Goal: Task Accomplishment & Management: Manage account settings

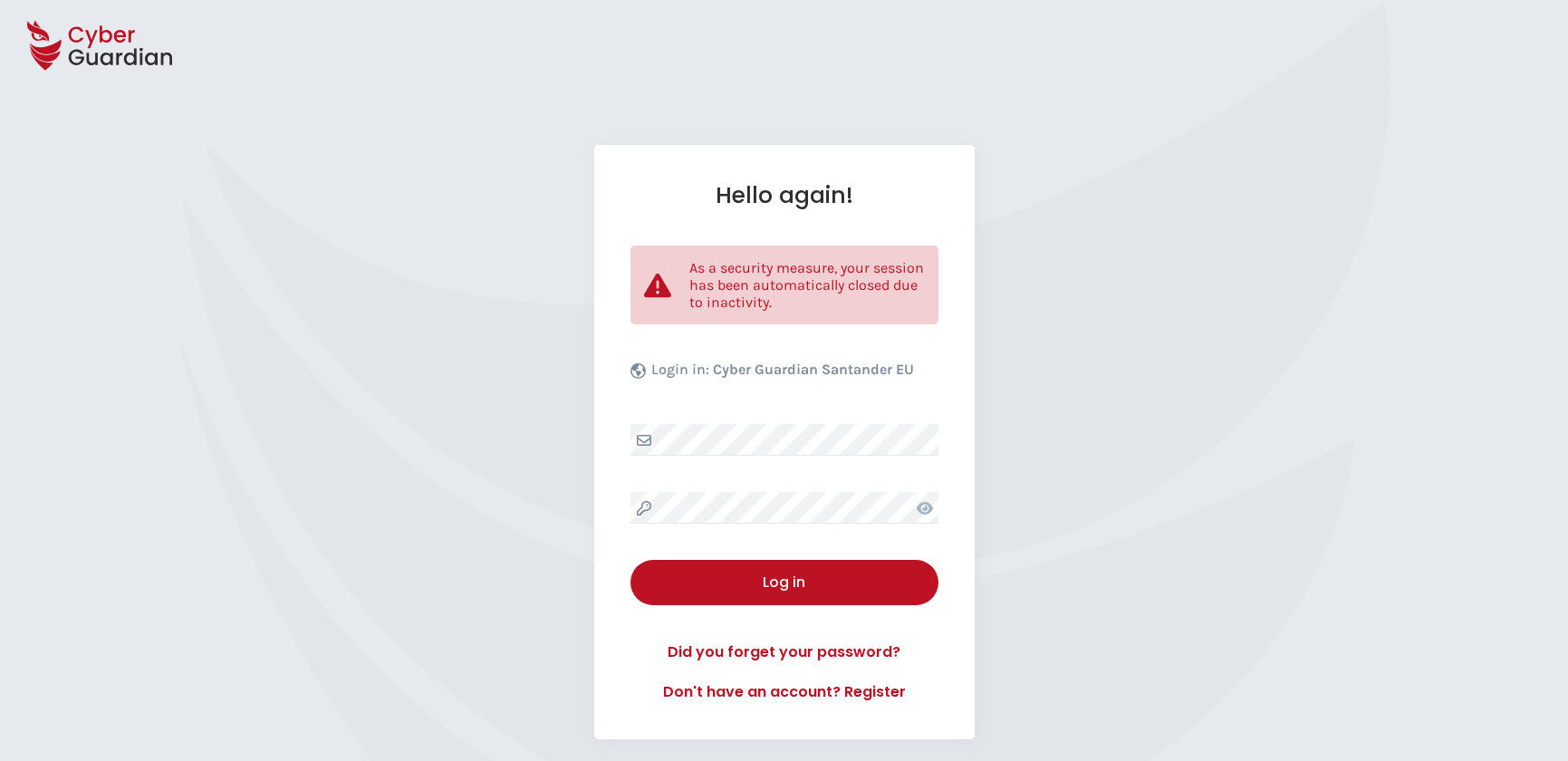
select select "English"
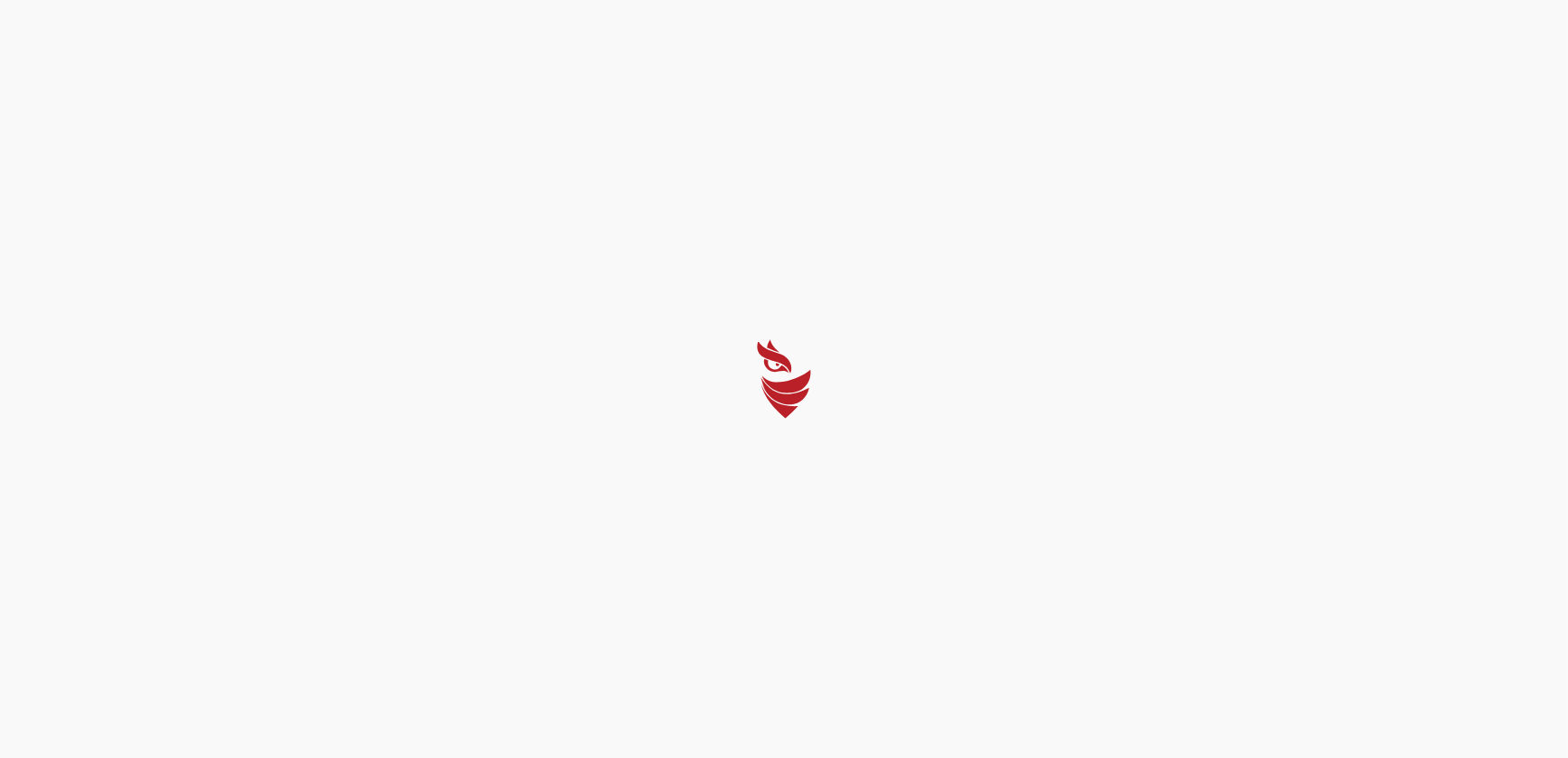
select select "English"
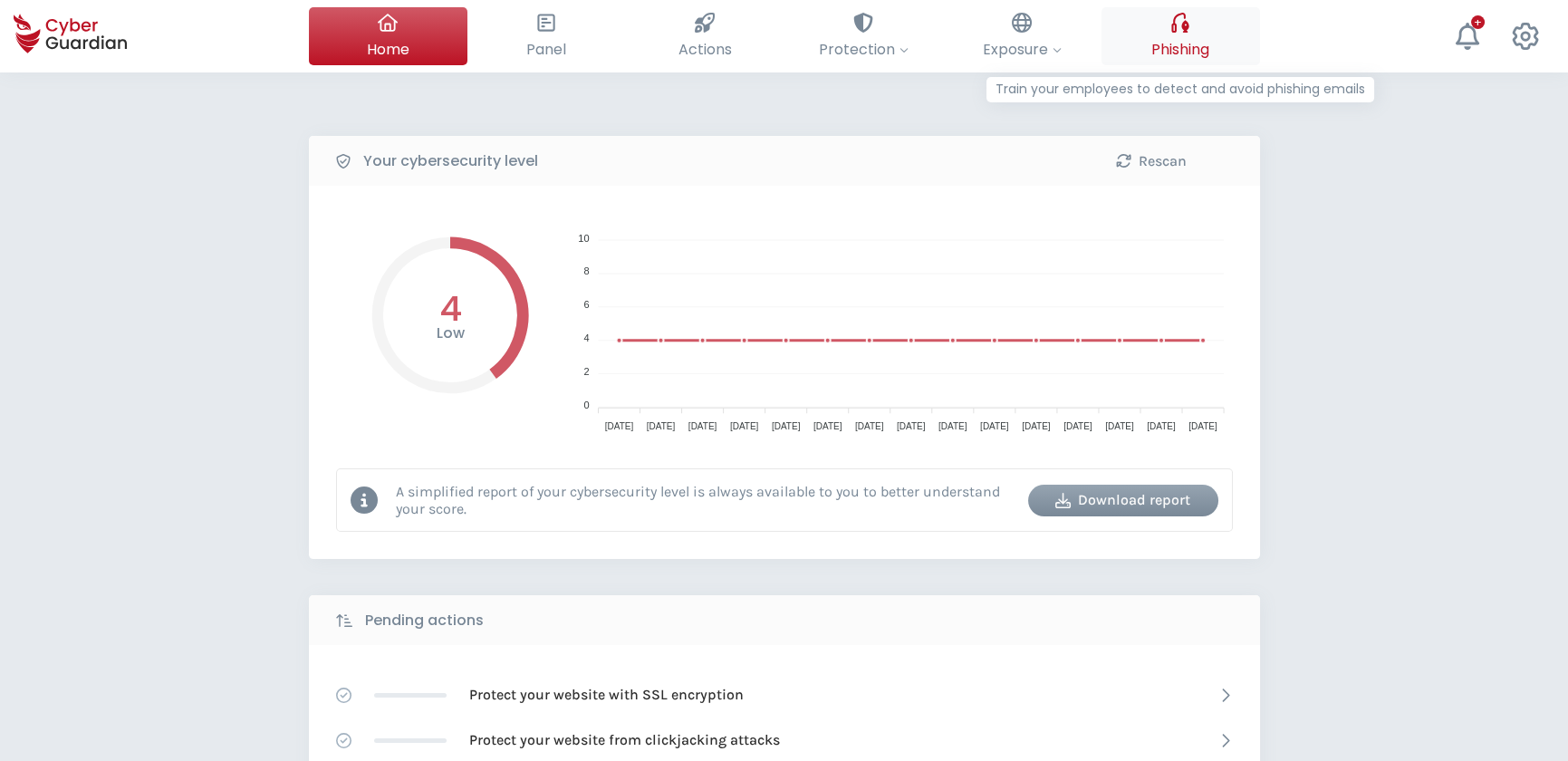
click at [1168, 56] on span "Phishing" at bounding box center [1180, 49] width 58 height 23
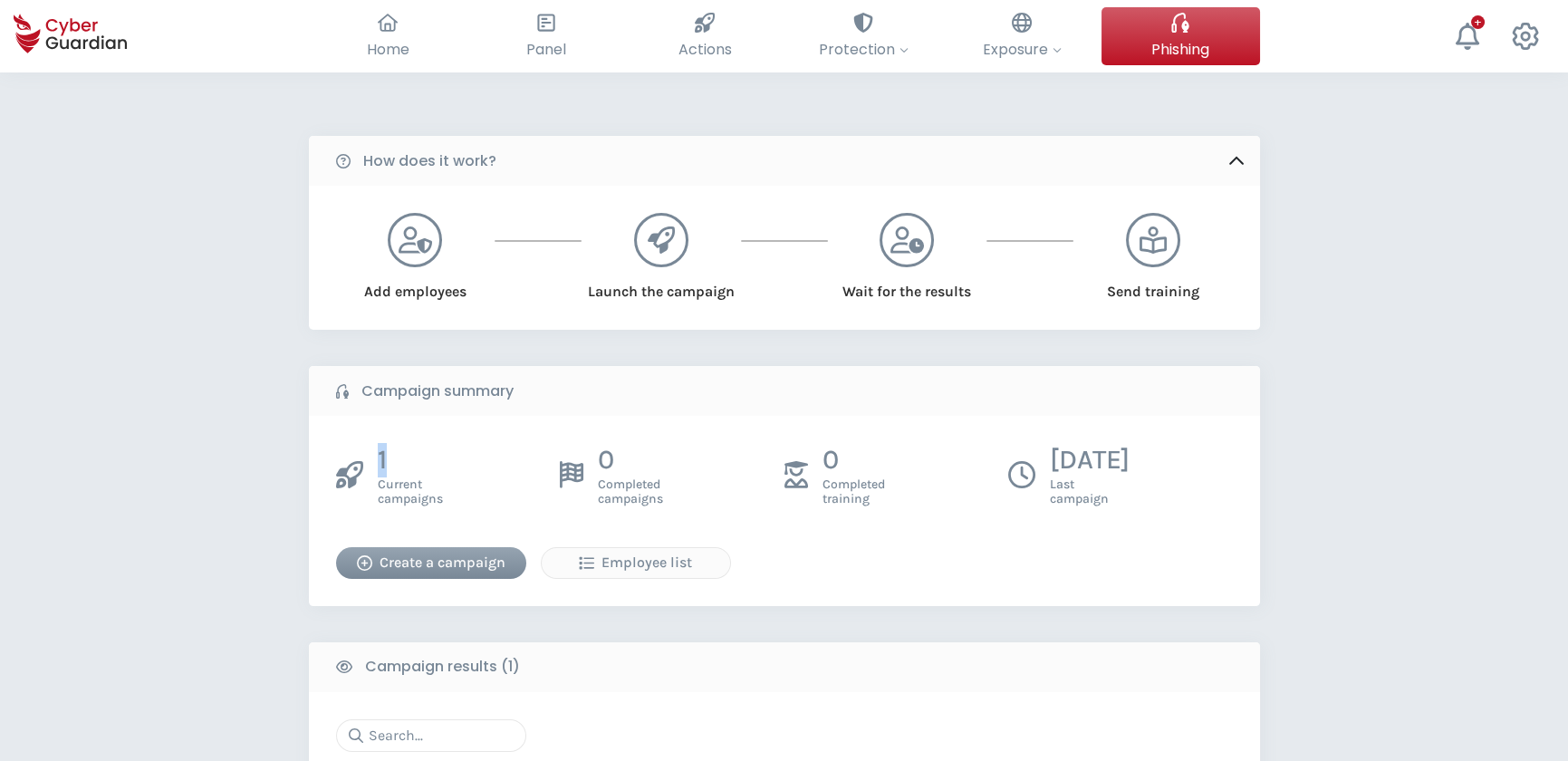
drag, startPoint x: 381, startPoint y: 469, endPoint x: 404, endPoint y: 471, distance: 23.1
click at [404, 471] on p "1" at bounding box center [410, 460] width 65 height 34
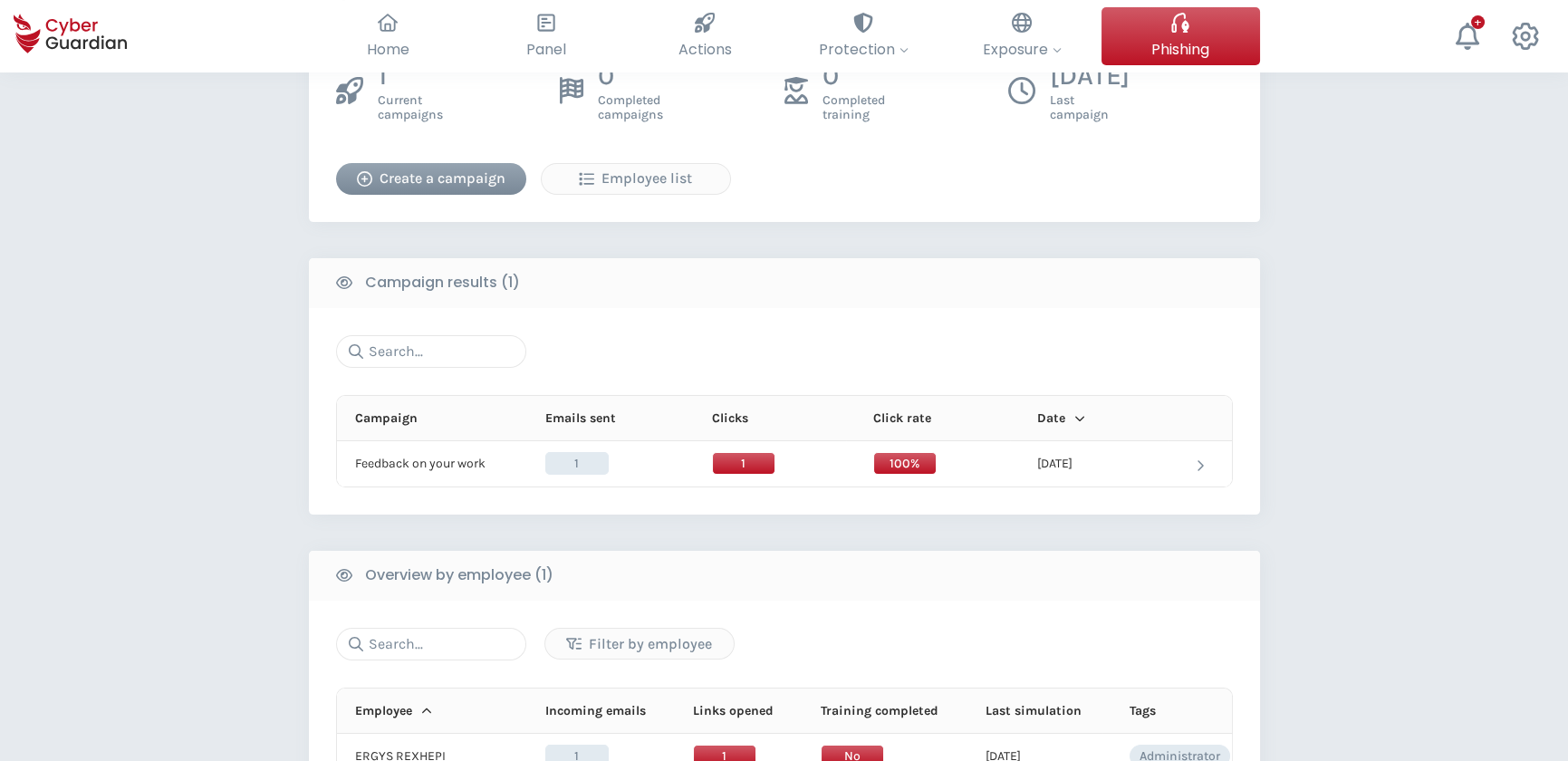
scroll to position [412, 0]
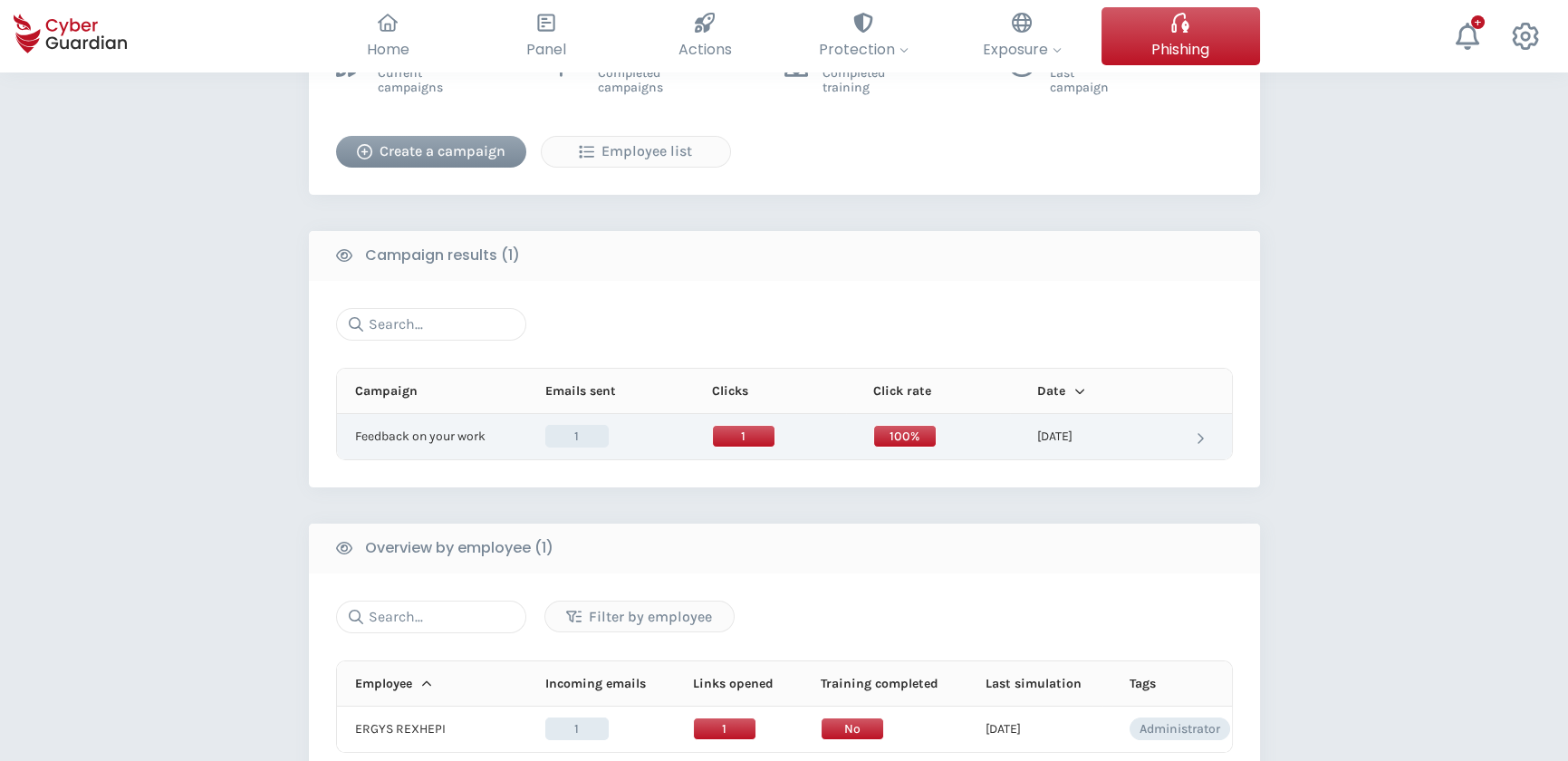
click at [1176, 425] on td at bounding box center [1200, 437] width 63 height 45
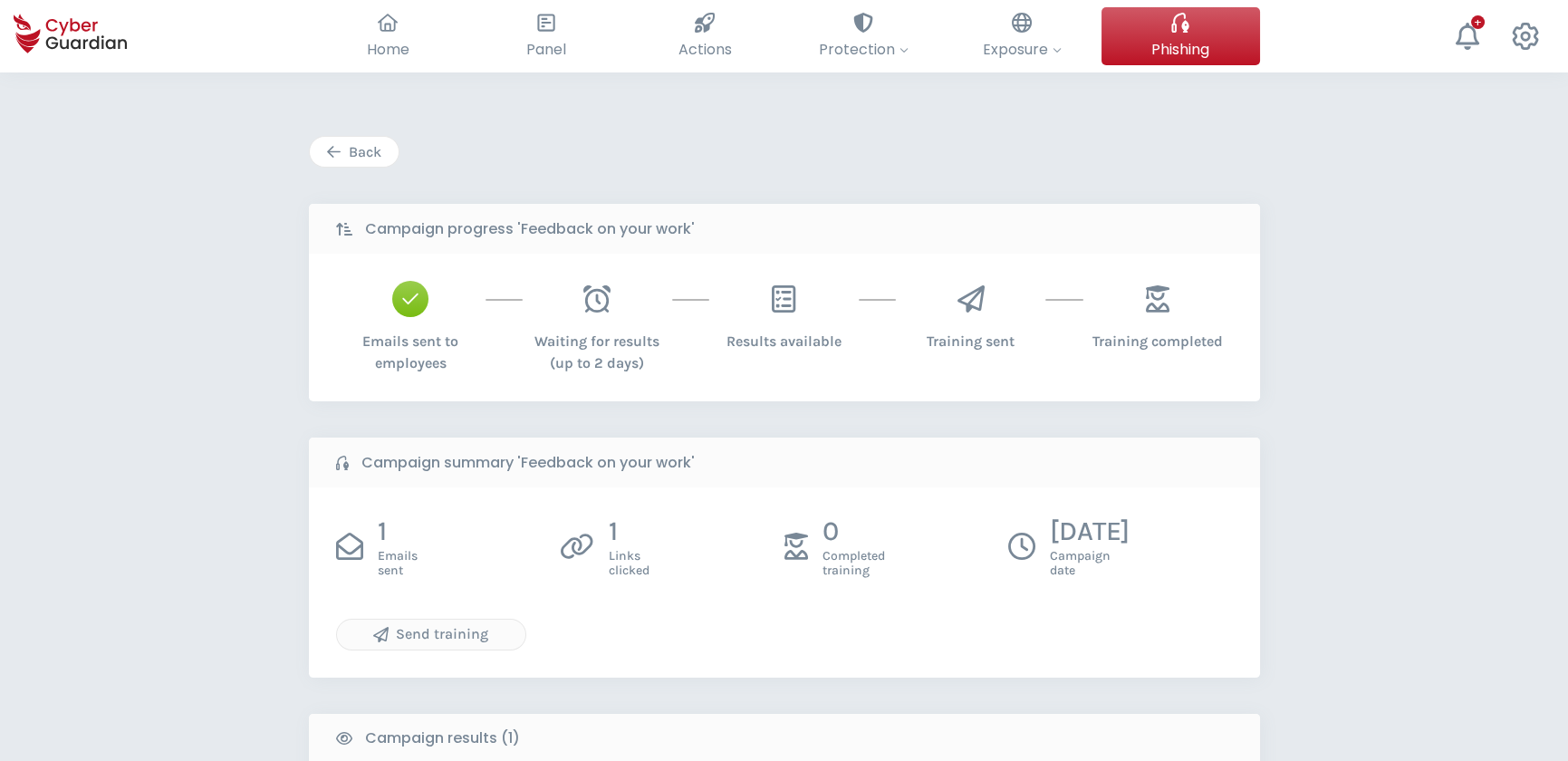
click at [388, 151] on button "Back" at bounding box center [355, 152] width 91 height 32
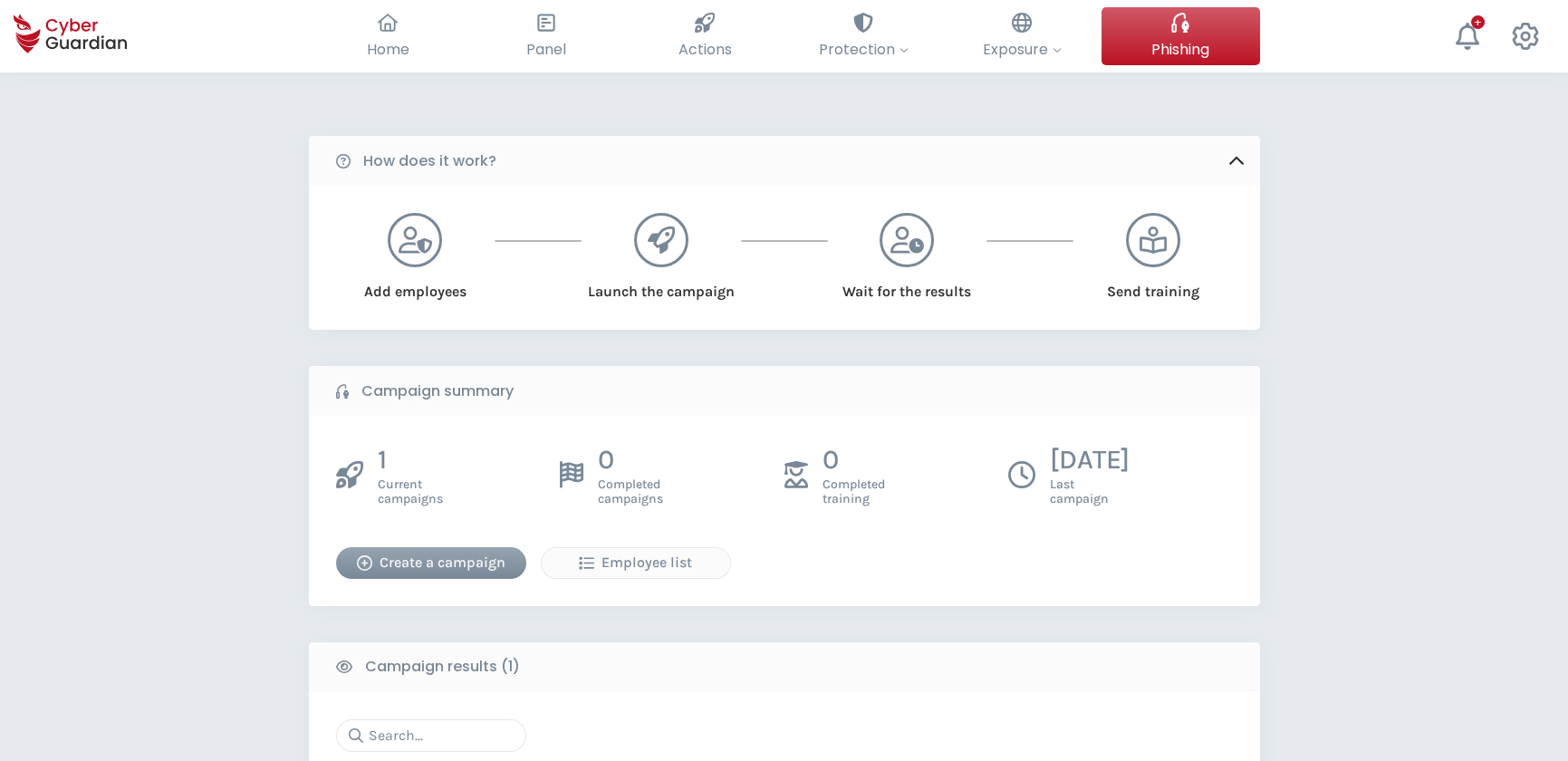
click at [436, 556] on div "Create a campaign" at bounding box center [432, 562] width 163 height 22
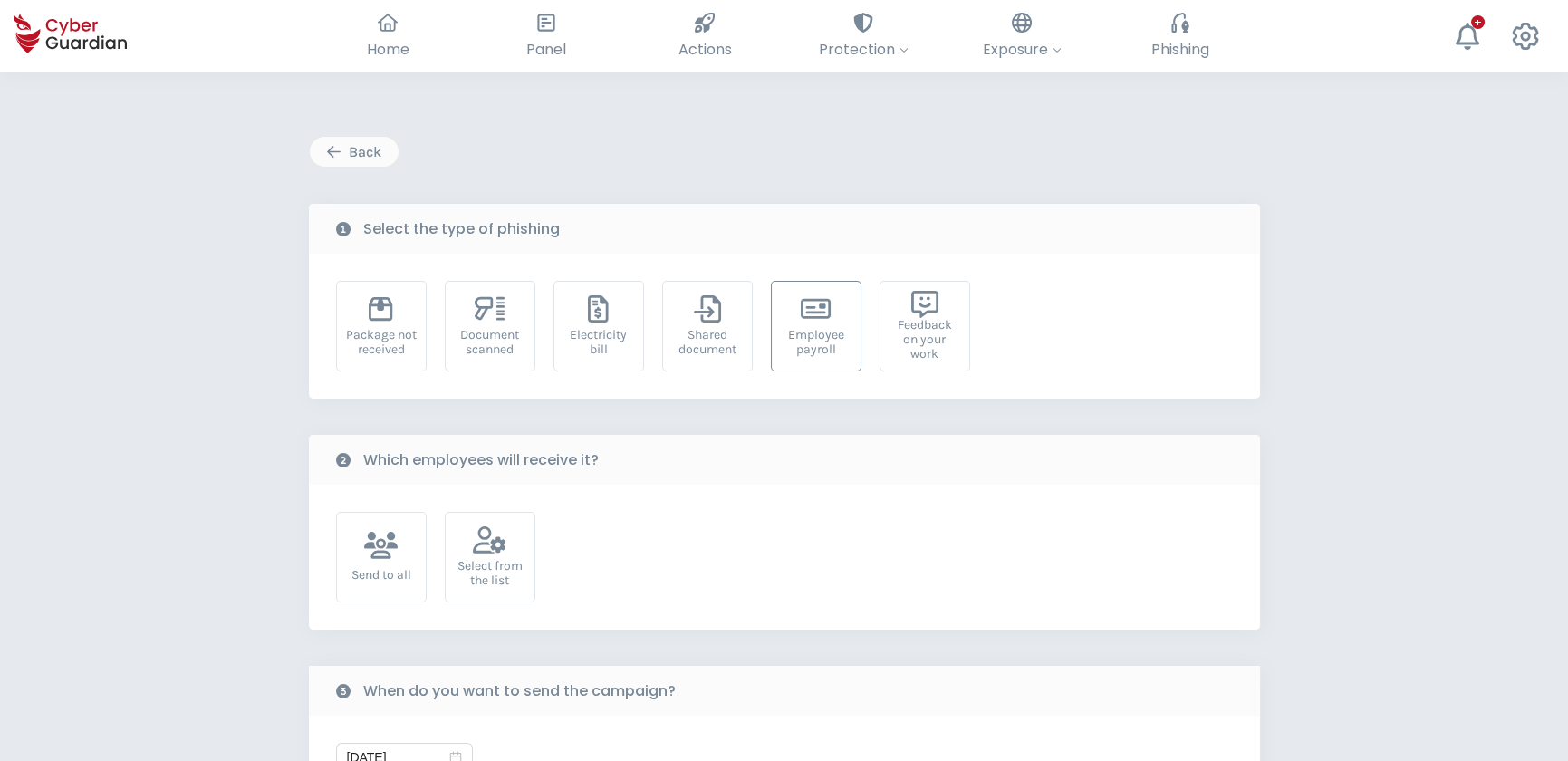
click at [821, 335] on div "Employee payroll" at bounding box center [816, 343] width 71 height 29
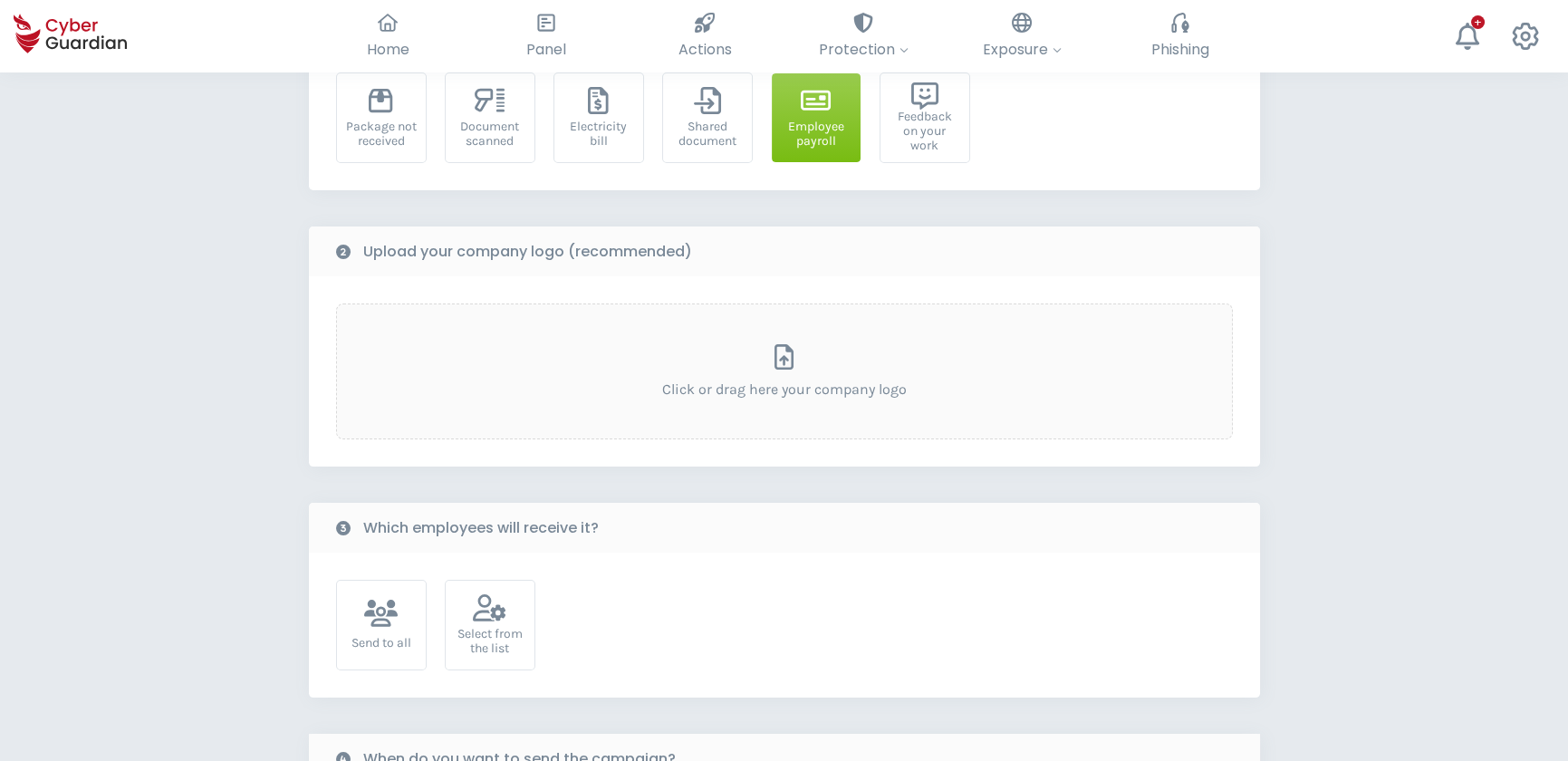
scroll to position [246, 0]
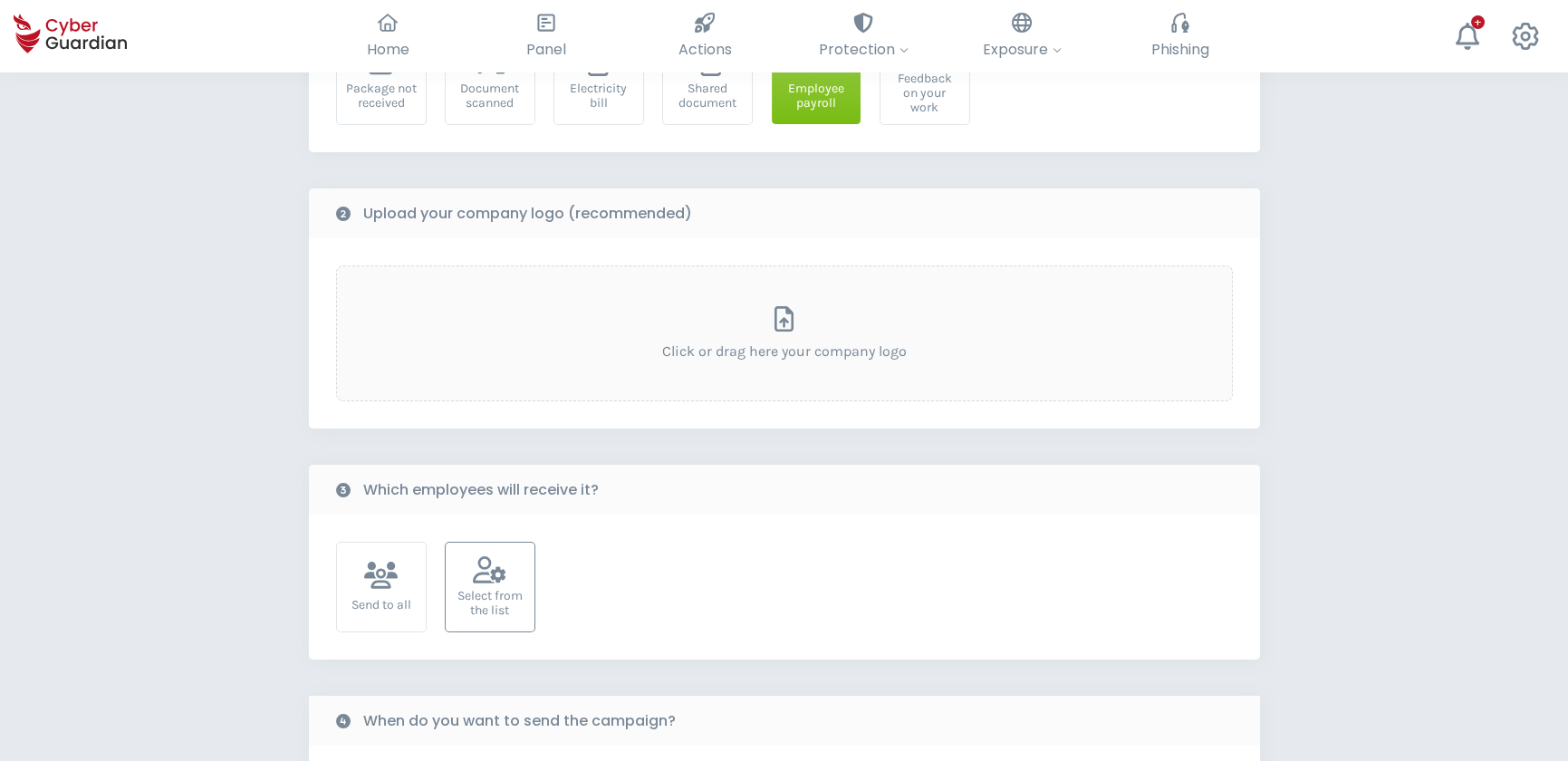
click at [499, 585] on div "Select from the list" at bounding box center [490, 588] width 91 height 91
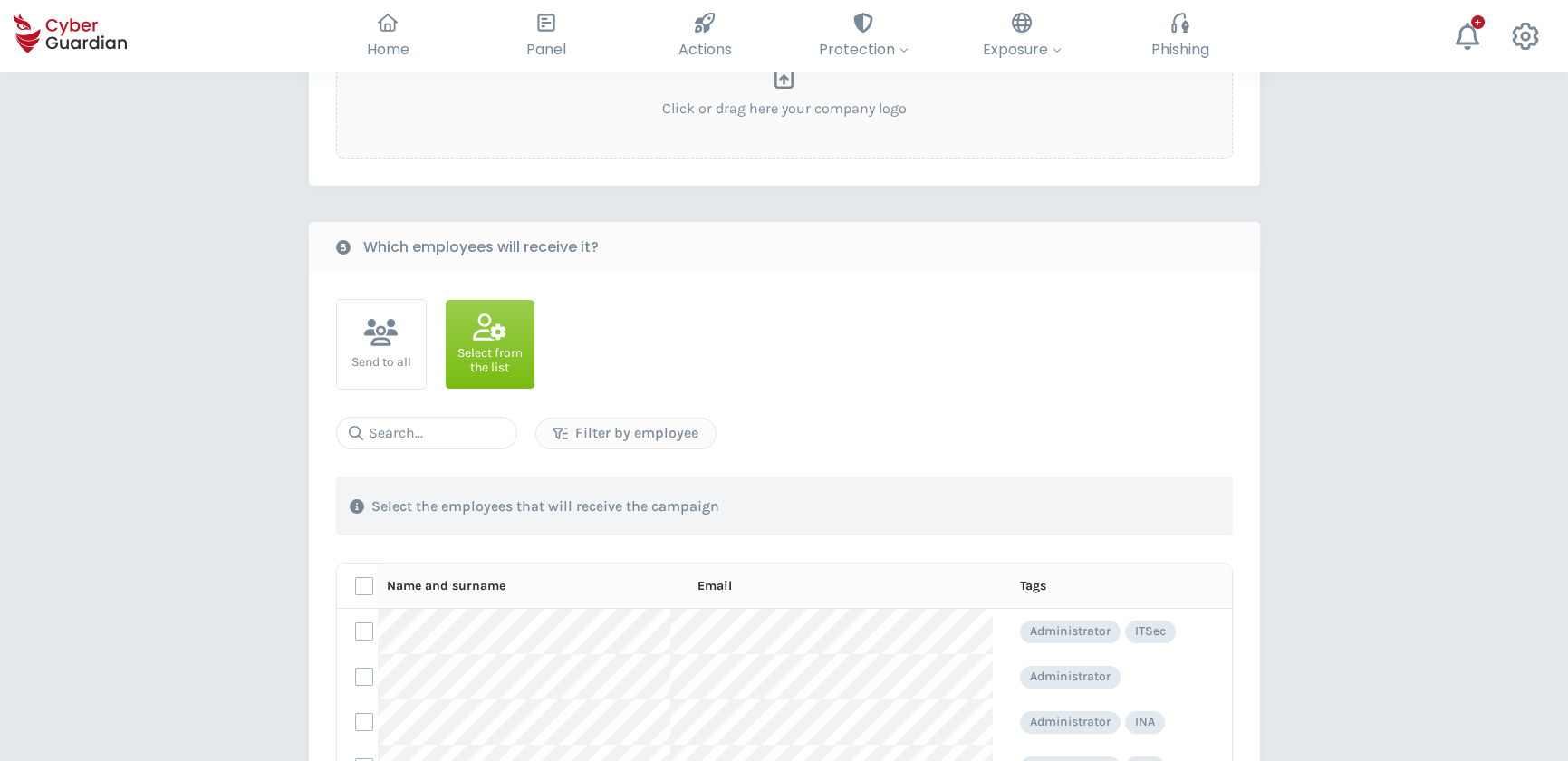
scroll to position [576, 0]
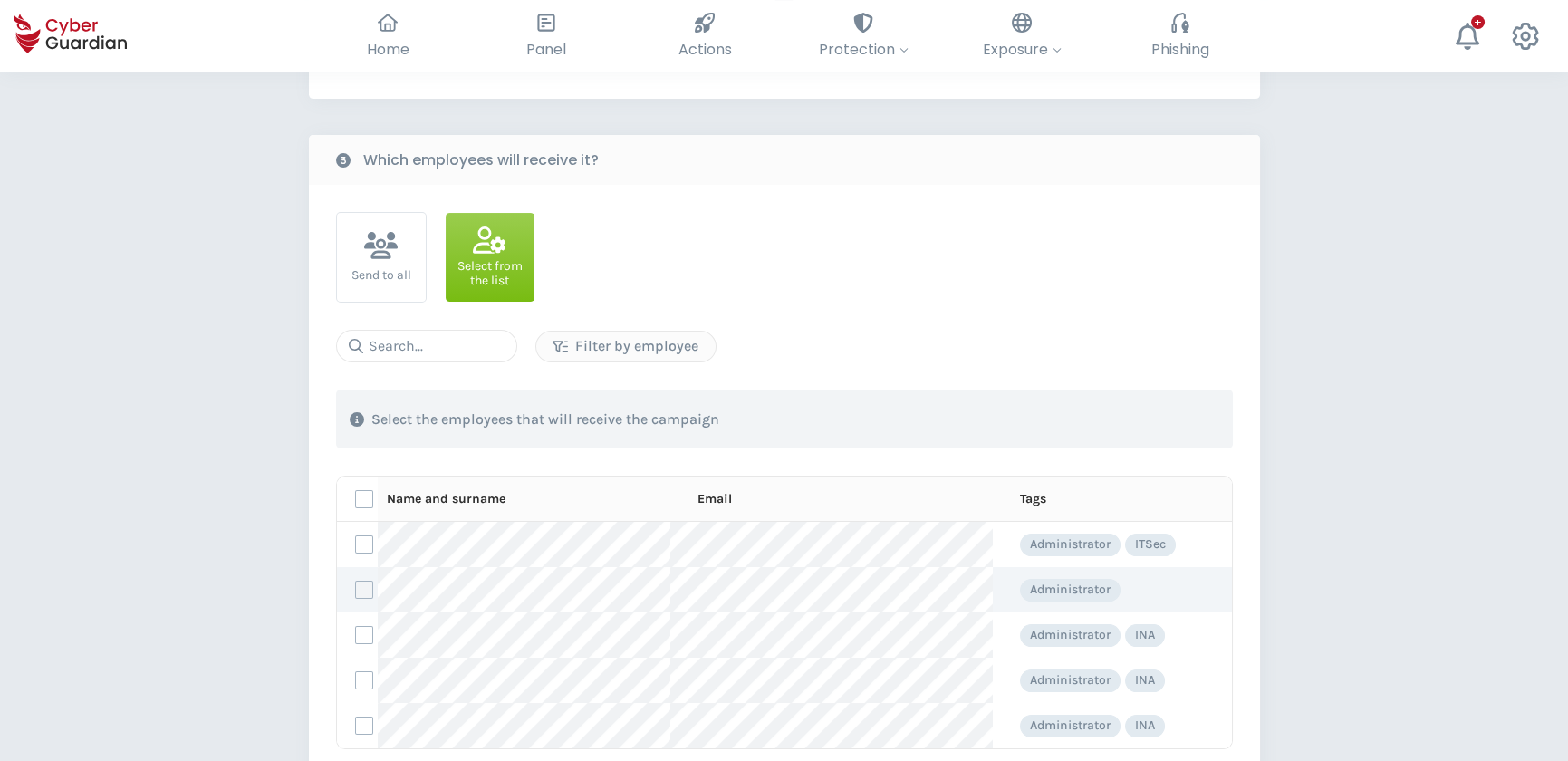
click at [366, 582] on label at bounding box center [363, 590] width 18 height 18
click at [356, 582] on input "checkbox" at bounding box center [356, 590] width 0 height 16
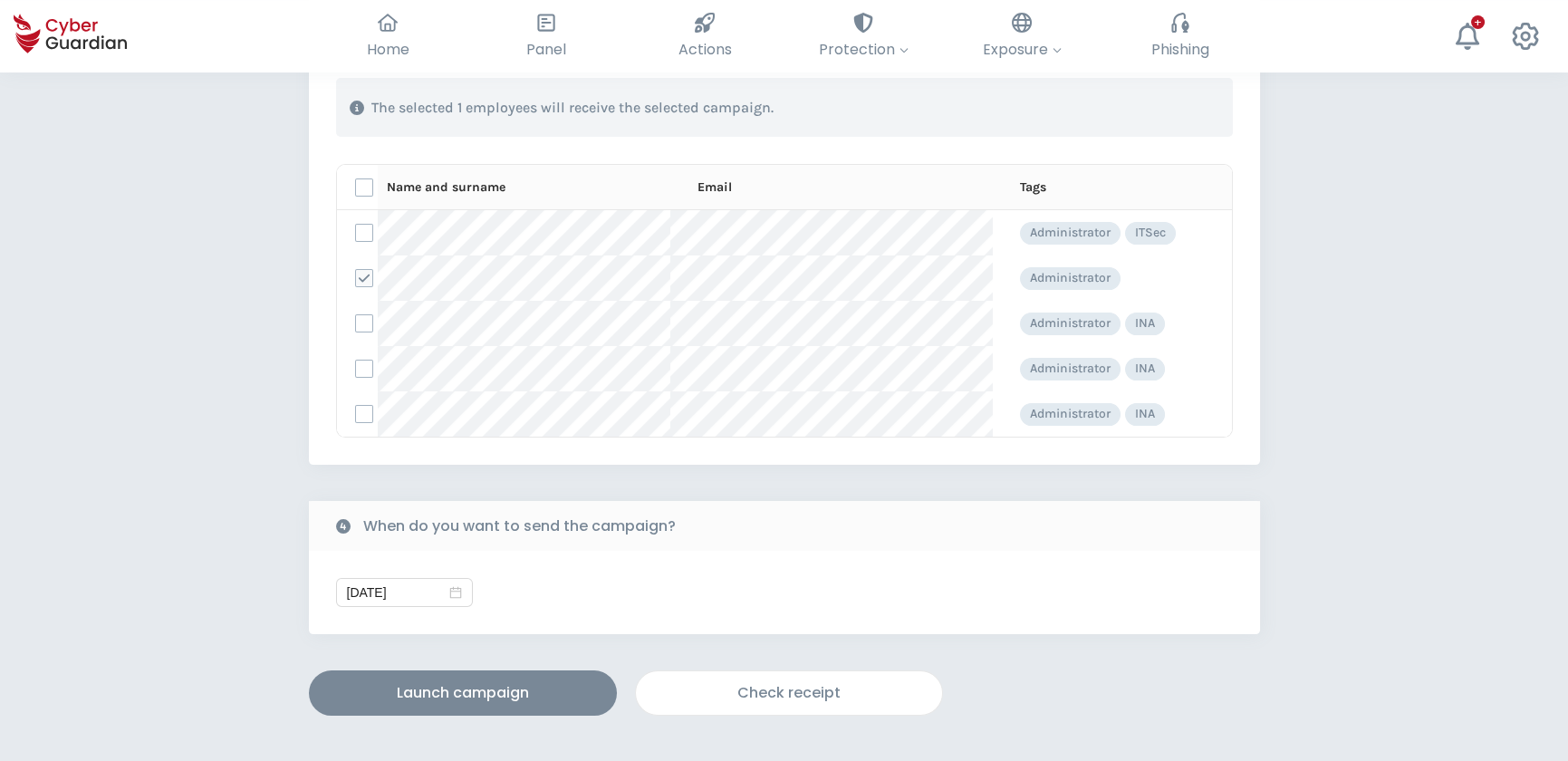
scroll to position [988, 0]
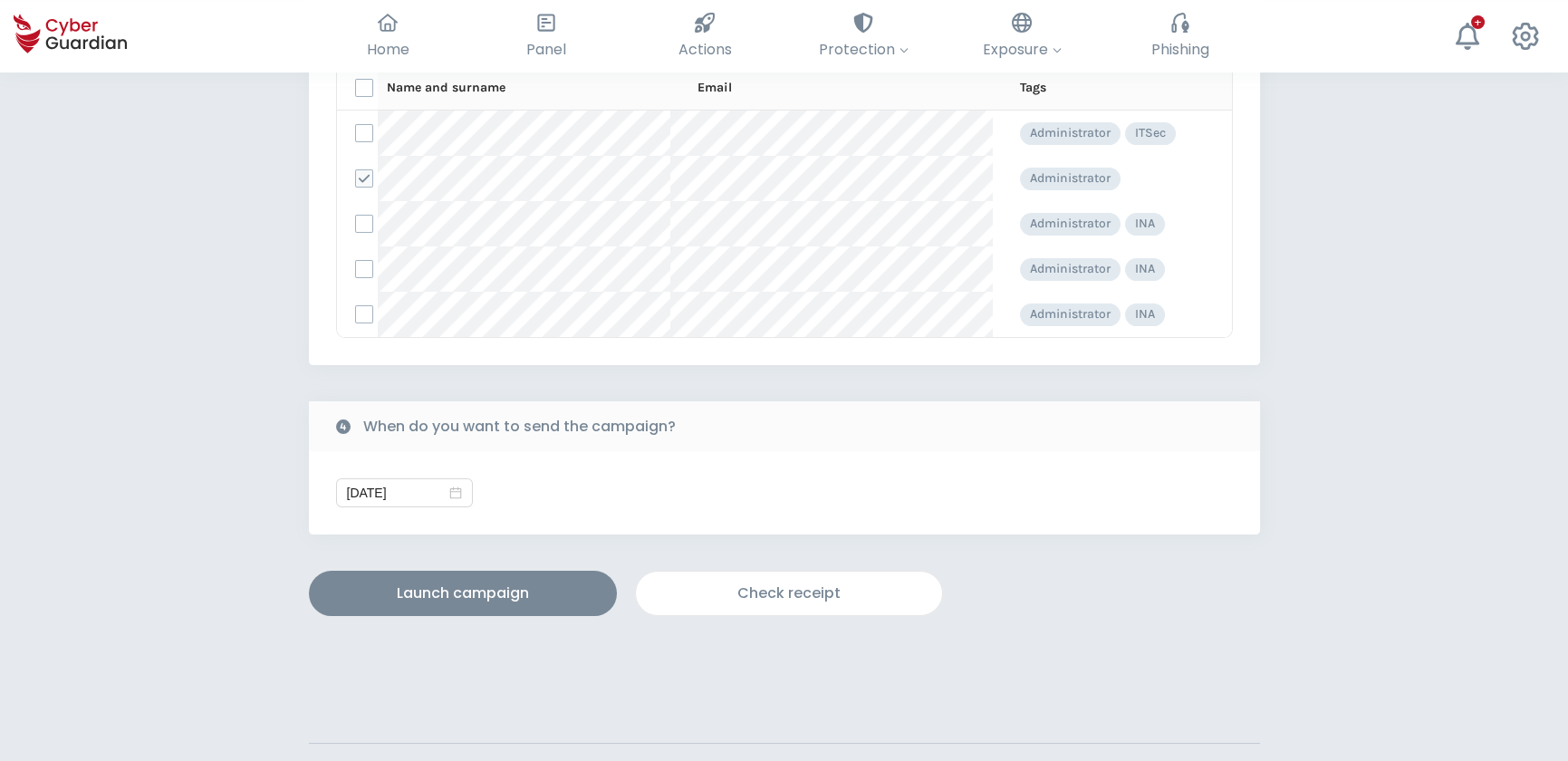
click at [815, 588] on div "Check receipt" at bounding box center [789, 593] width 279 height 22
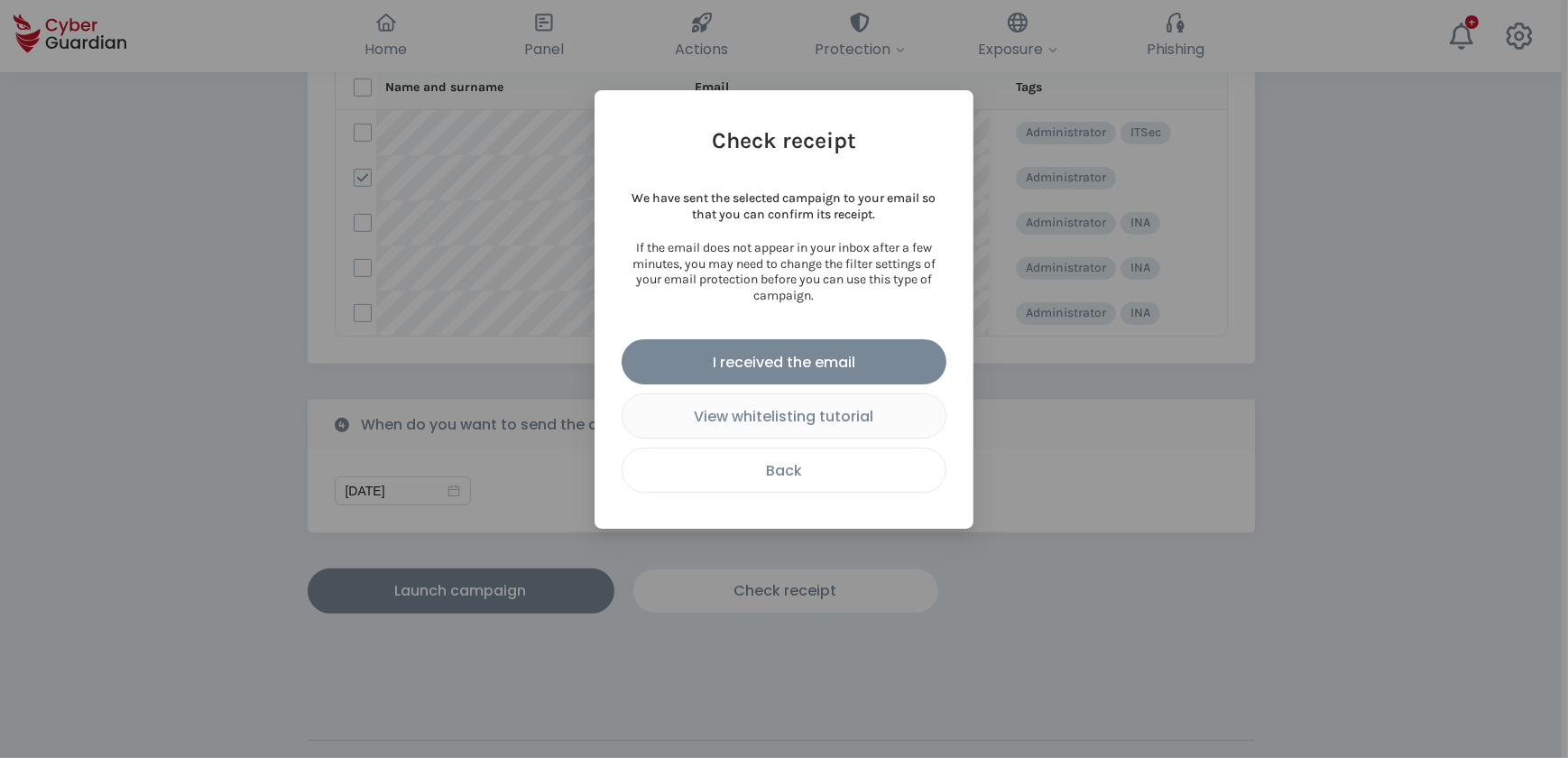
click at [830, 473] on div "Back" at bounding box center [784, 470] width 296 height 23
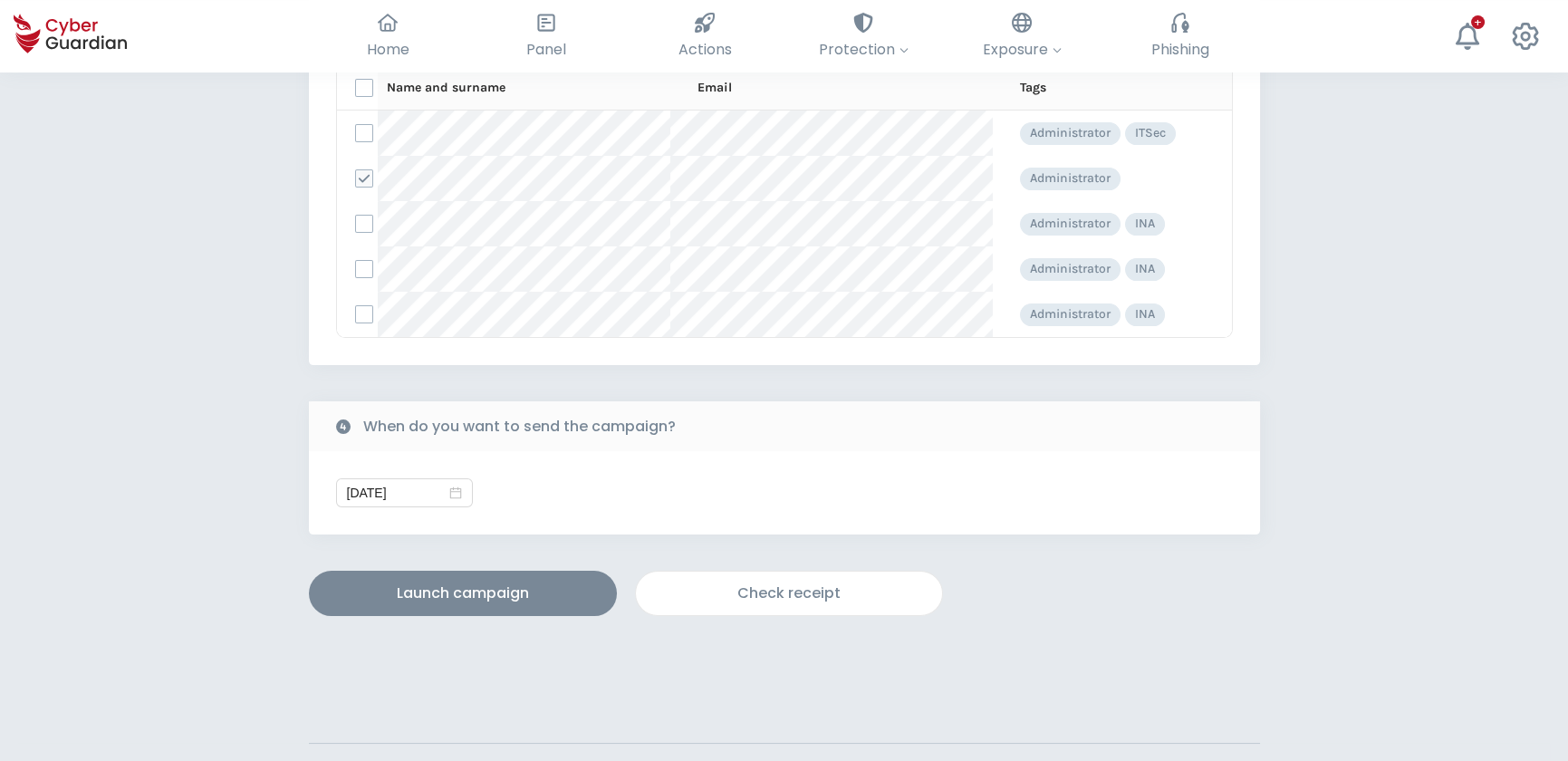
click at [811, 591] on div "Check receipt" at bounding box center [789, 593] width 279 height 22
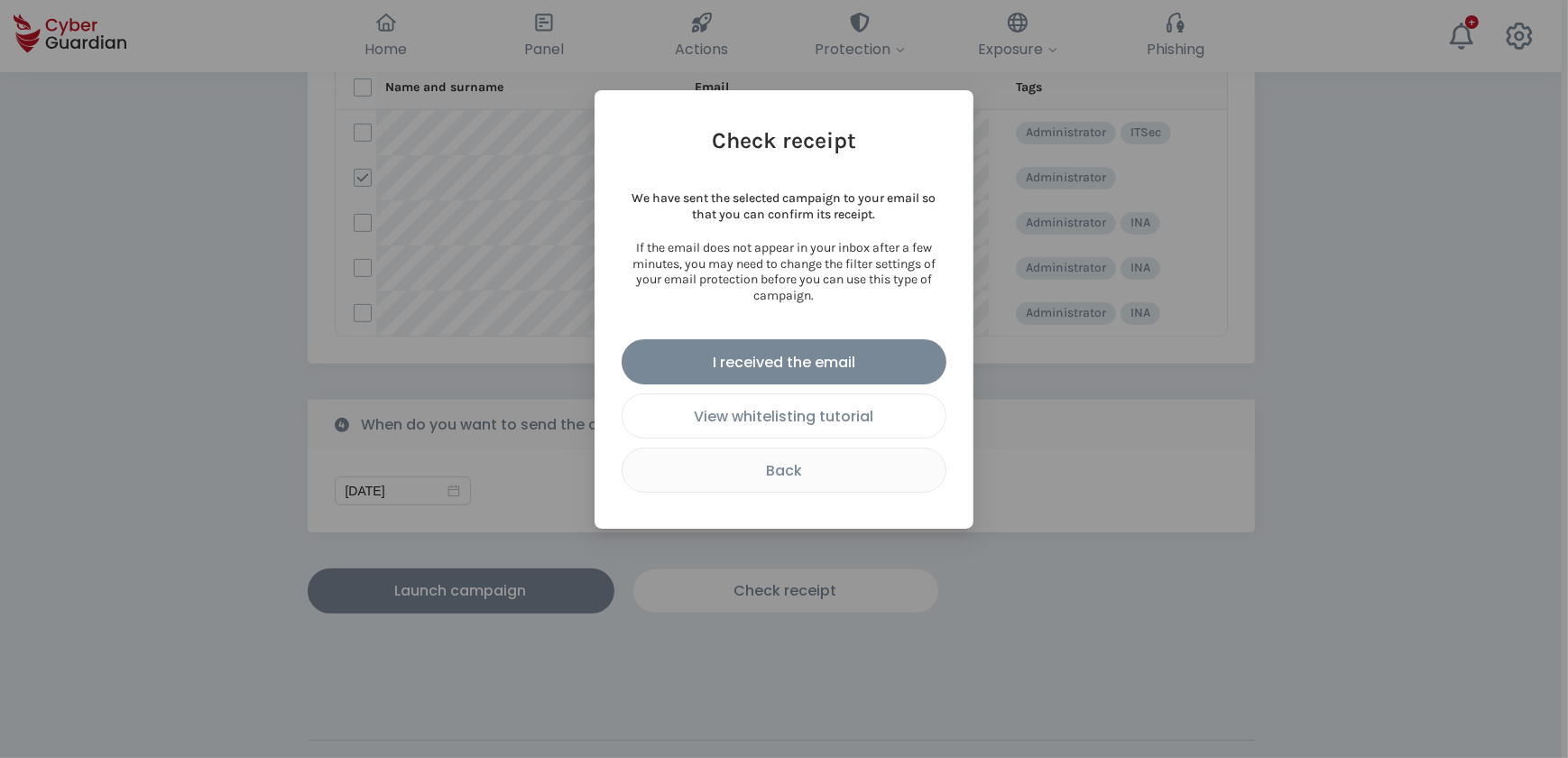
click at [801, 417] on div "View whitelisting tutorial" at bounding box center [784, 417] width 296 height 23
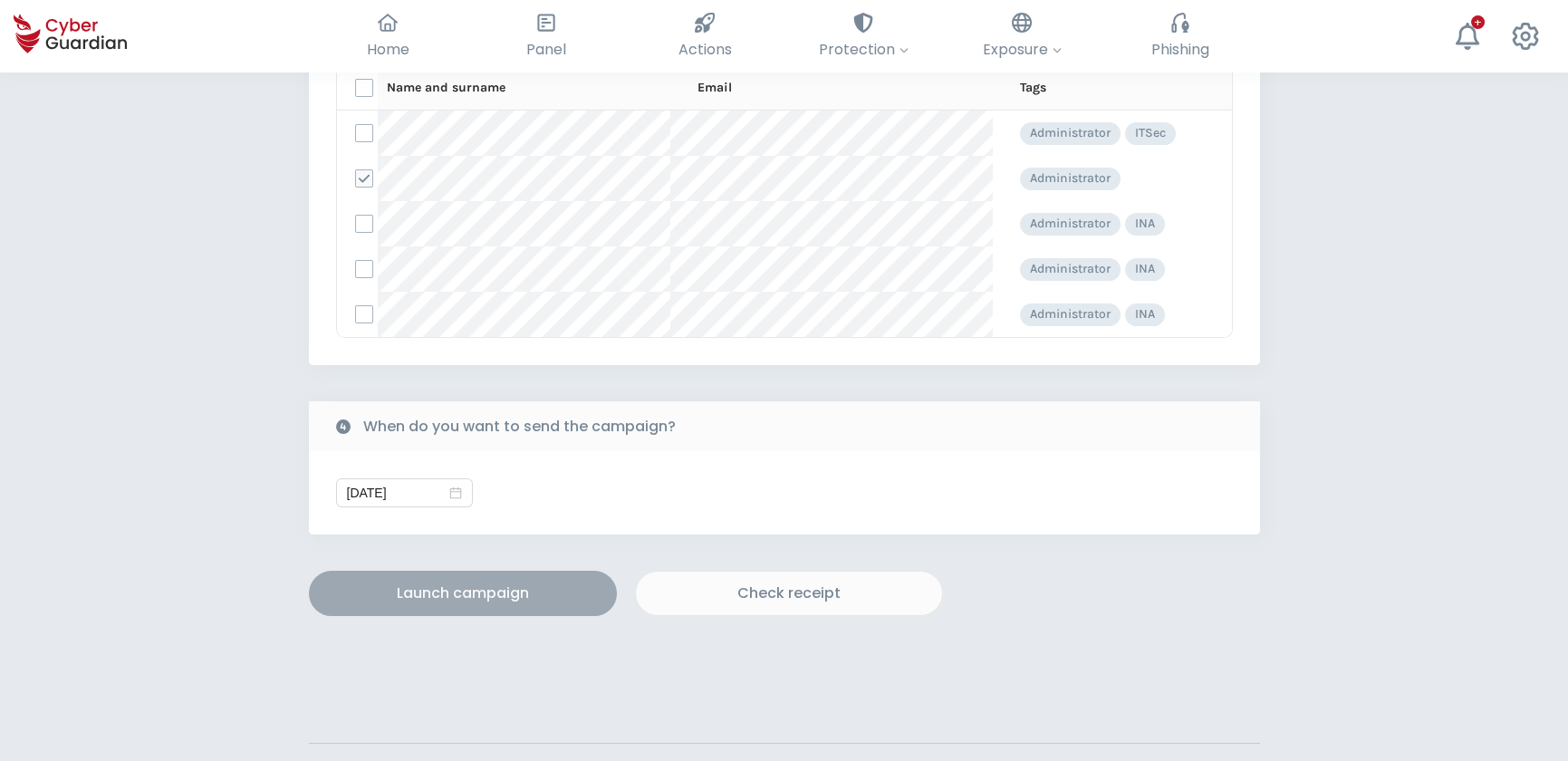
click at [497, 589] on div "Launch campaign" at bounding box center [463, 593] width 281 height 22
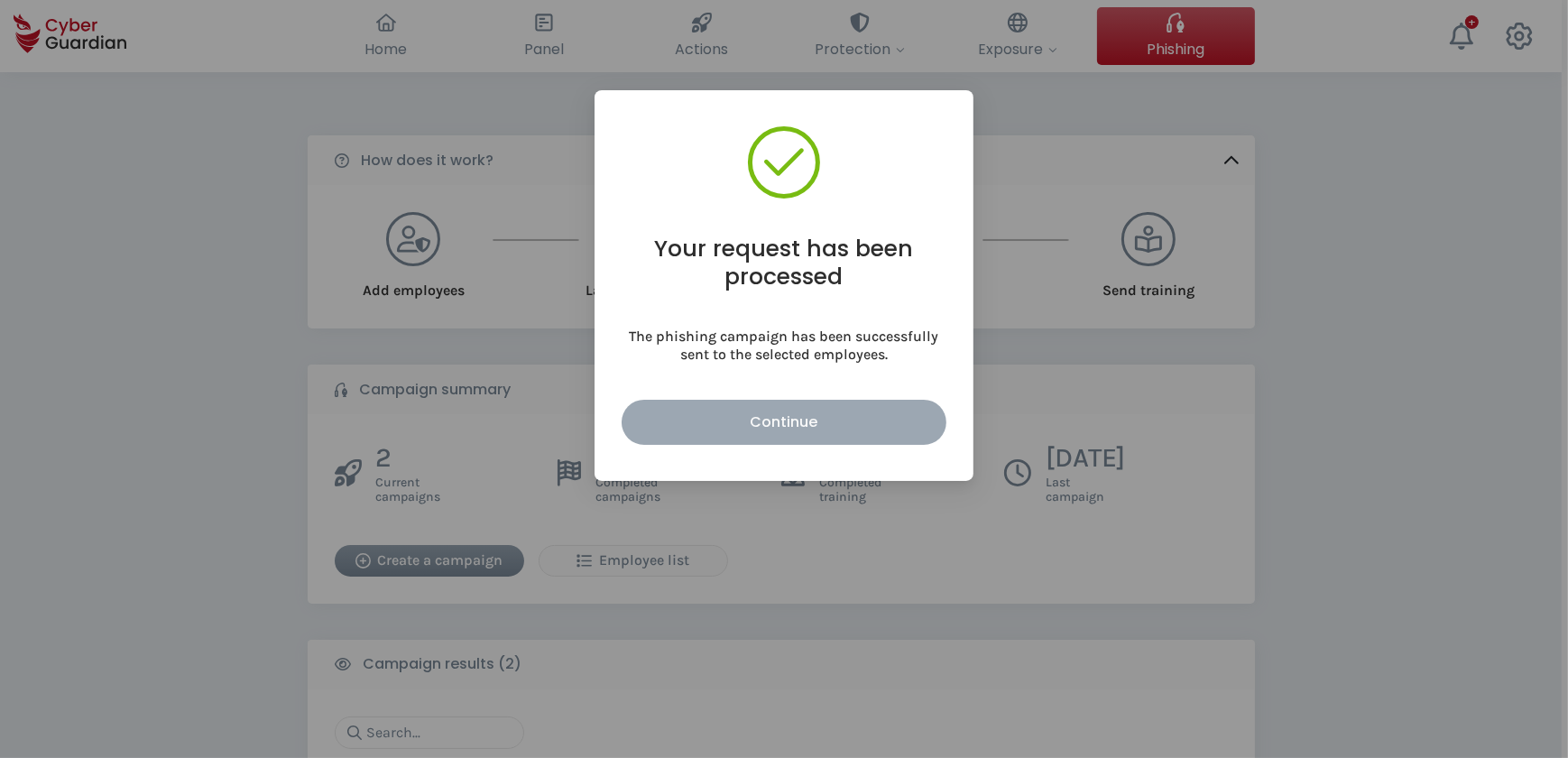
click at [840, 422] on div "Continue" at bounding box center [784, 422] width 298 height 23
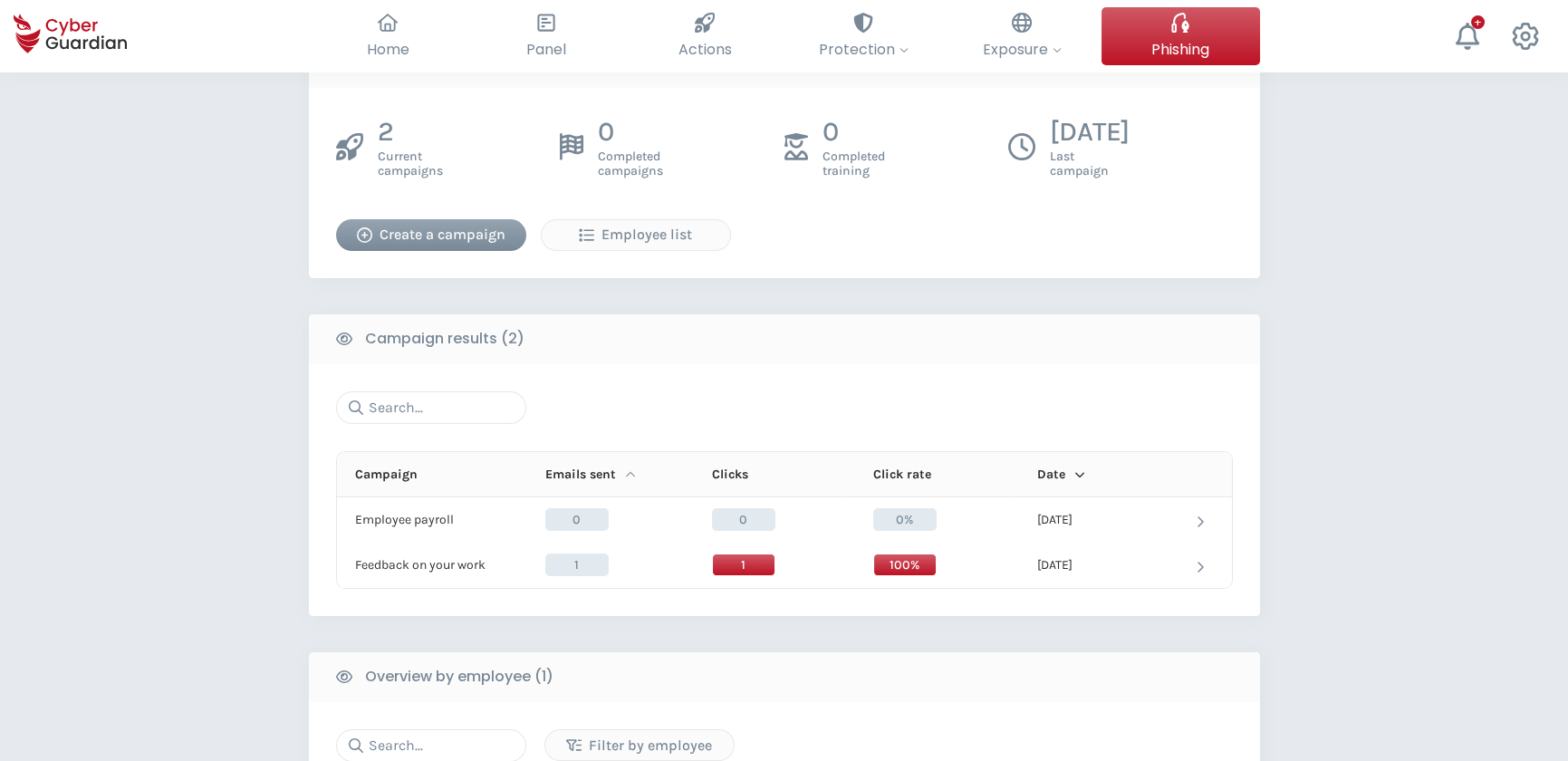
scroll to position [329, 0]
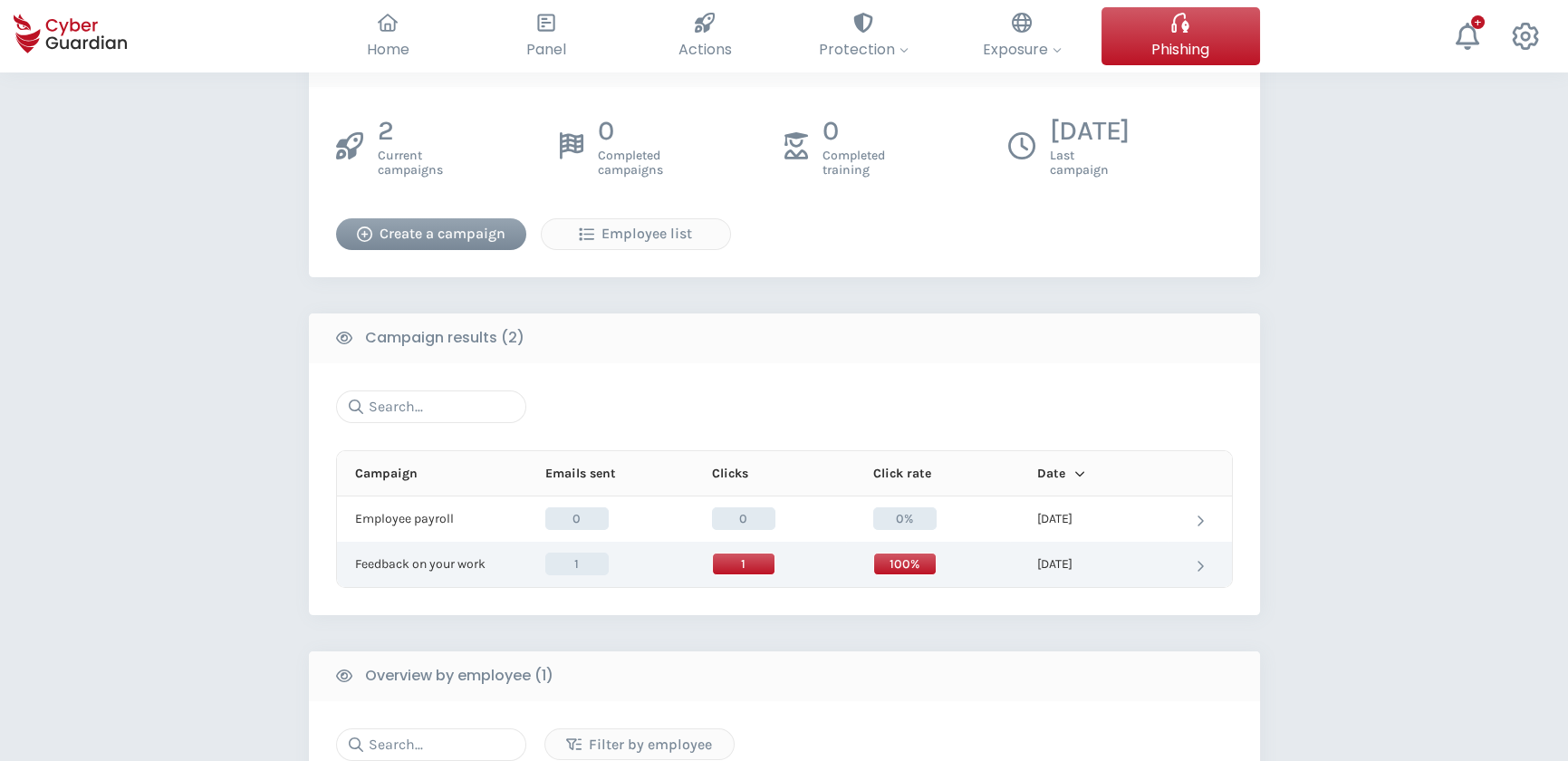
click at [1201, 563] on icon at bounding box center [1201, 566] width 7 height 10
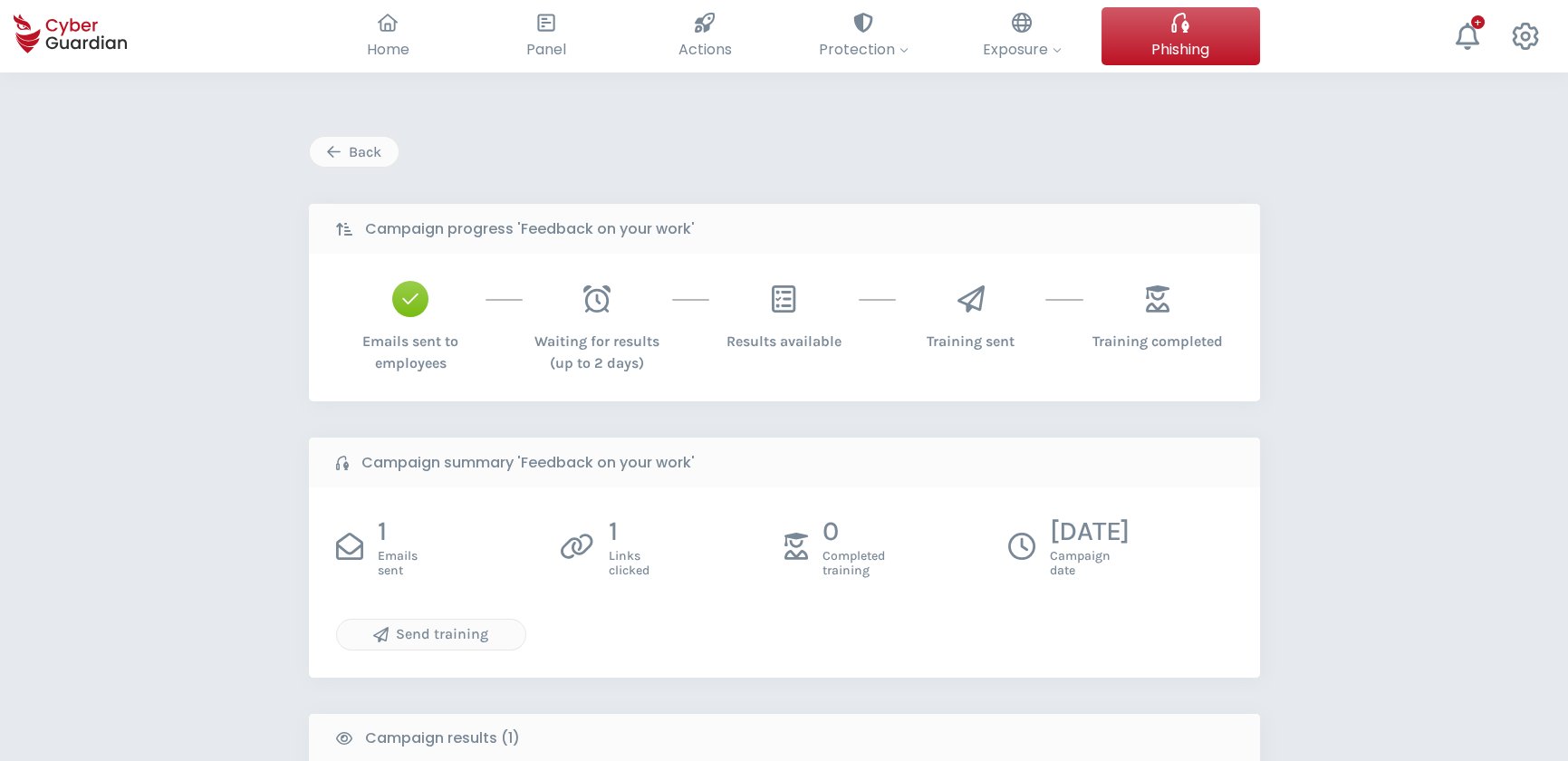
click at [610, 540] on p "1" at bounding box center [628, 532] width 41 height 34
click at [612, 540] on p "1" at bounding box center [628, 532] width 41 height 34
click at [616, 541] on p "1" at bounding box center [628, 532] width 41 height 34
click at [1365, 590] on div "Back Campaign progress 'Feedback on your work' Emails sent to employees Waiting…" at bounding box center [784, 681] width 1568 height 1217
click at [346, 154] on div "Back" at bounding box center [354, 151] width 62 height 22
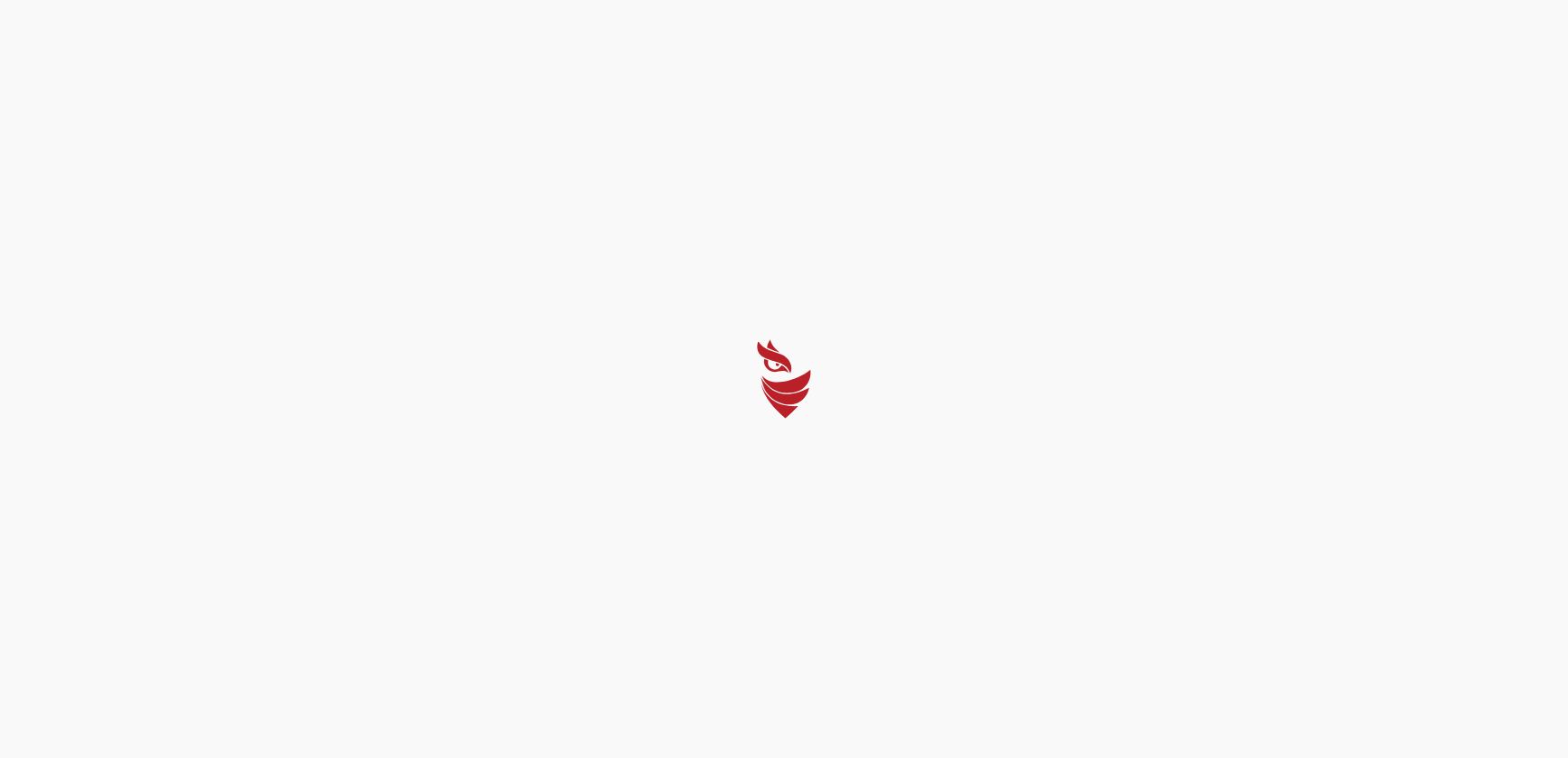
select select "English"
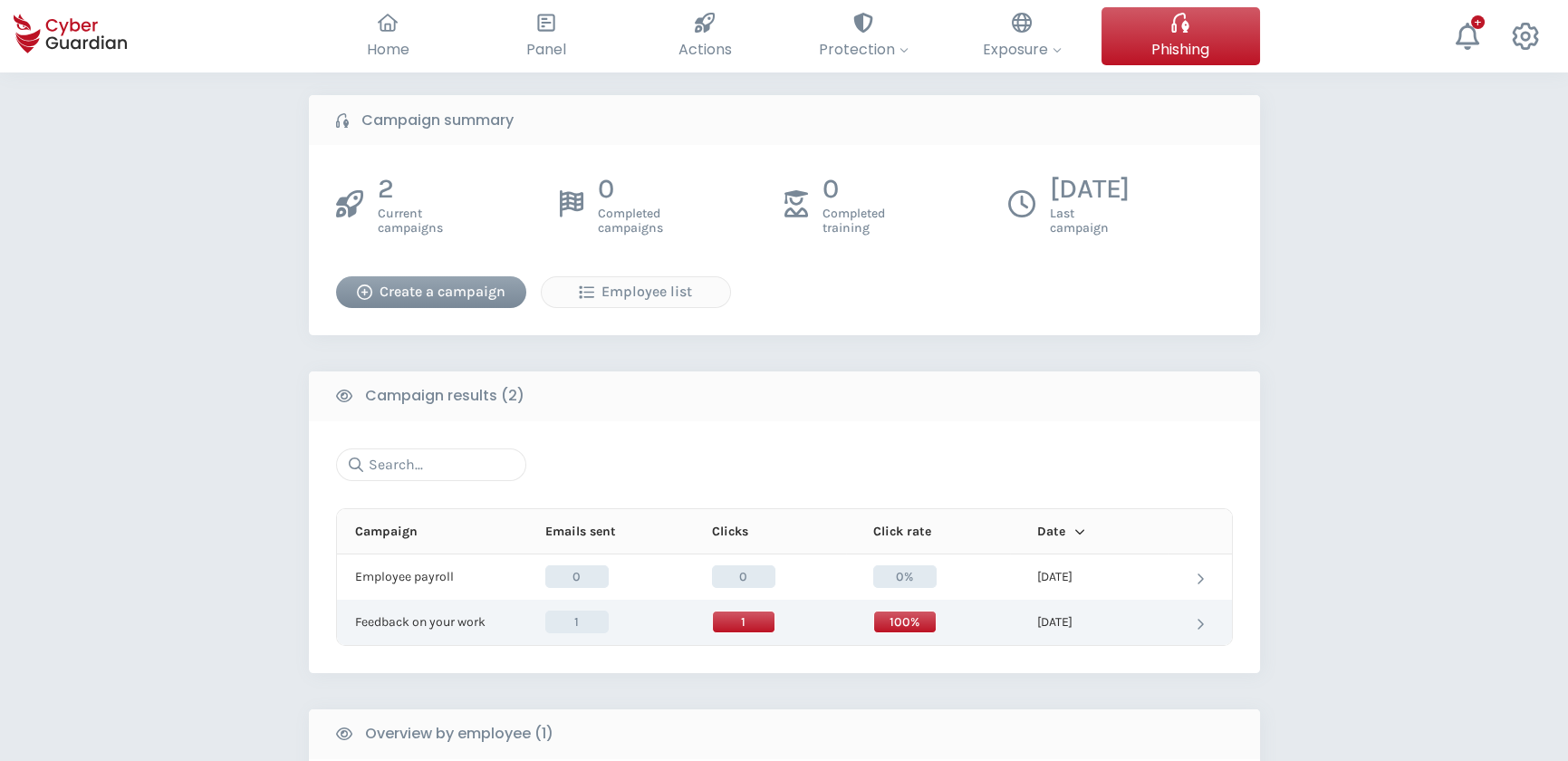
scroll to position [329, 0]
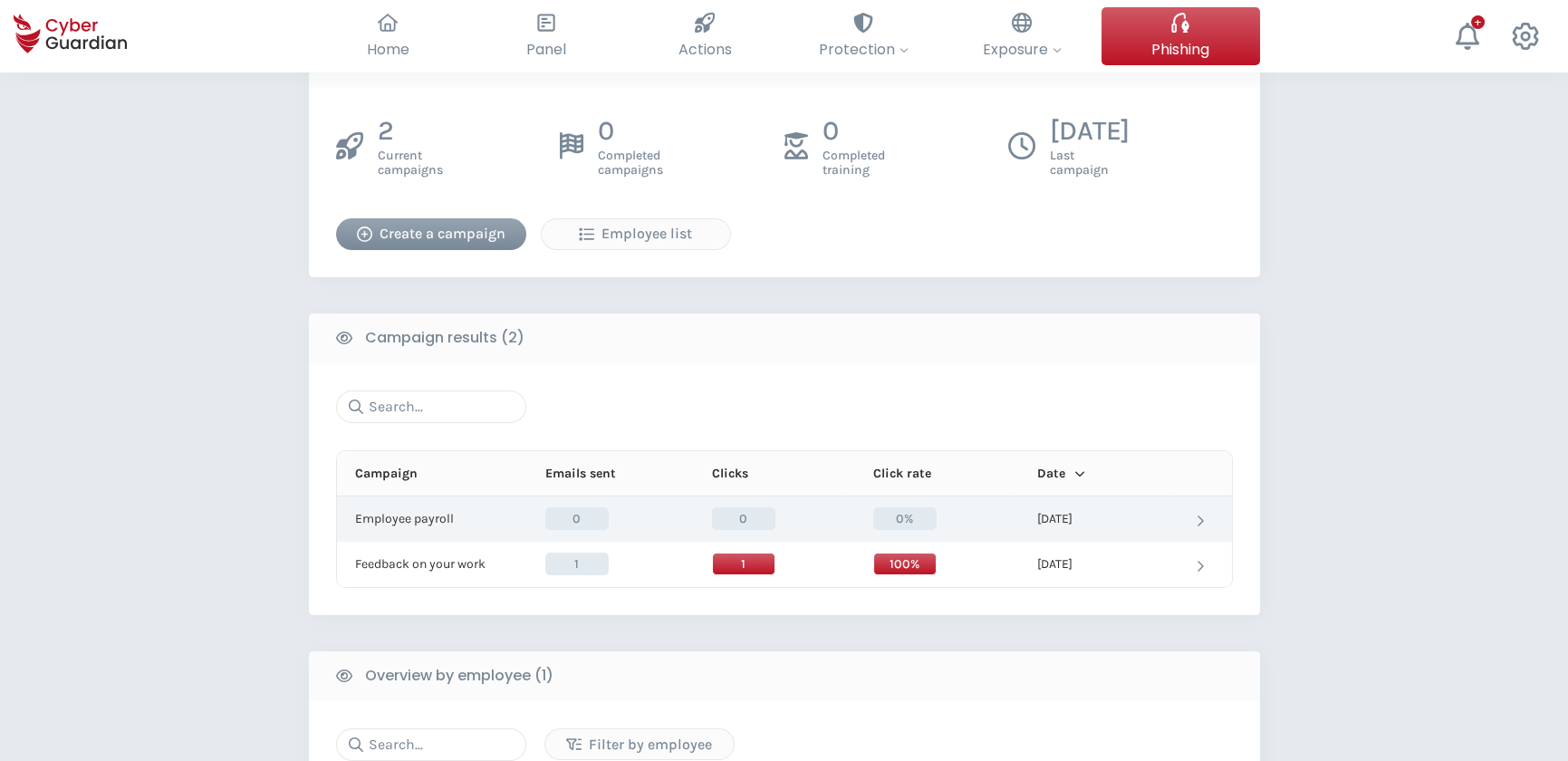
click at [1184, 520] on td at bounding box center [1200, 520] width 63 height 45
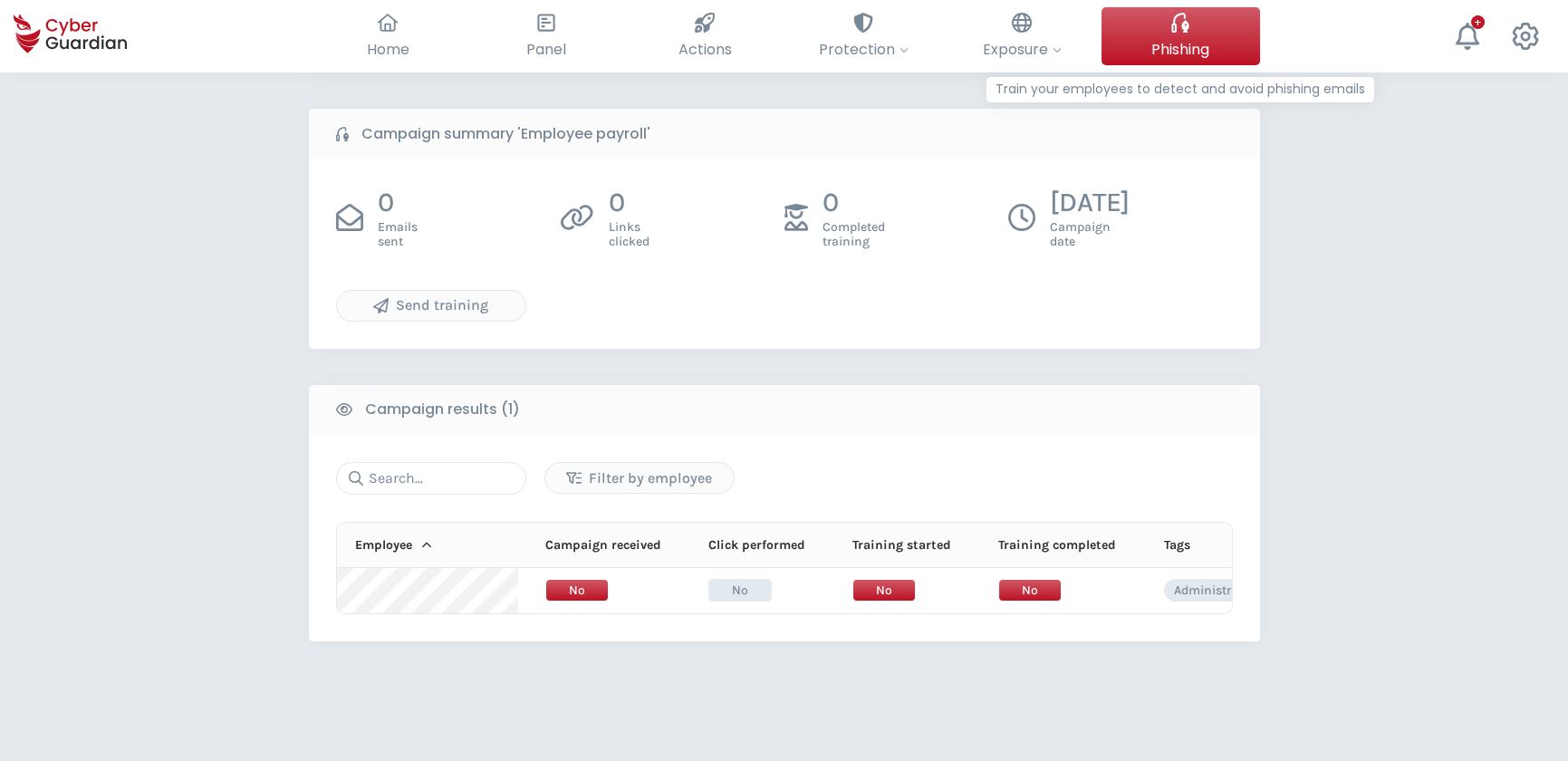
click at [1169, 33] on button "Phishing Train your employees to detect and avoid phishing emails" at bounding box center [1181, 36] width 159 height 58
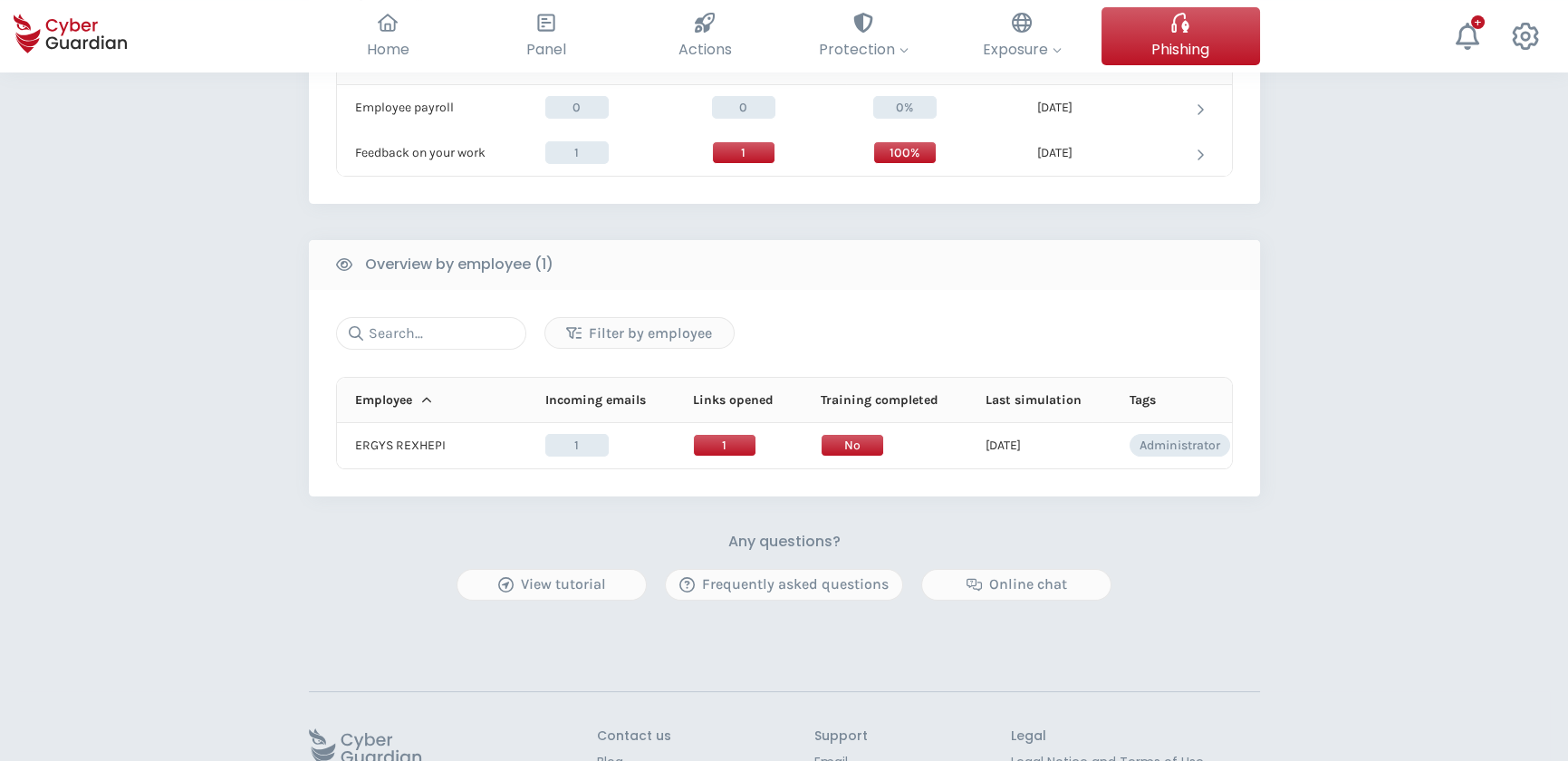
scroll to position [633, 0]
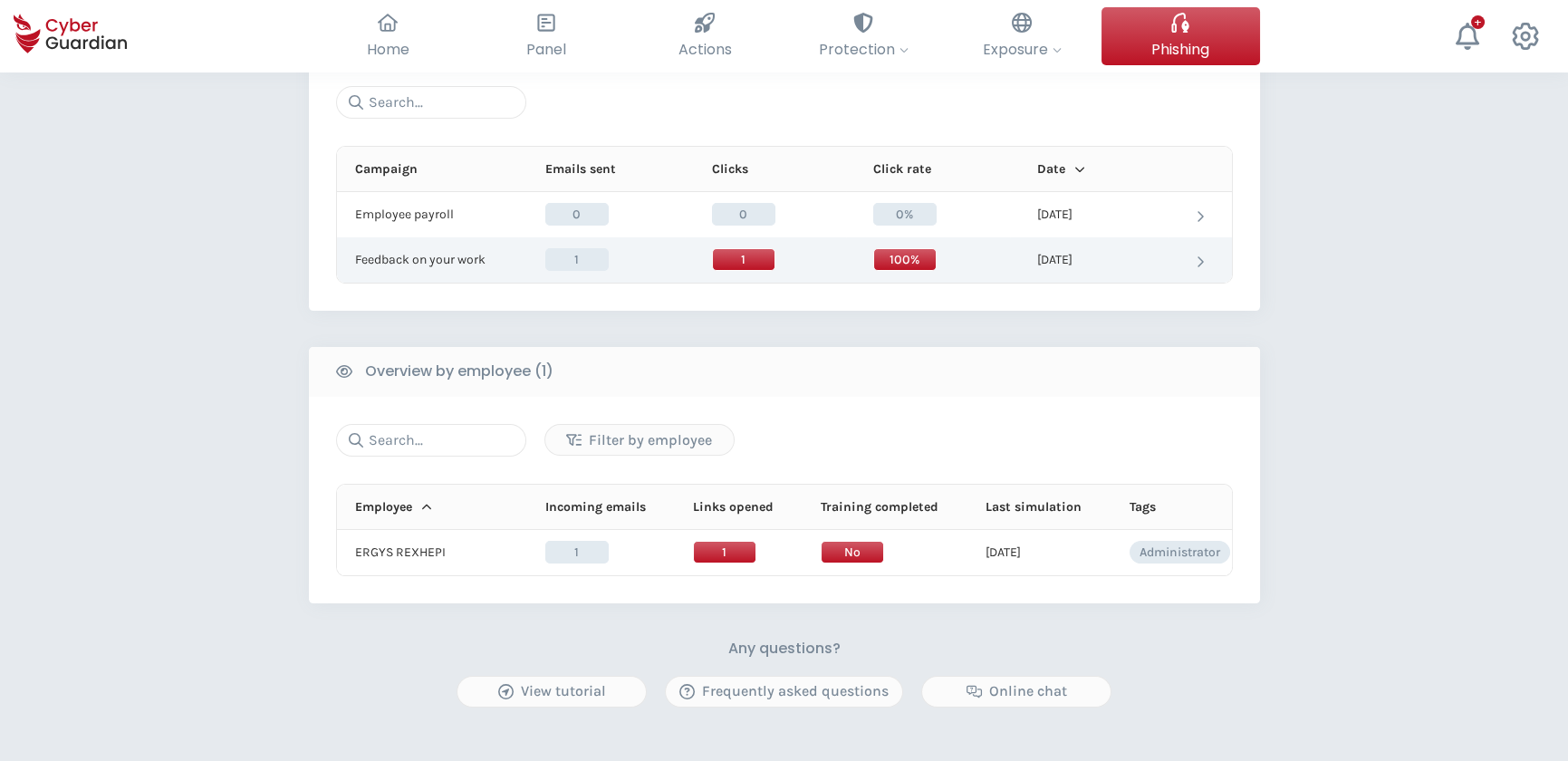
click at [1085, 262] on td "10/07/2025" at bounding box center [1090, 260] width 159 height 45
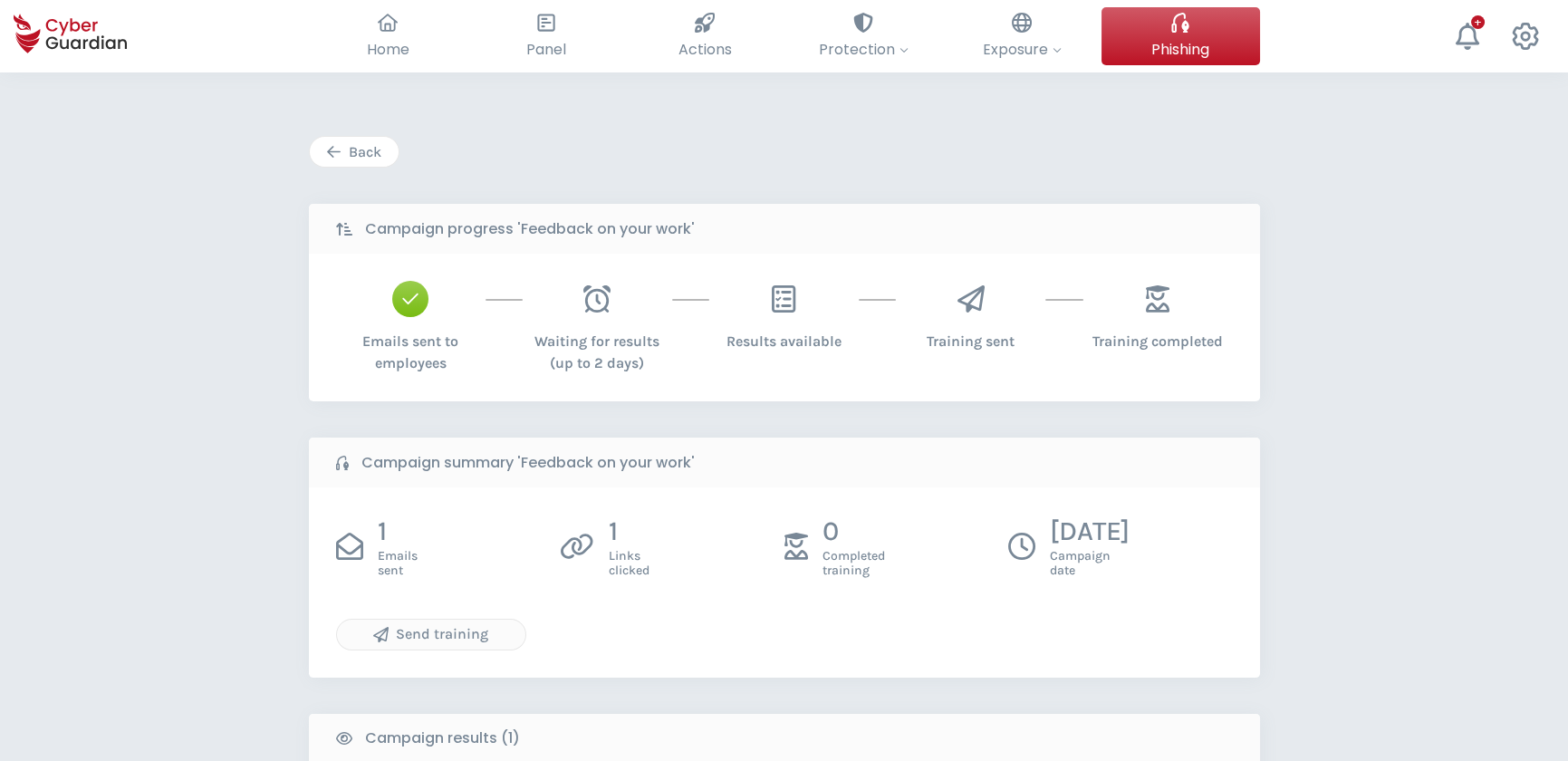
click at [370, 151] on div "Back" at bounding box center [354, 151] width 62 height 22
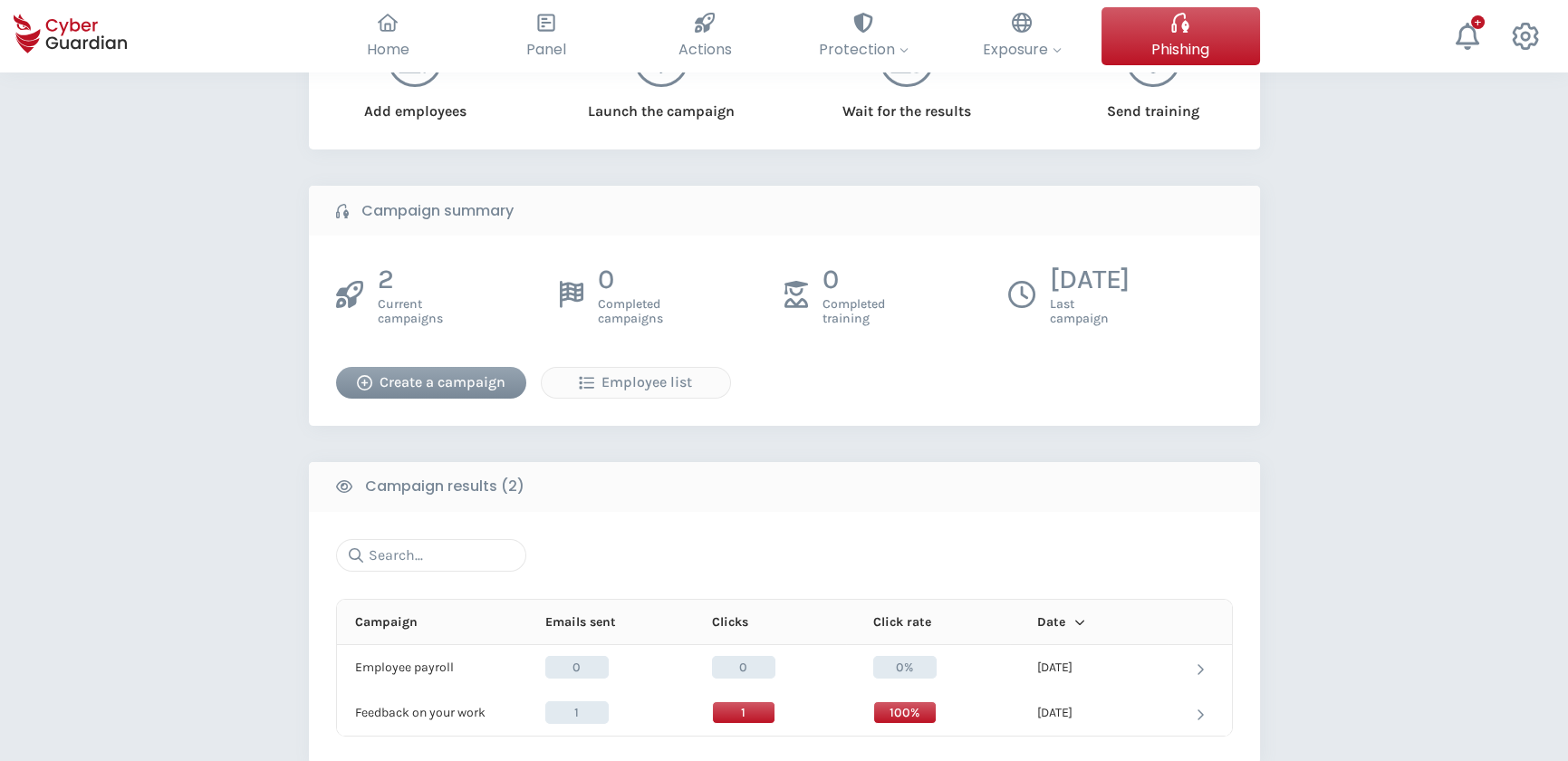
scroll to position [412, 0]
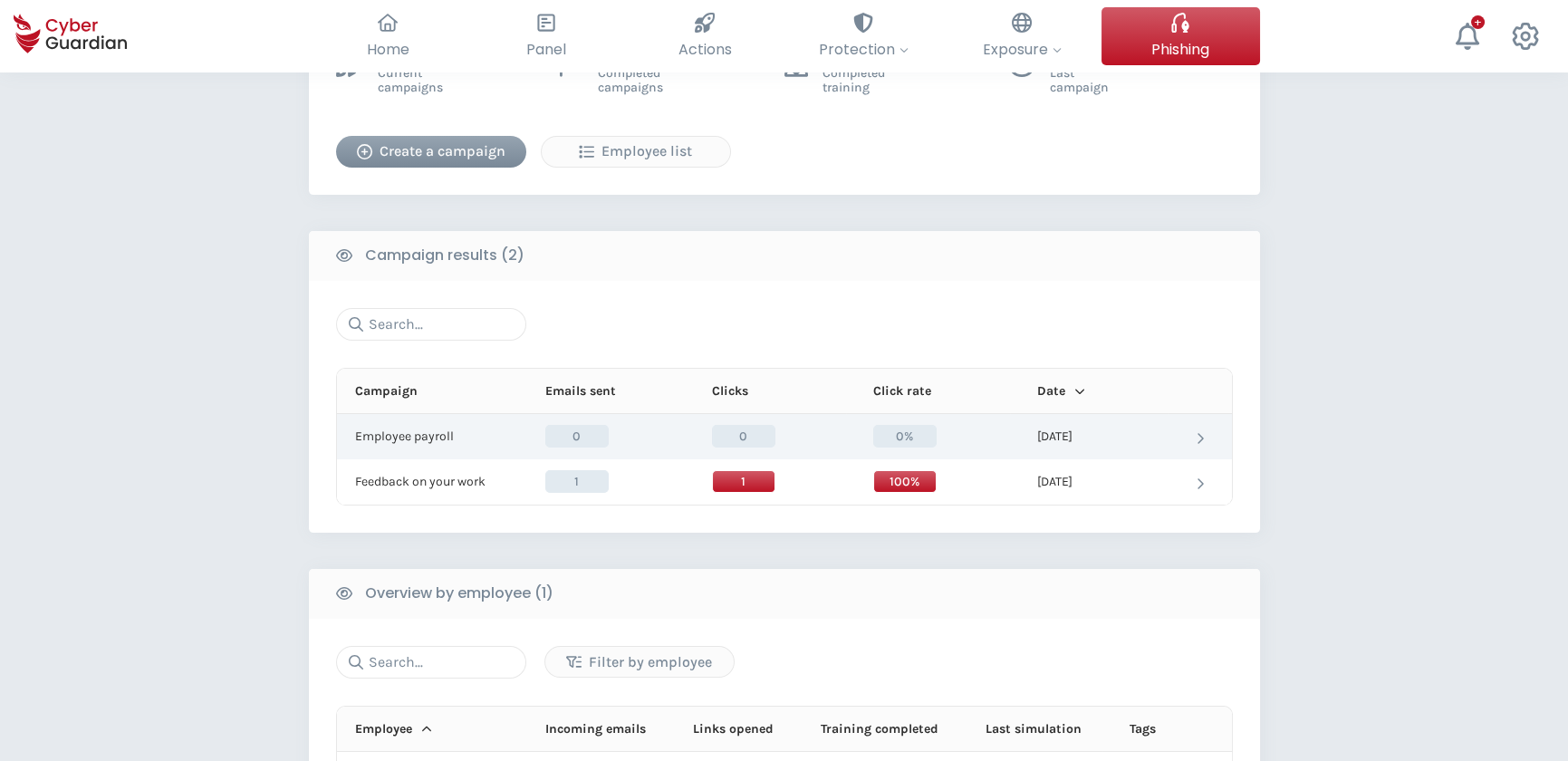
click at [1176, 435] on td at bounding box center [1200, 437] width 63 height 45
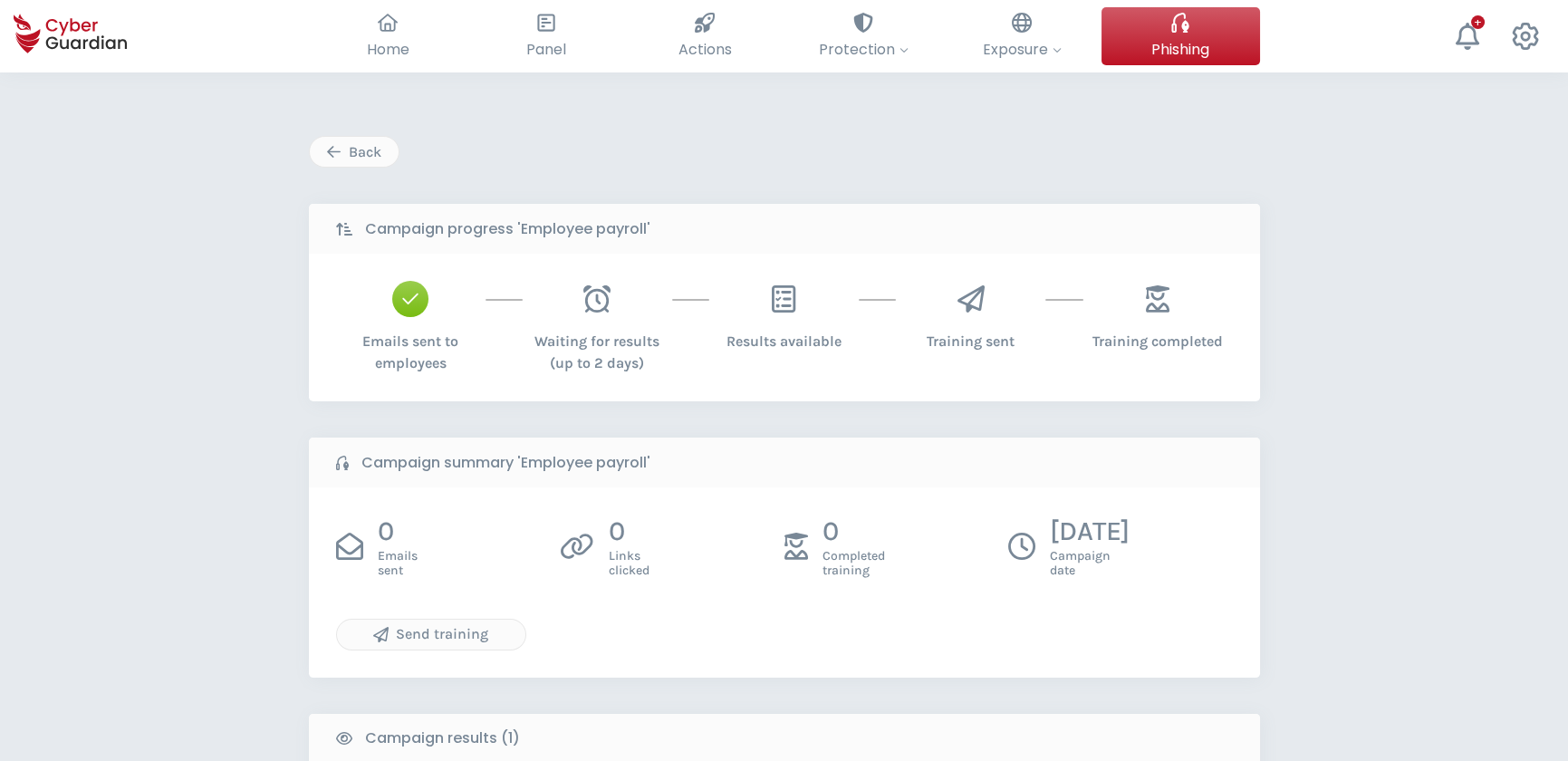
click at [778, 330] on div "Results available" at bounding box center [784, 334] width 150 height 35
click at [361, 153] on div "Back" at bounding box center [354, 151] width 62 height 22
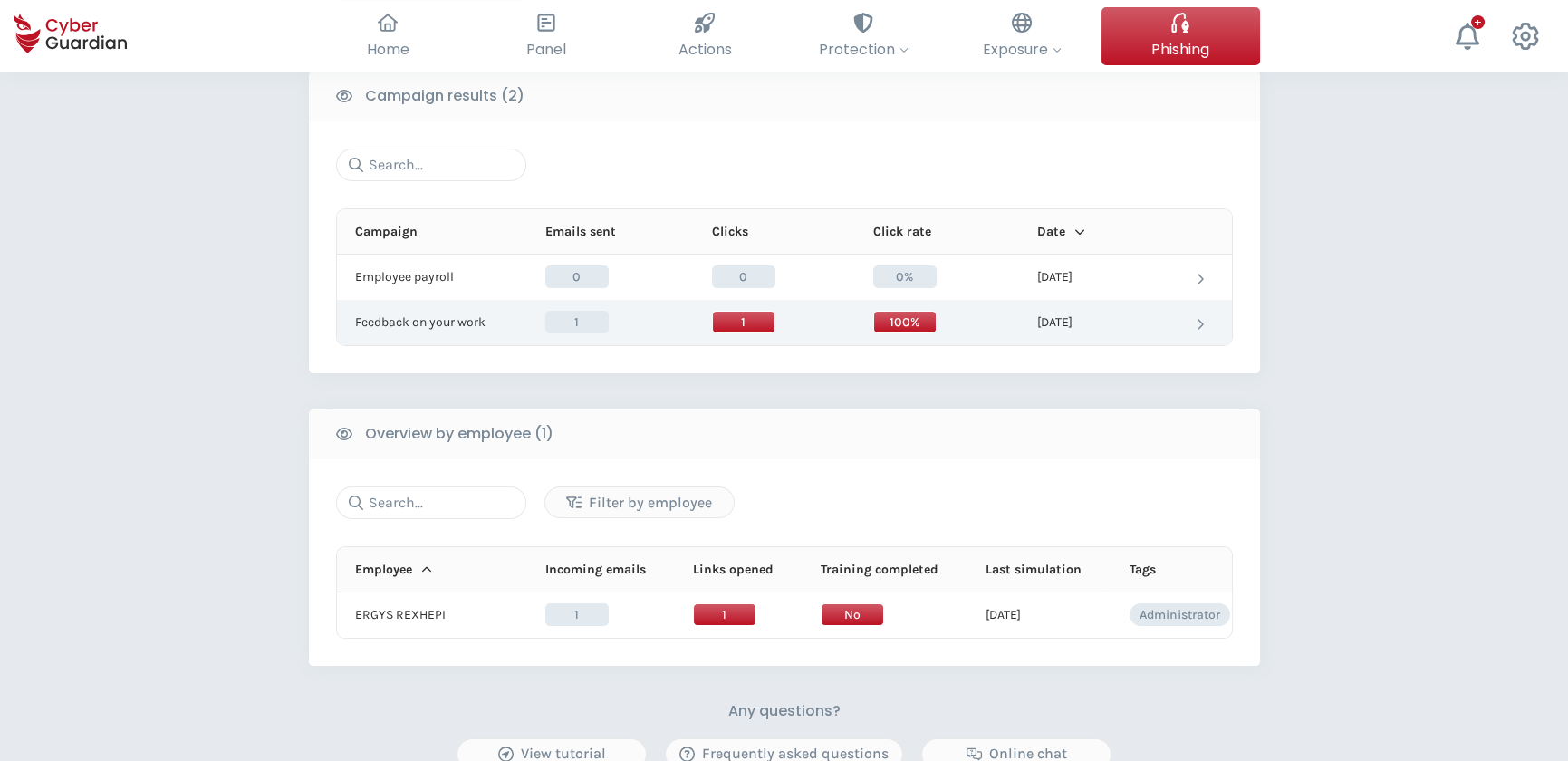
scroll to position [576, 0]
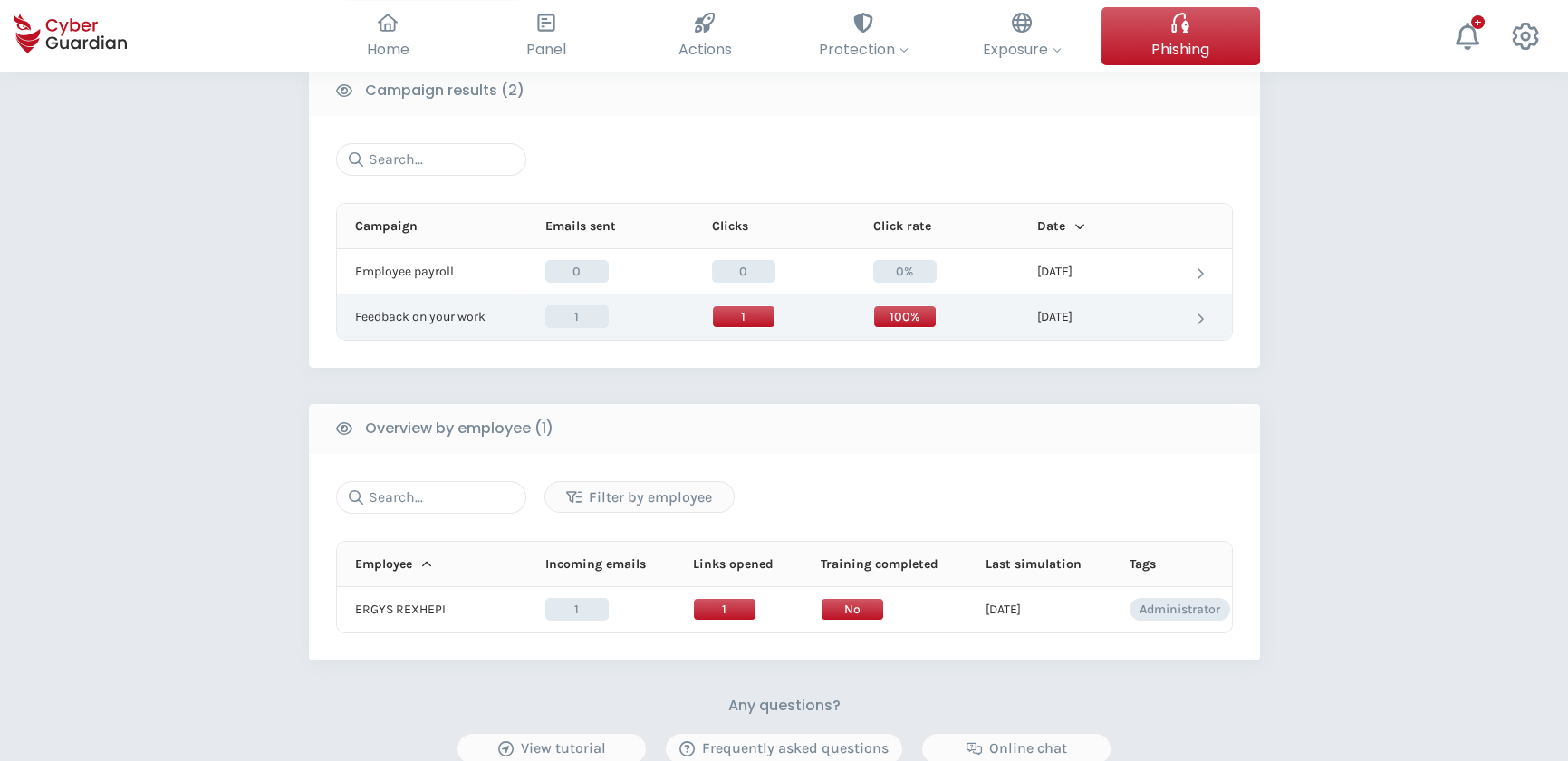
click at [1092, 311] on td "10/07/2025" at bounding box center [1090, 317] width 159 height 45
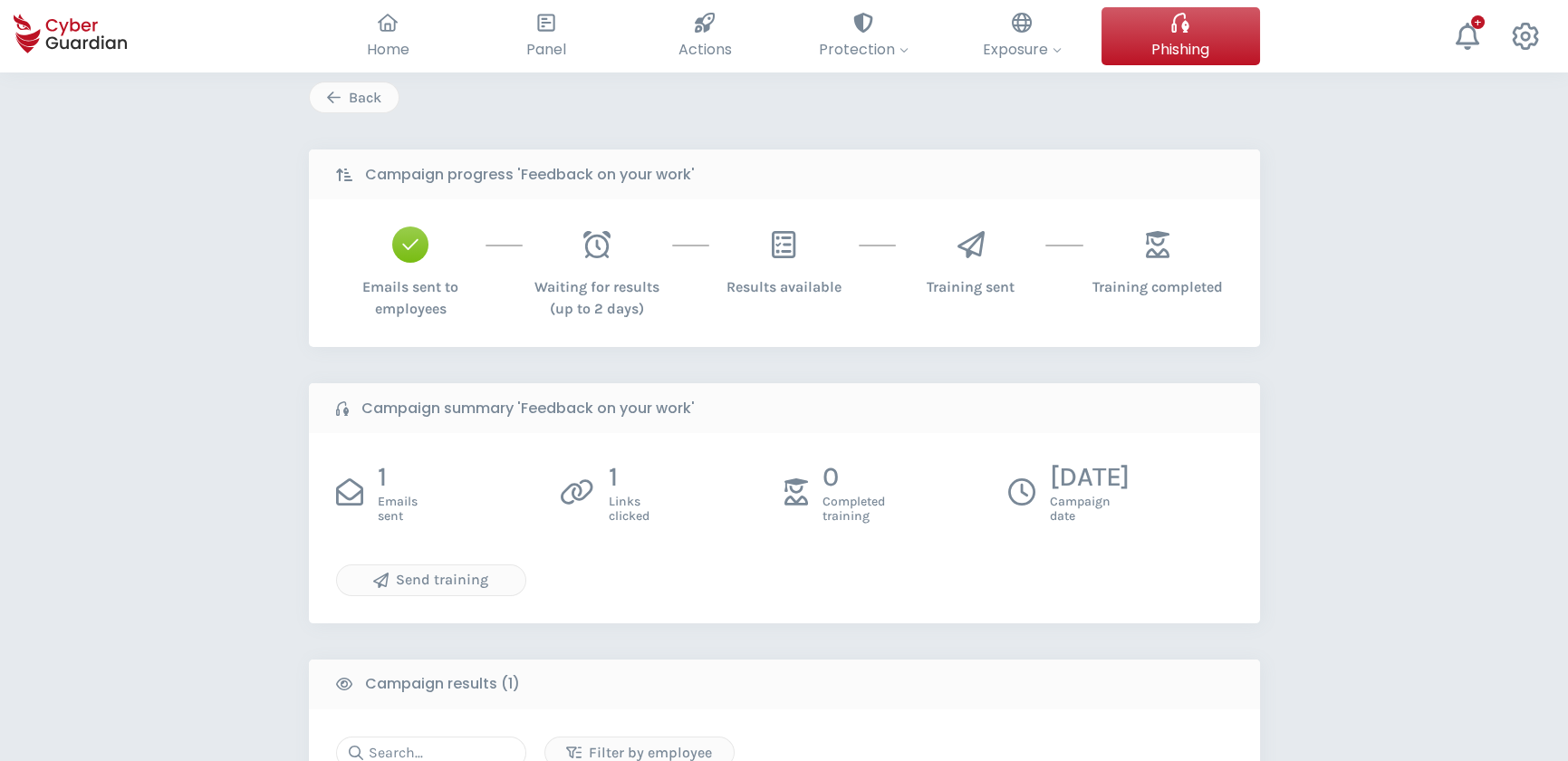
scroll to position [81, 0]
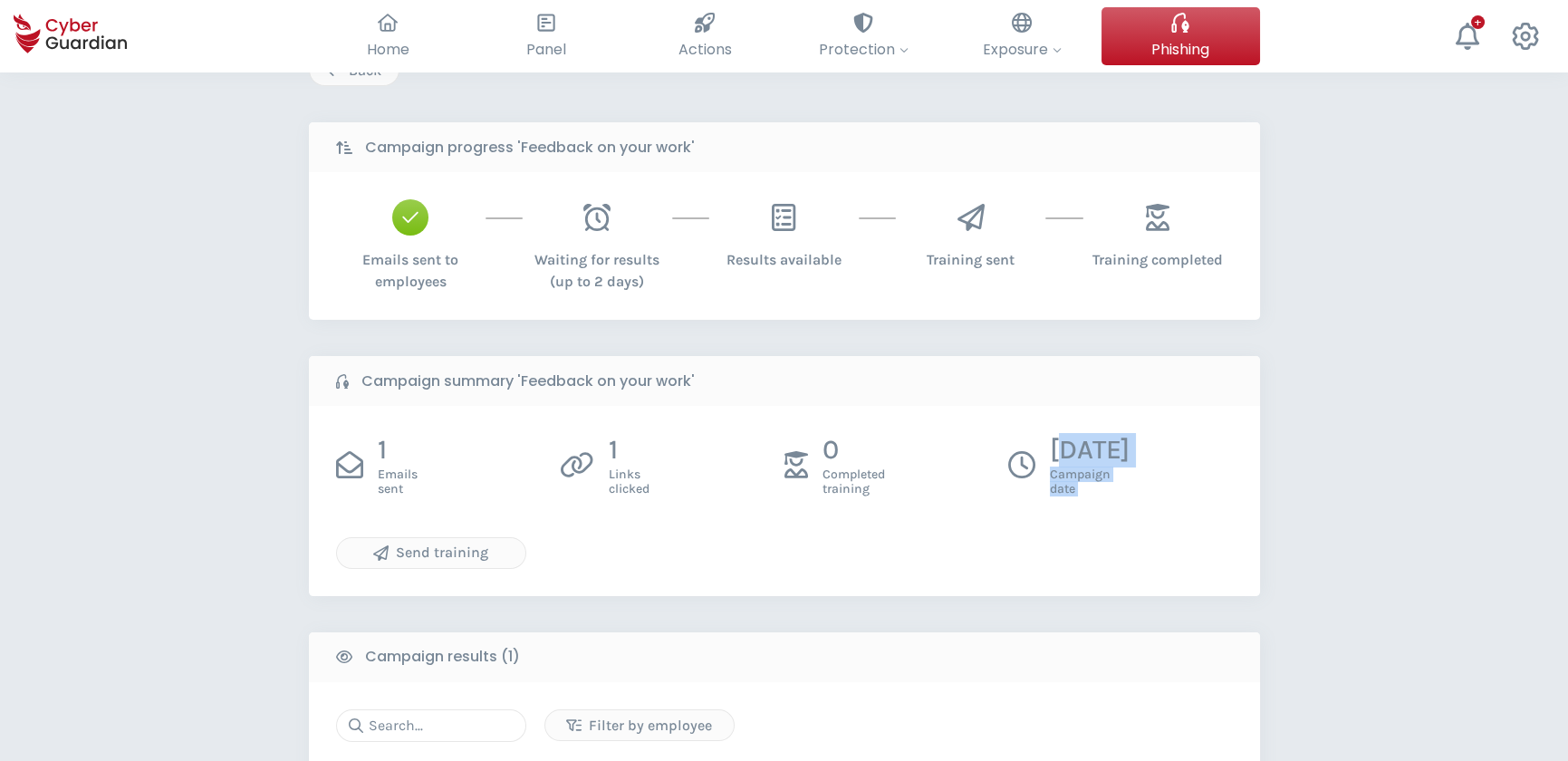
drag, startPoint x: 1066, startPoint y: 448, endPoint x: 1162, endPoint y: 517, distance: 118.2
click at [1162, 517] on div "1 Emails sent 1 Links clicked 0 Completed training 10/07/2025 Campaign date Sen…" at bounding box center [784, 501] width 951 height 190
drag, startPoint x: 1162, startPoint y: 517, endPoint x: 1141, endPoint y: 558, distance: 46.1
click at [1141, 558] on div "Send training" at bounding box center [784, 554] width 897 height 32
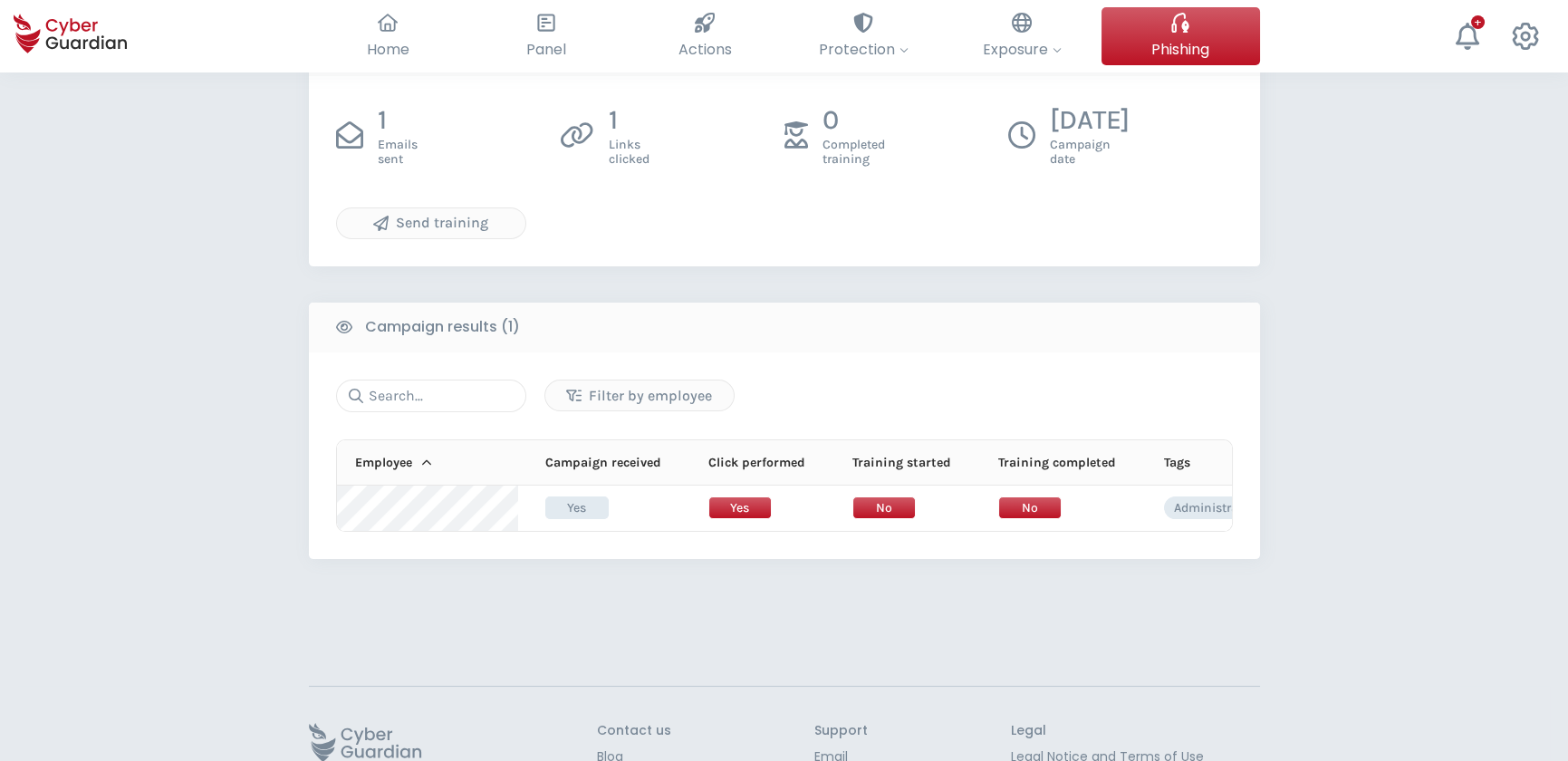
scroll to position [0, 0]
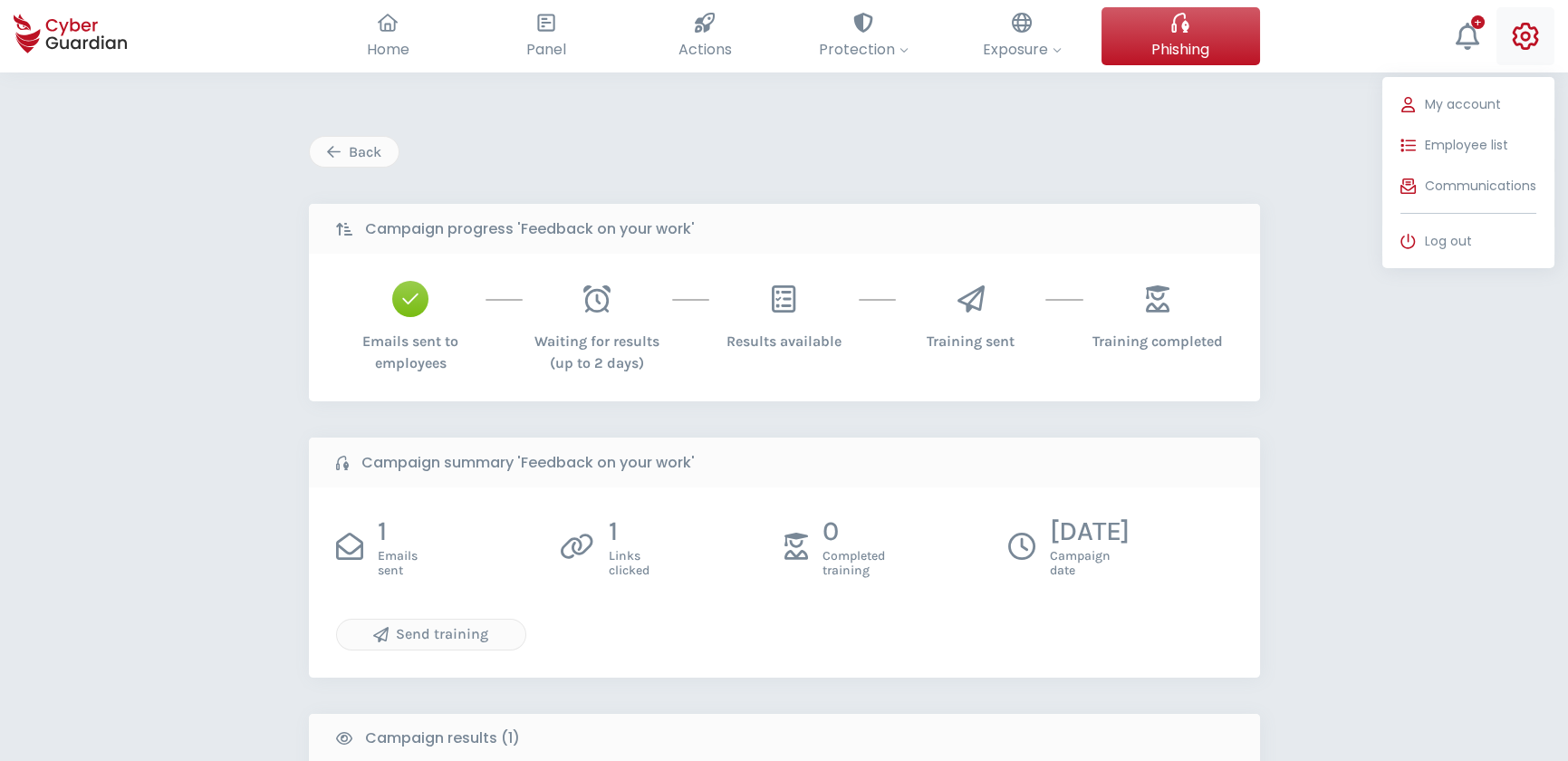
click at [1527, 26] on icon at bounding box center [1526, 36] width 26 height 27
click at [1489, 108] on span "My account" at bounding box center [1463, 105] width 76 height 19
select select "English"
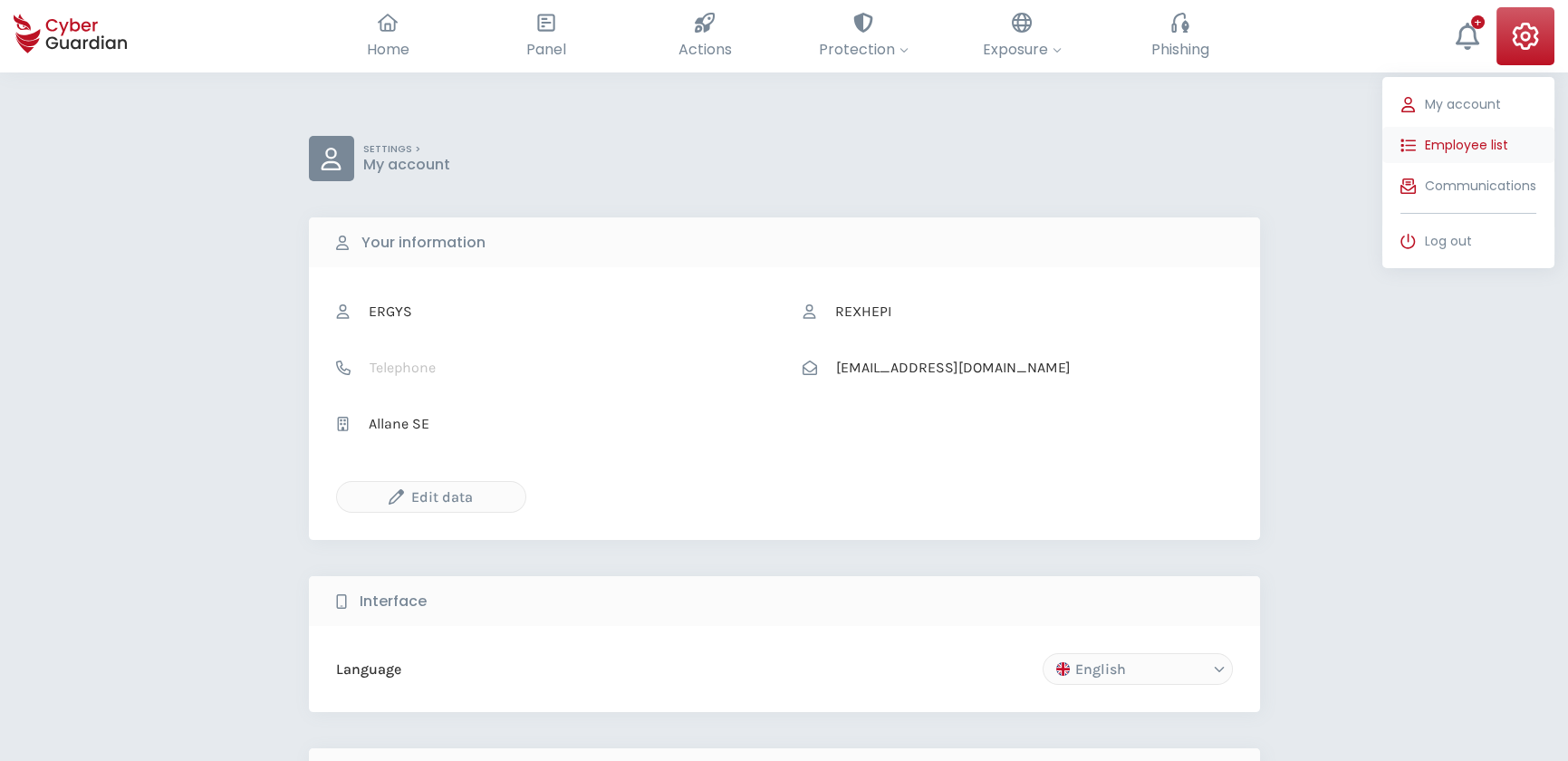
click at [1504, 138] on span "Employee list" at bounding box center [1467, 146] width 83 height 19
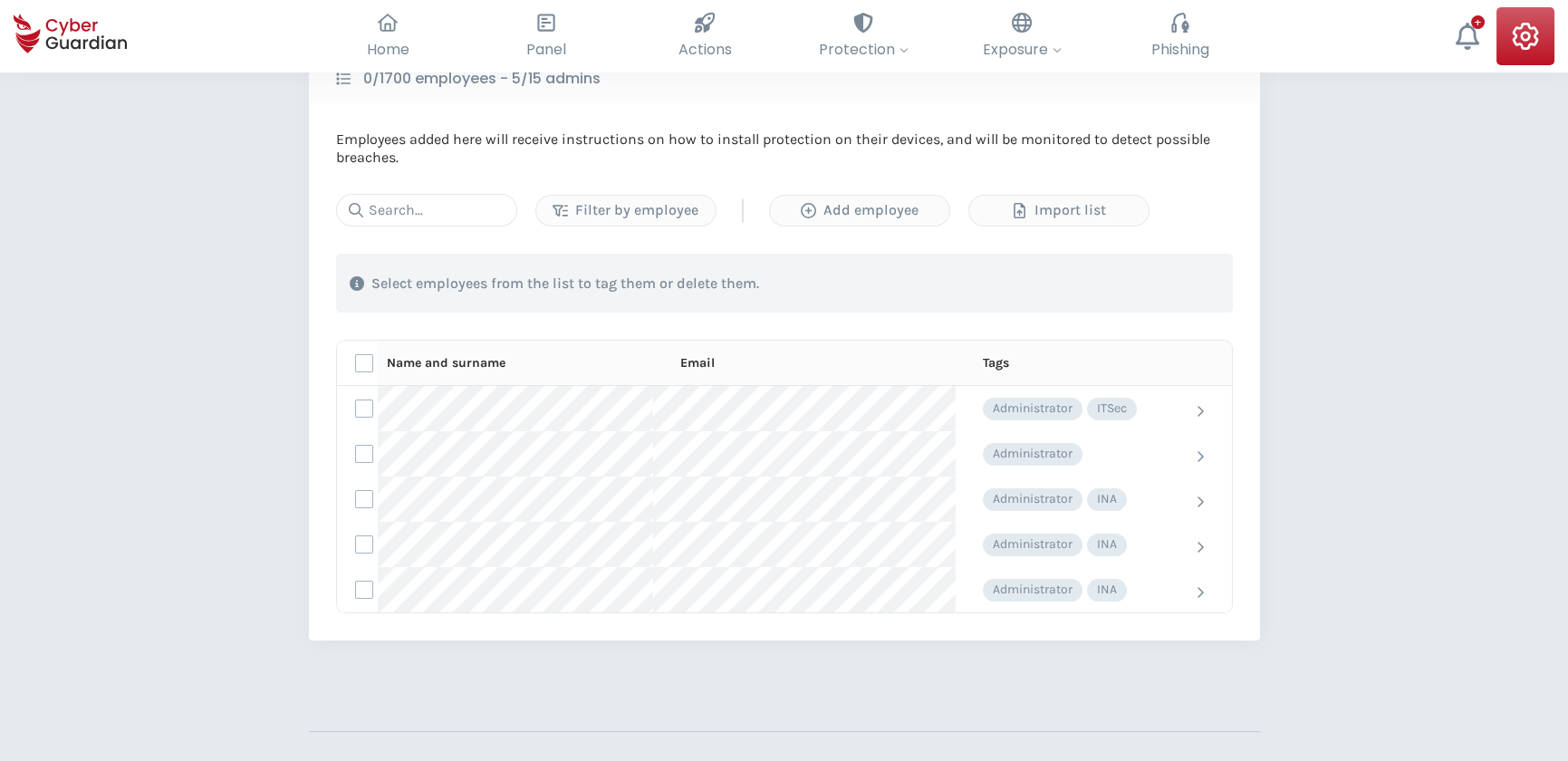
scroll to position [81, 0]
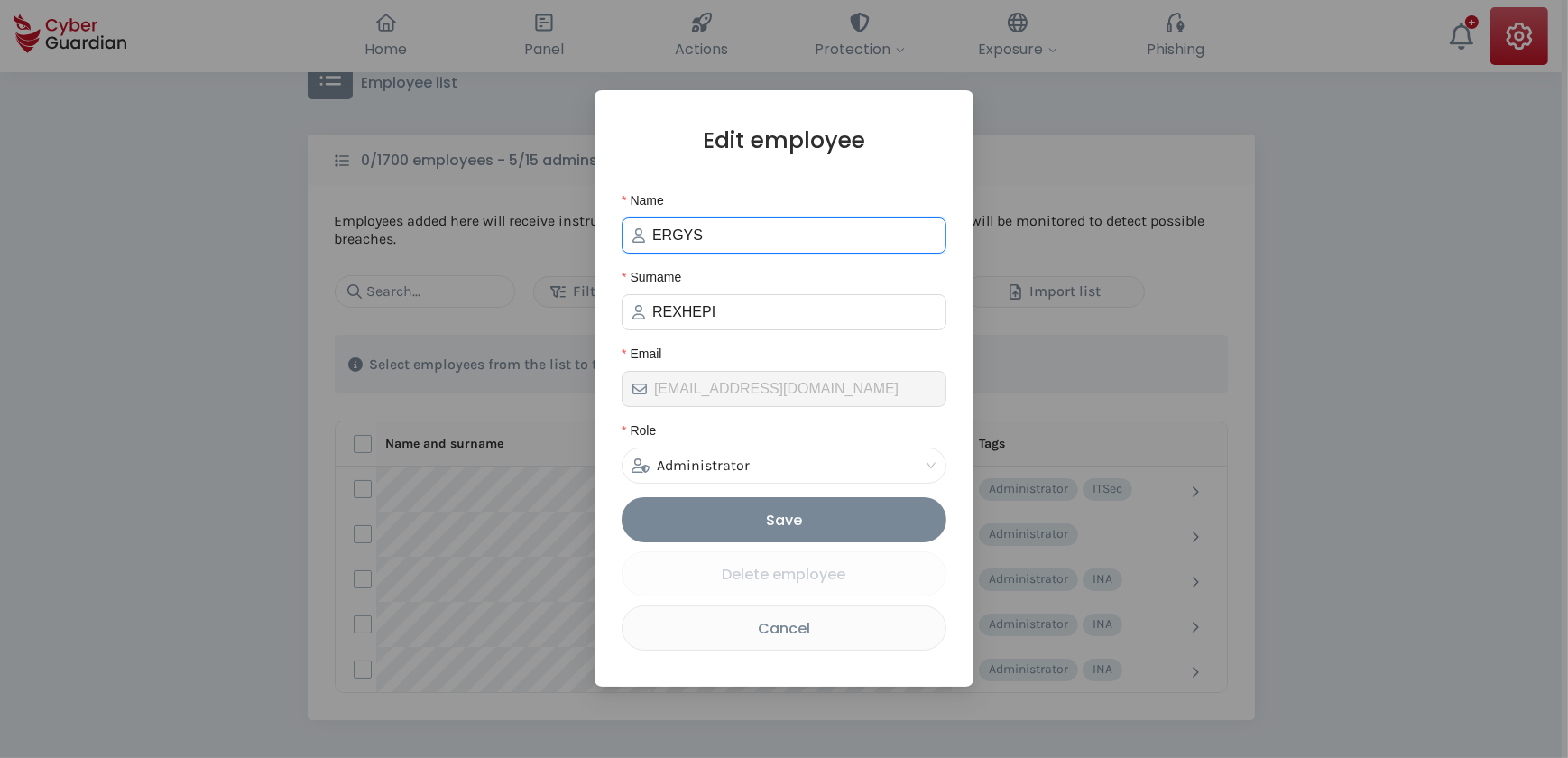
click at [713, 244] on input "ERGYS" at bounding box center [793, 235] width 284 height 22
drag, startPoint x: 711, startPoint y: 241, endPoint x: 619, endPoint y: 239, distance: 92.0
click at [619, 239] on div "Edit employee Name ERGYS Surname REXHEPI Email ergys.rexhepi@allane.com Role Ad…" at bounding box center [784, 388] width 379 height 597
type input "Ergys"
drag, startPoint x: 732, startPoint y: 307, endPoint x: 525, endPoint y: 307, distance: 207.0
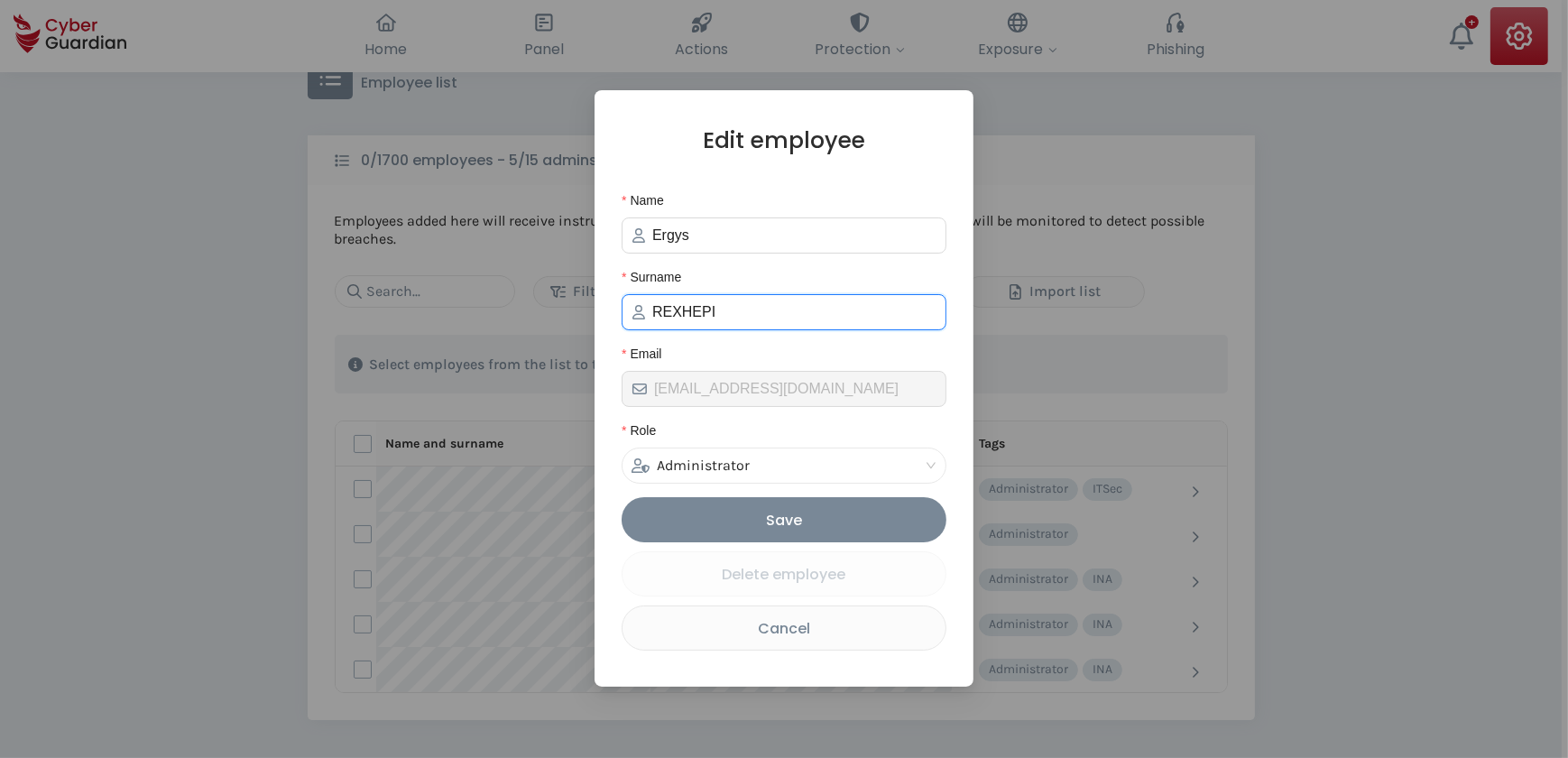
click at [525, 307] on div "Edit employee Name Ergys Surname REXHEPI Email ergys.rexhepi@allane.com Role Ad…" at bounding box center [784, 379] width 1568 height 758
type input "Rexhepi"
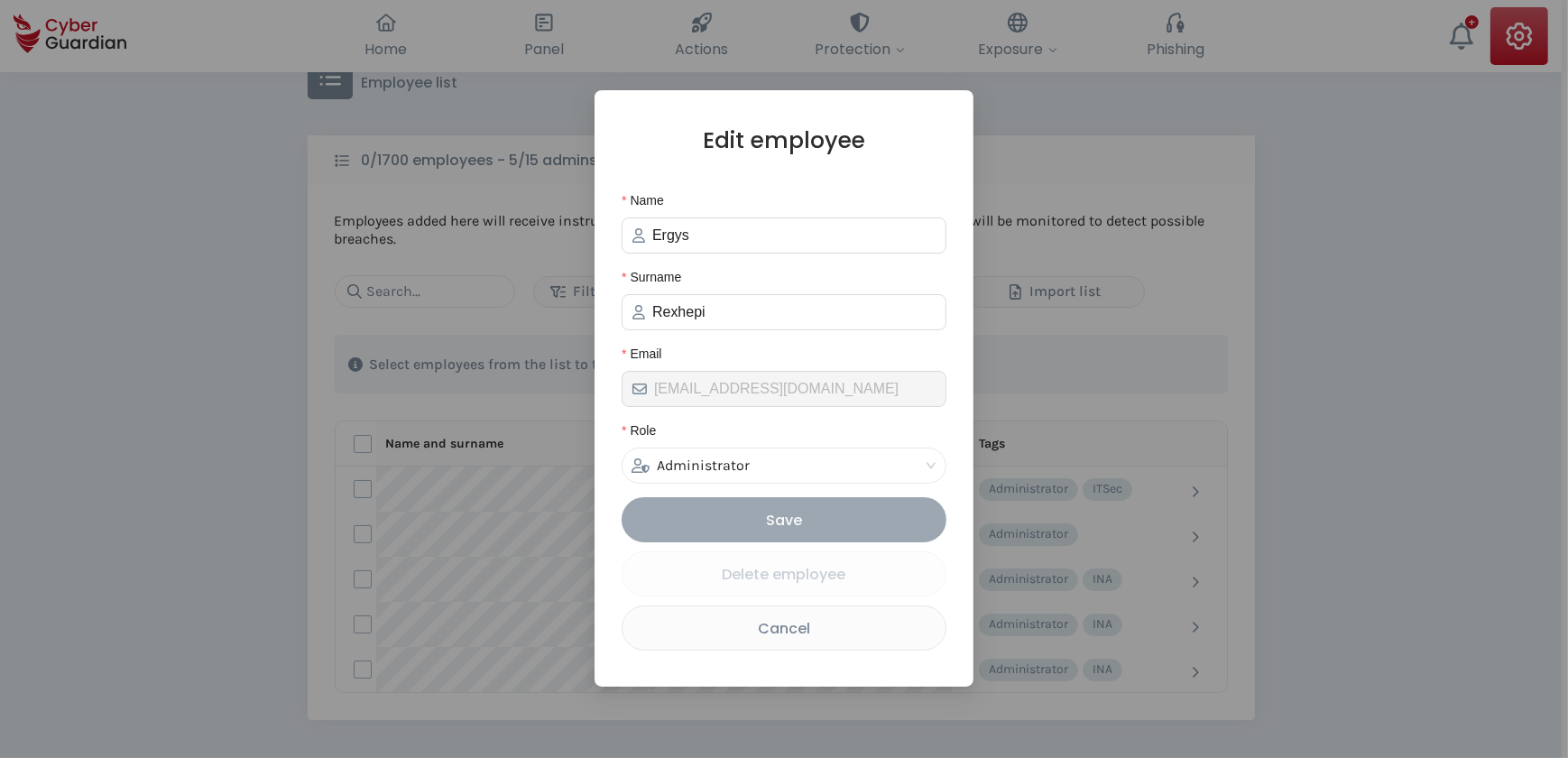
click at [776, 516] on div "Save" at bounding box center [784, 520] width 298 height 23
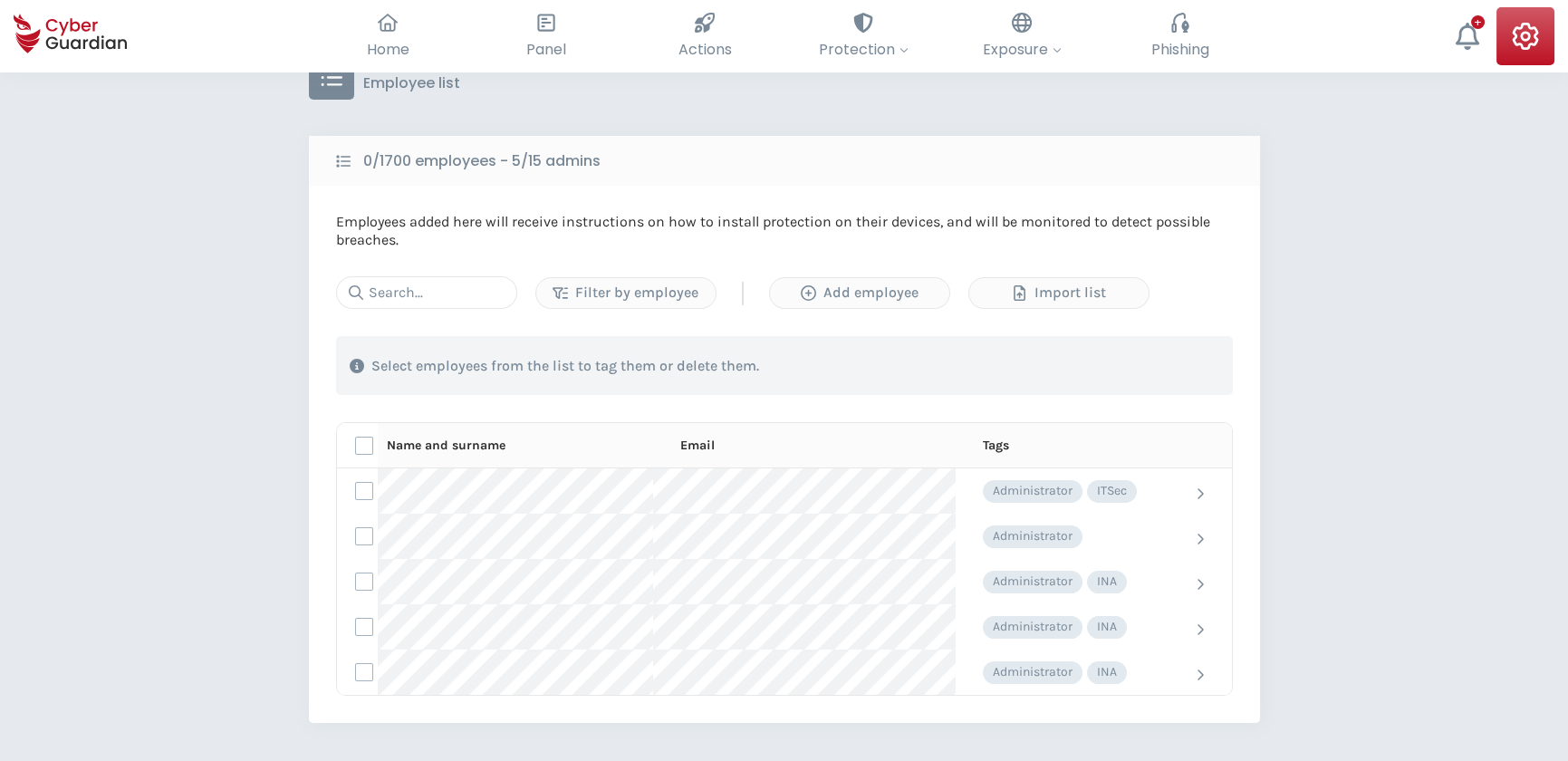
scroll to position [0, 0]
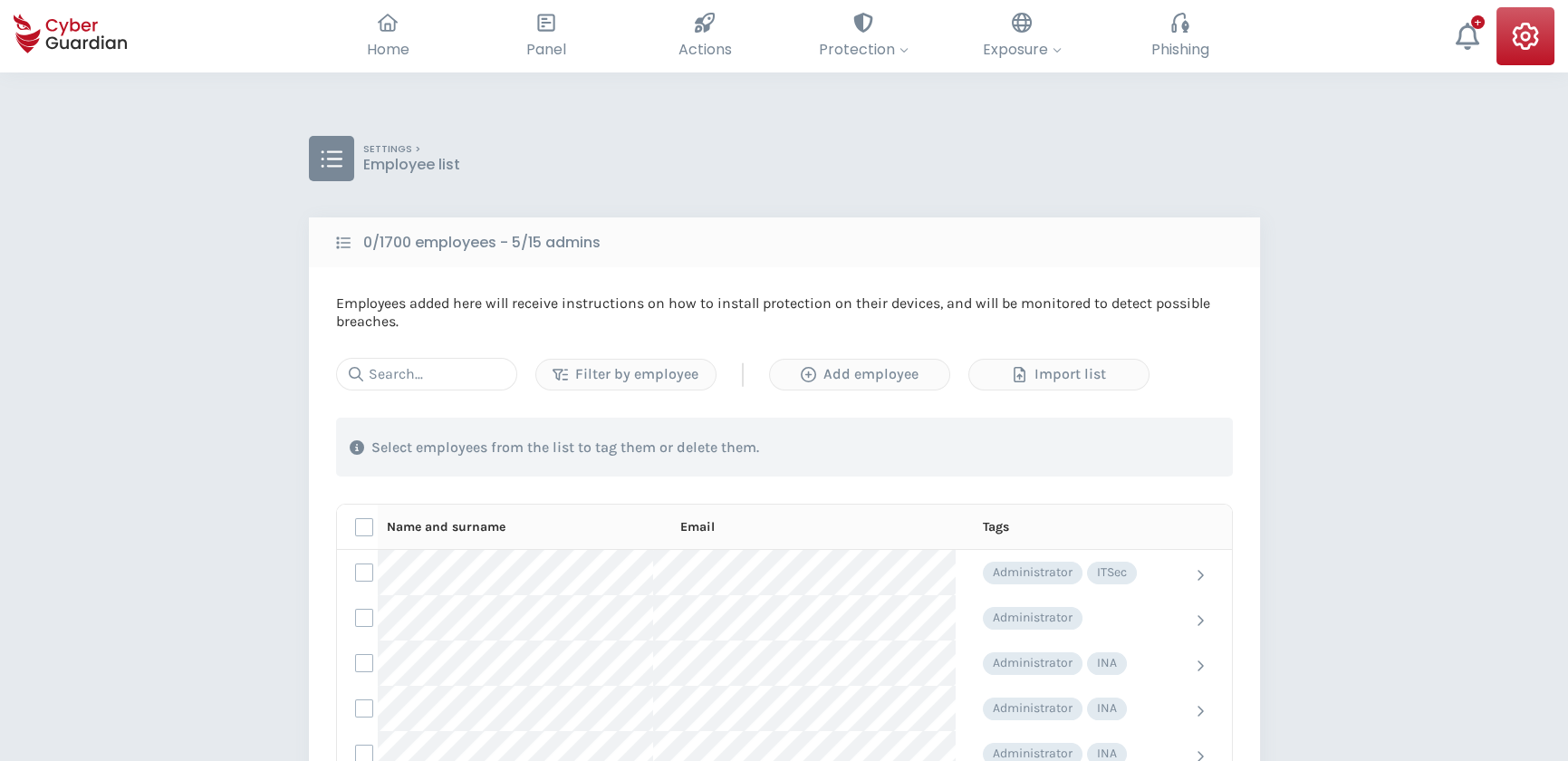
click at [327, 159] on icon at bounding box center [332, 159] width 21 height 17
click at [1202, 29] on button "Phishing Train your employees to detect and avoid phishing emails" at bounding box center [1181, 36] width 159 height 58
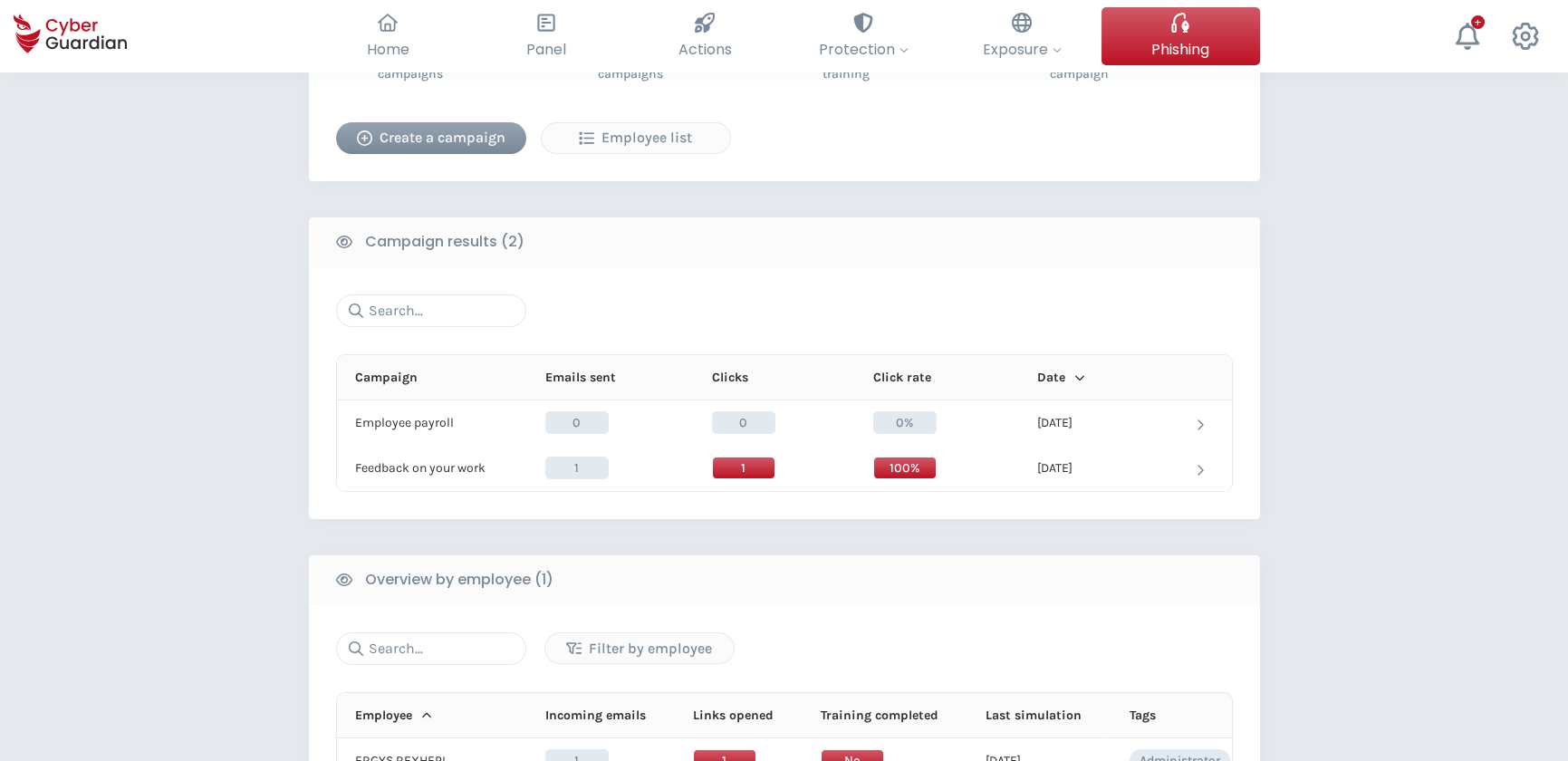
scroll to position [494, 0]
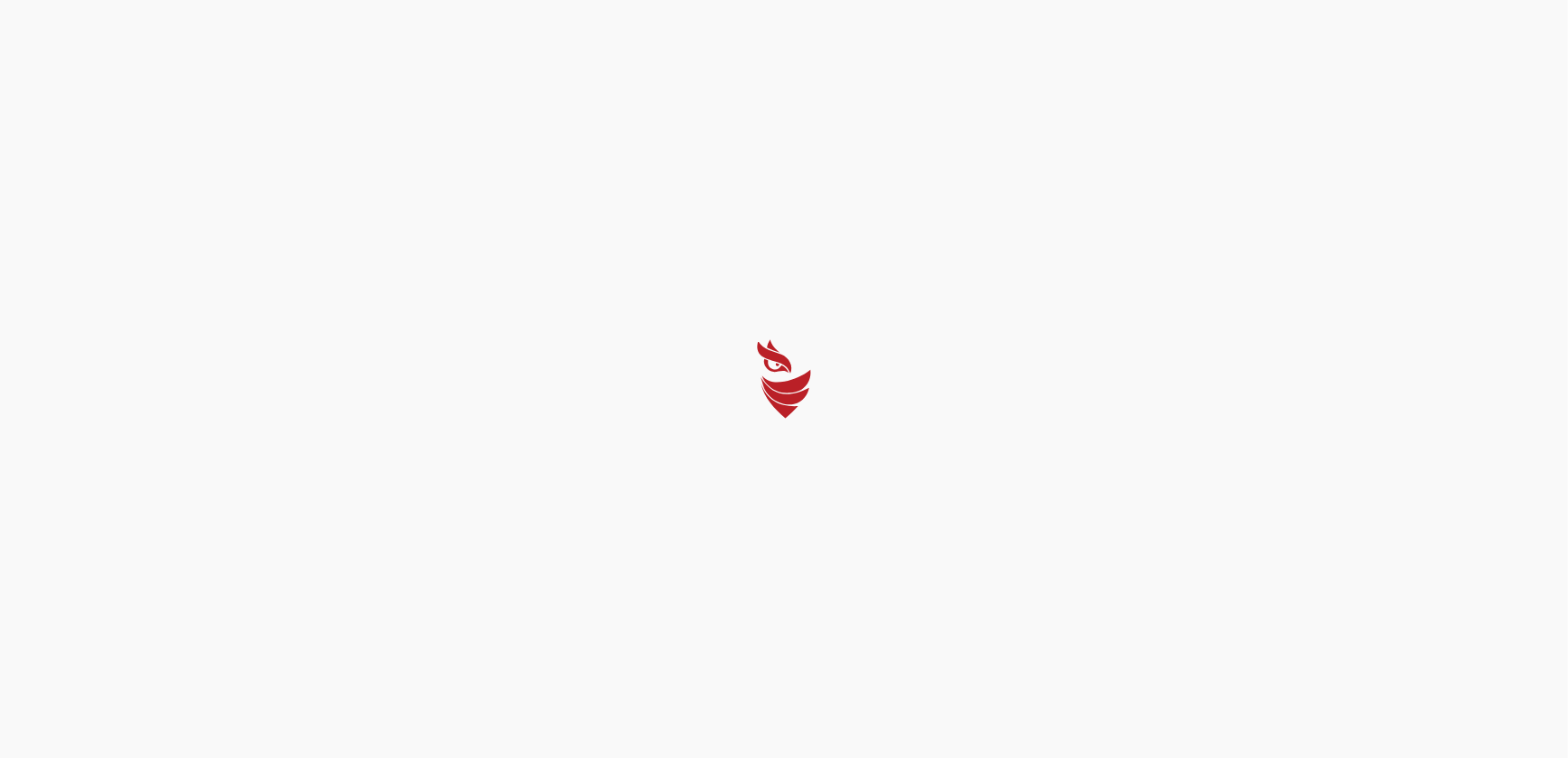
select select "English"
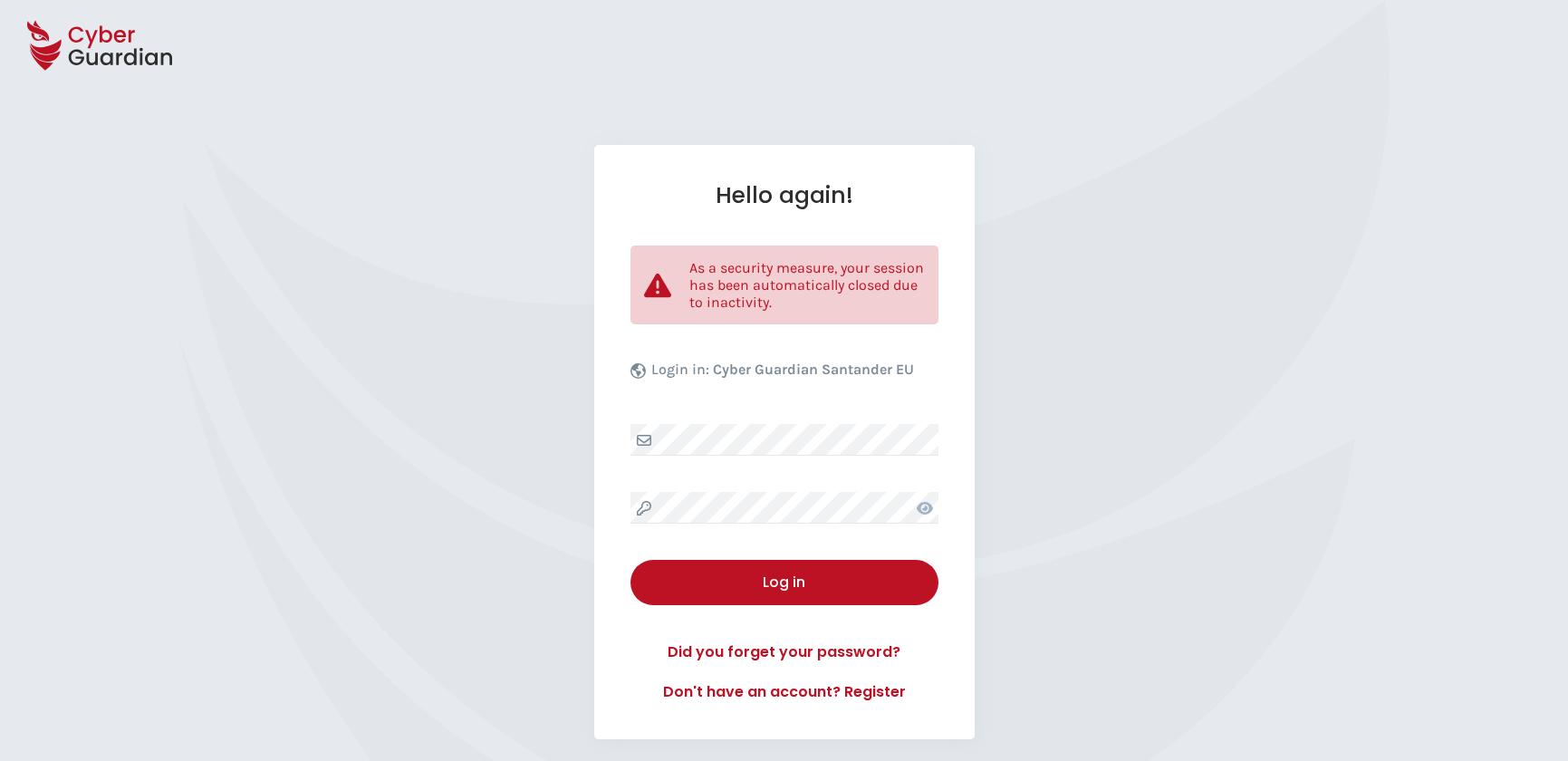
select select "English"
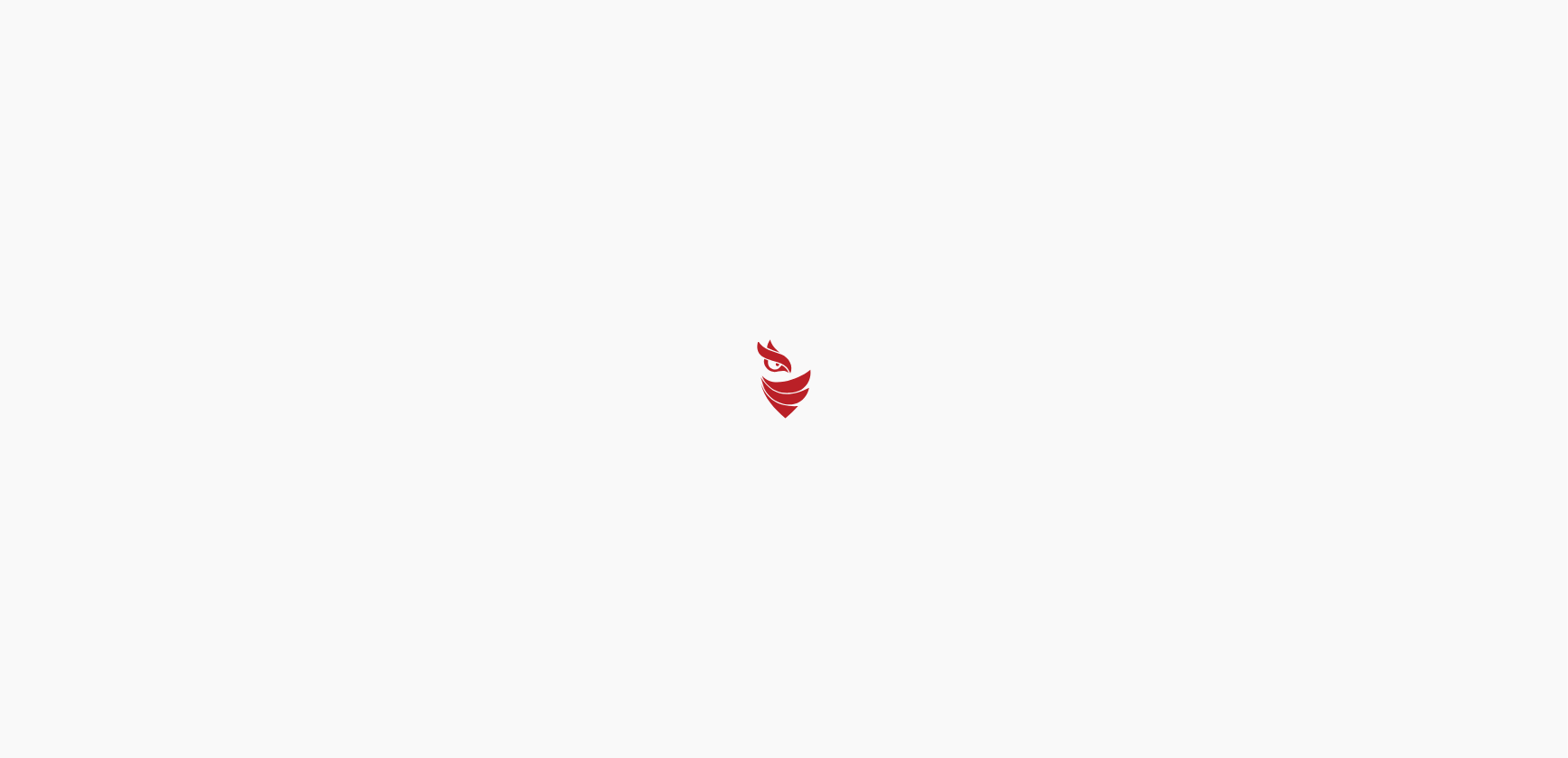
select select "English"
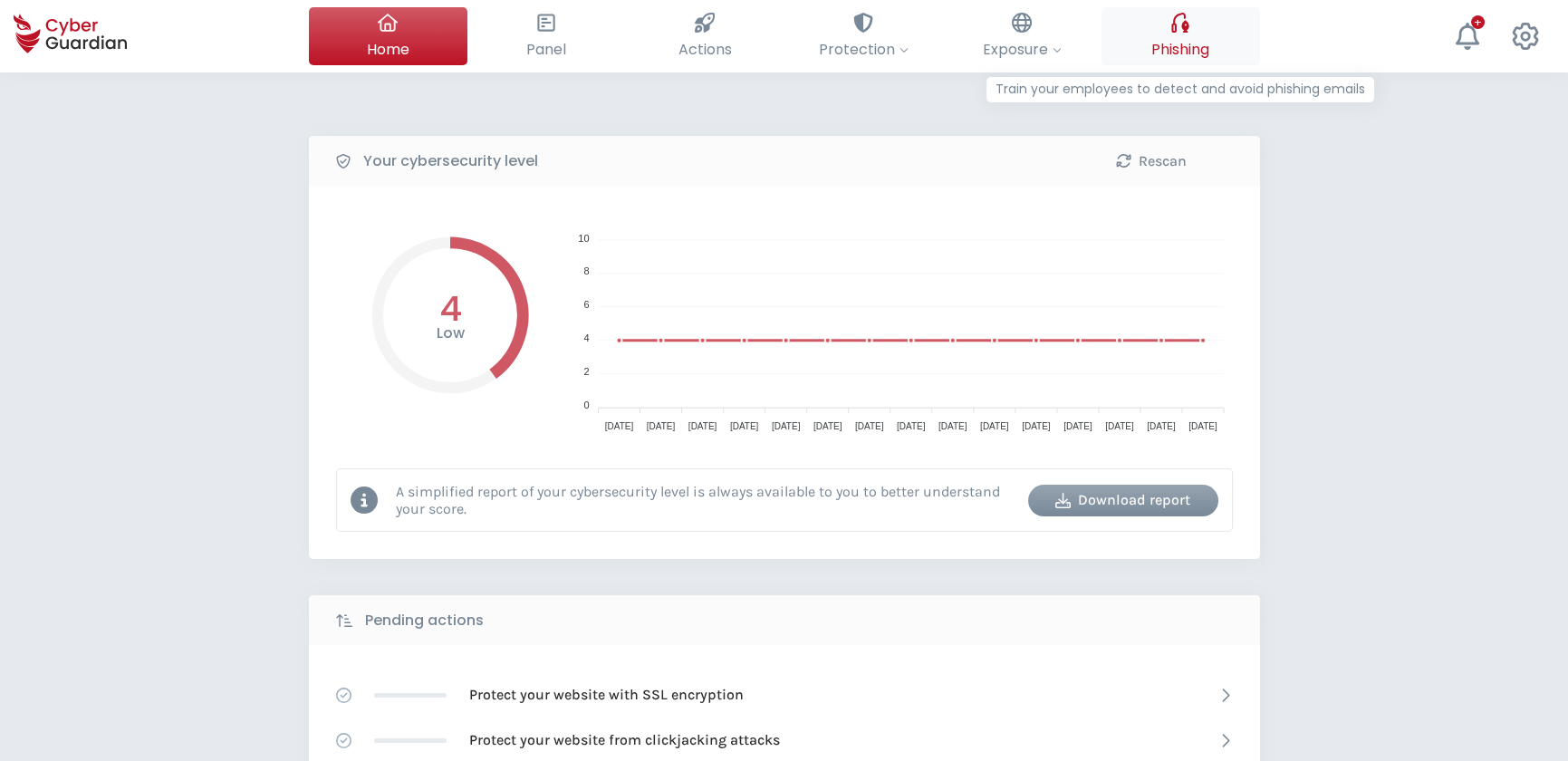
click at [1200, 36] on button "Phishing Train your employees to detect and avoid phishing emails" at bounding box center [1181, 36] width 159 height 58
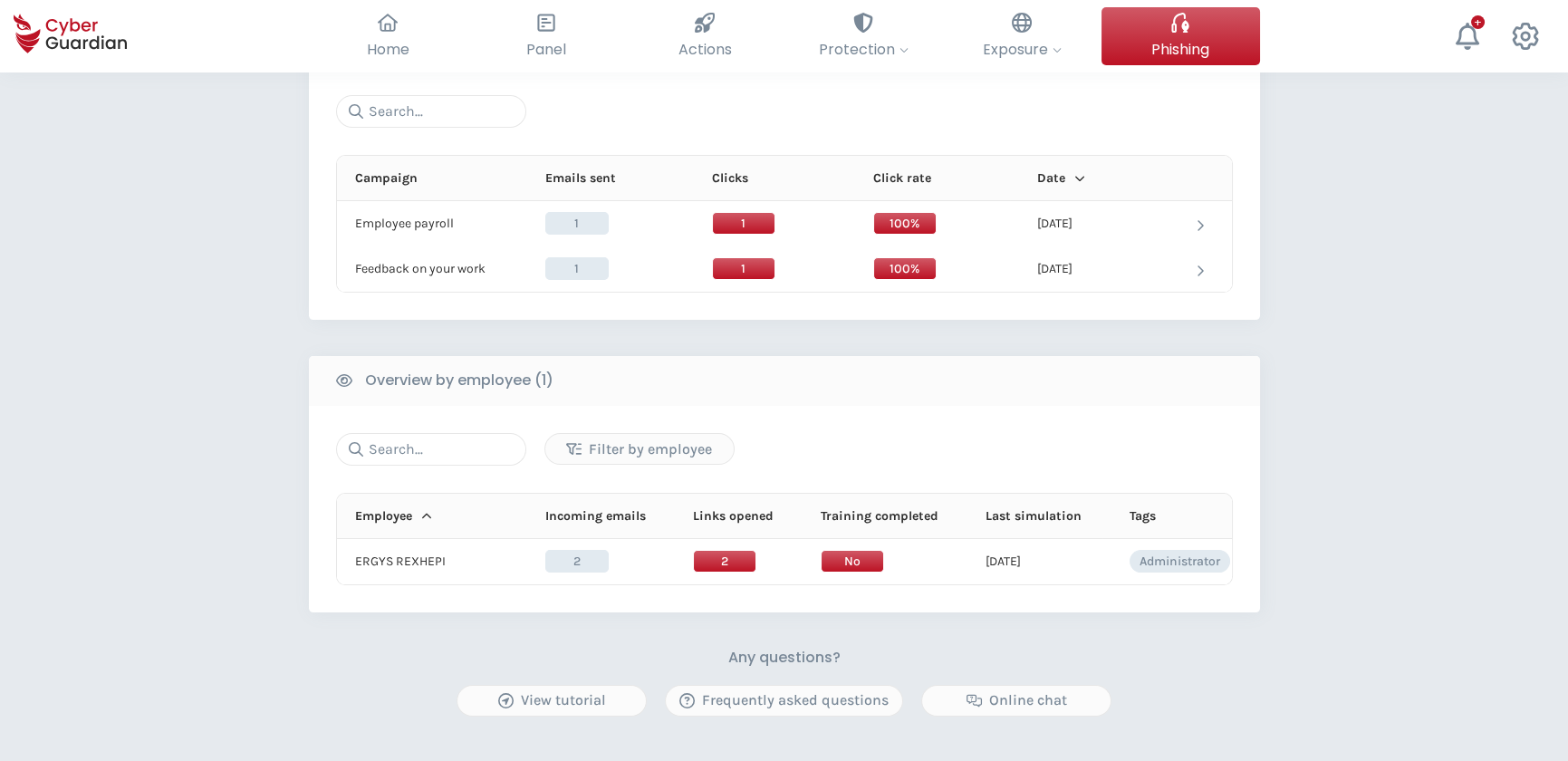
scroll to position [576, 0]
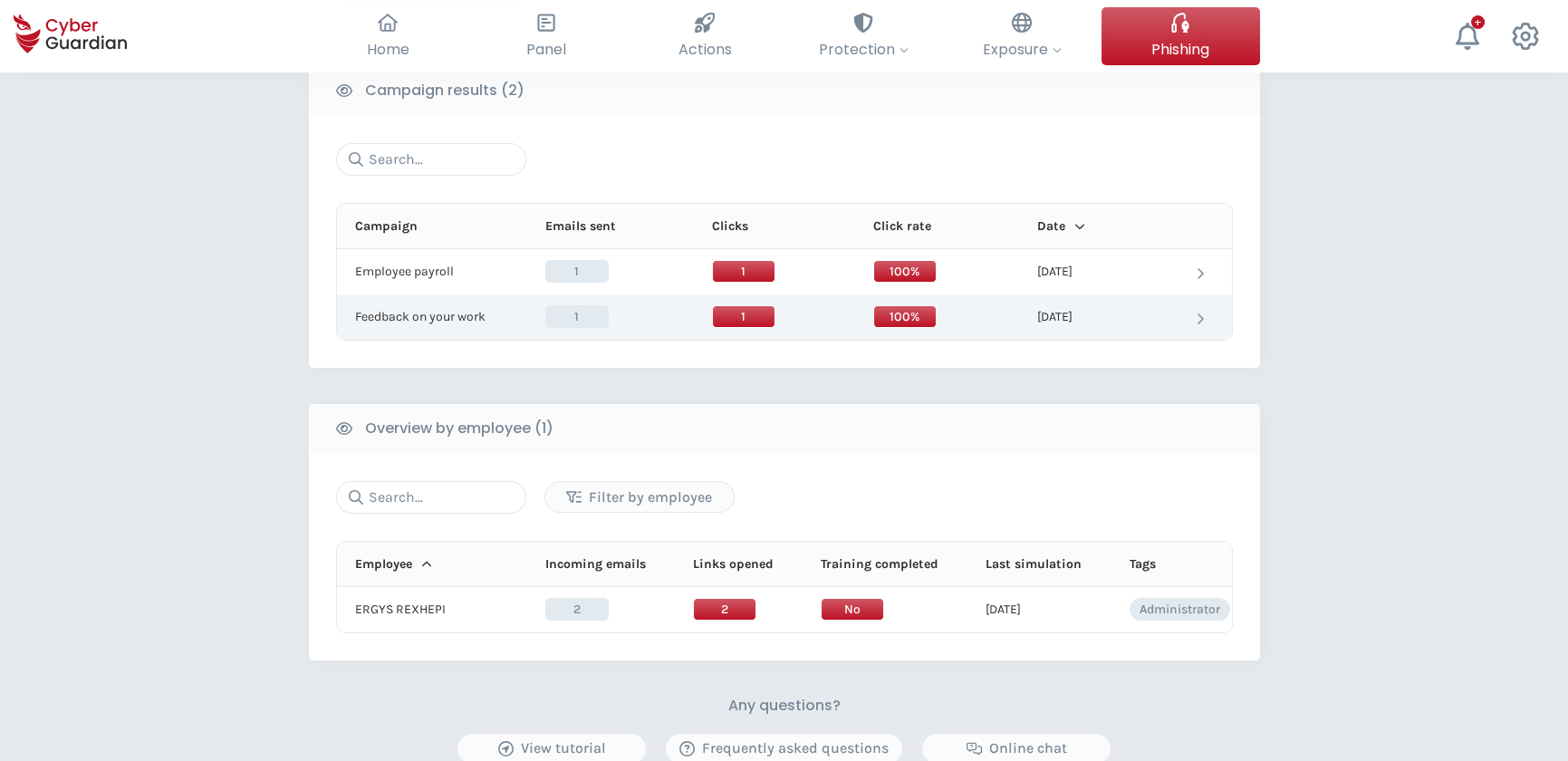
click at [1144, 313] on td "[DATE]" at bounding box center [1090, 317] width 159 height 45
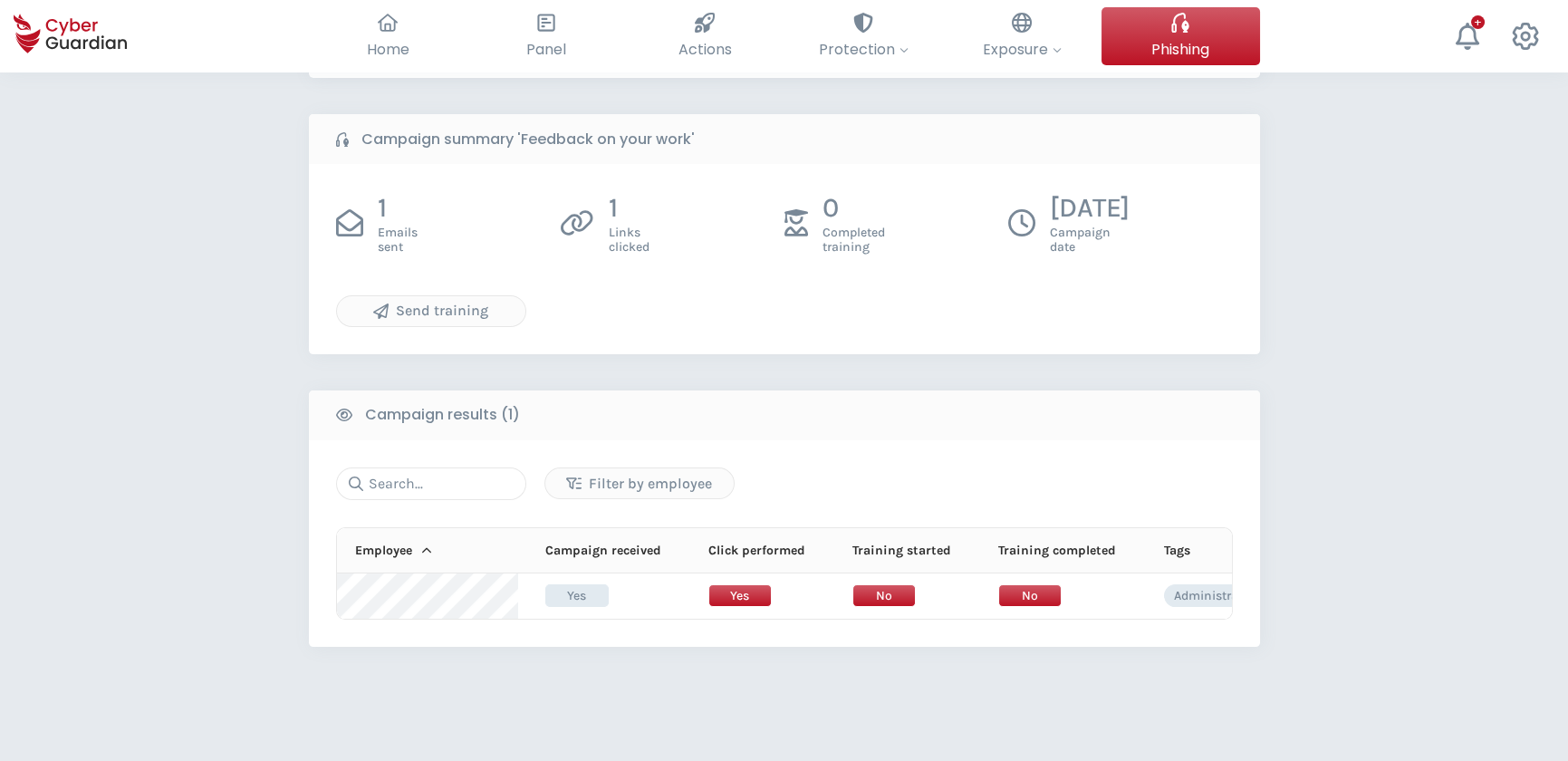
scroll to position [329, 0]
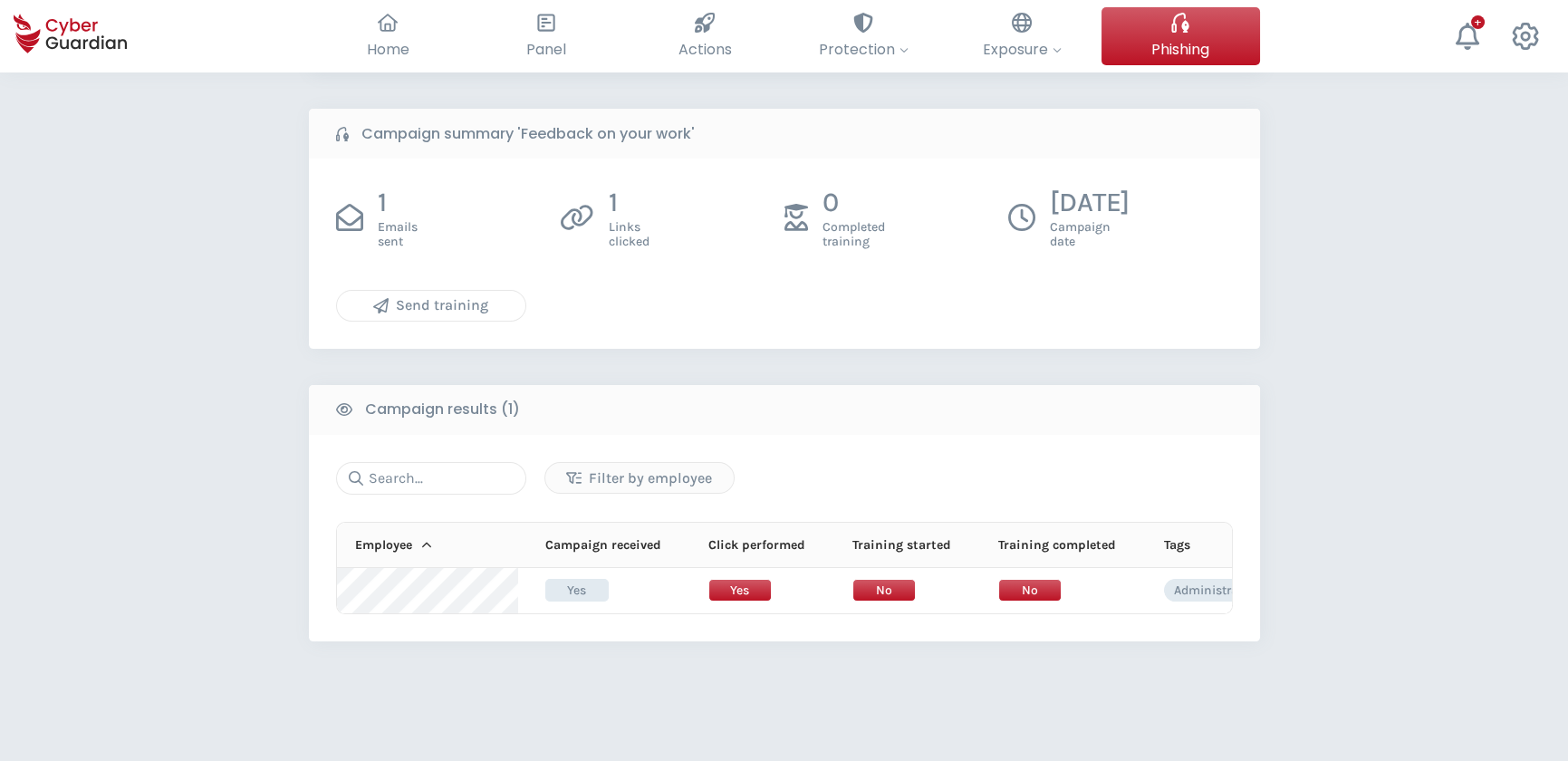
click at [460, 298] on div "Send training" at bounding box center [432, 305] width 161 height 22
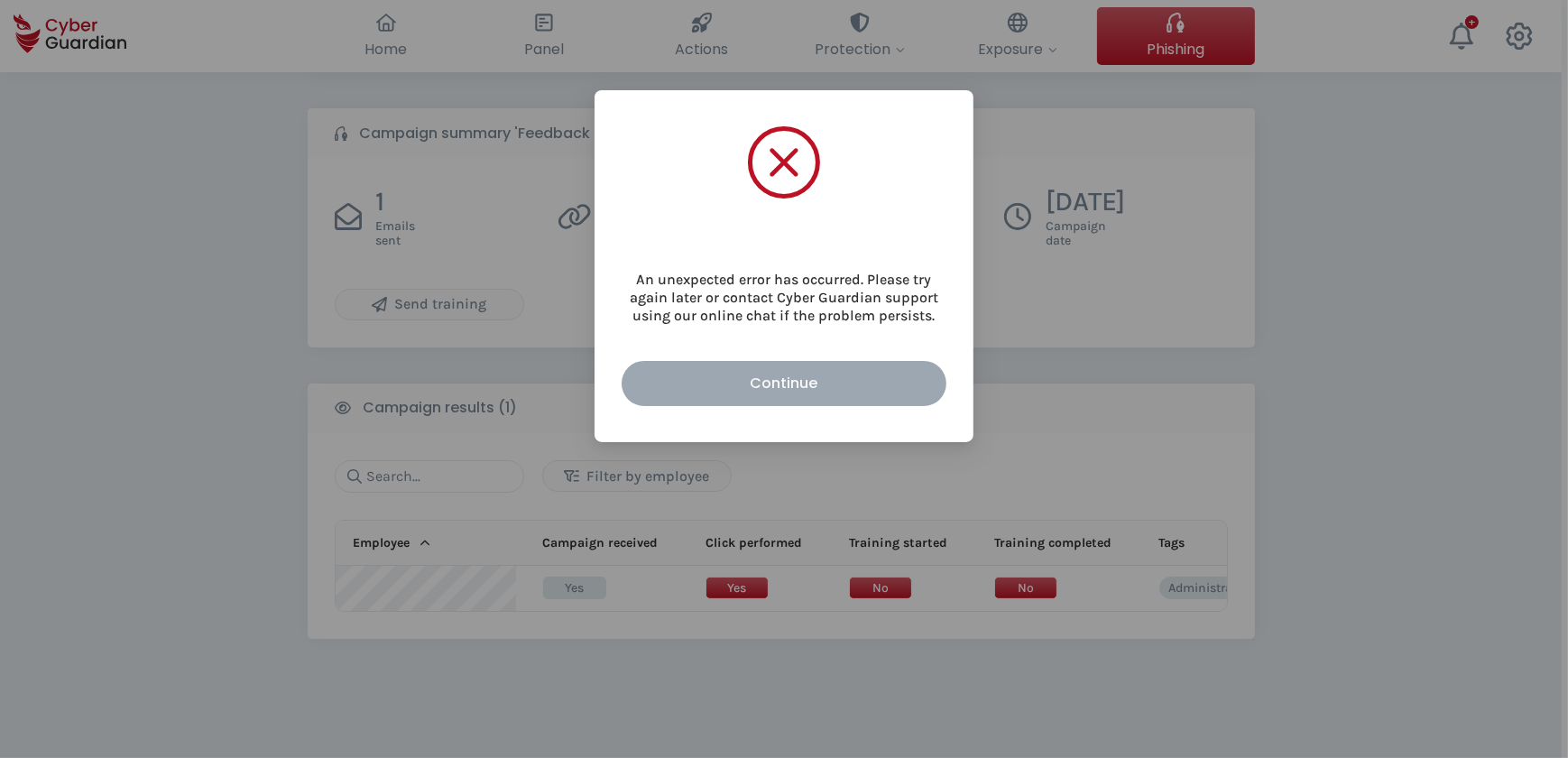
click at [805, 388] on div "Continue" at bounding box center [784, 383] width 298 height 23
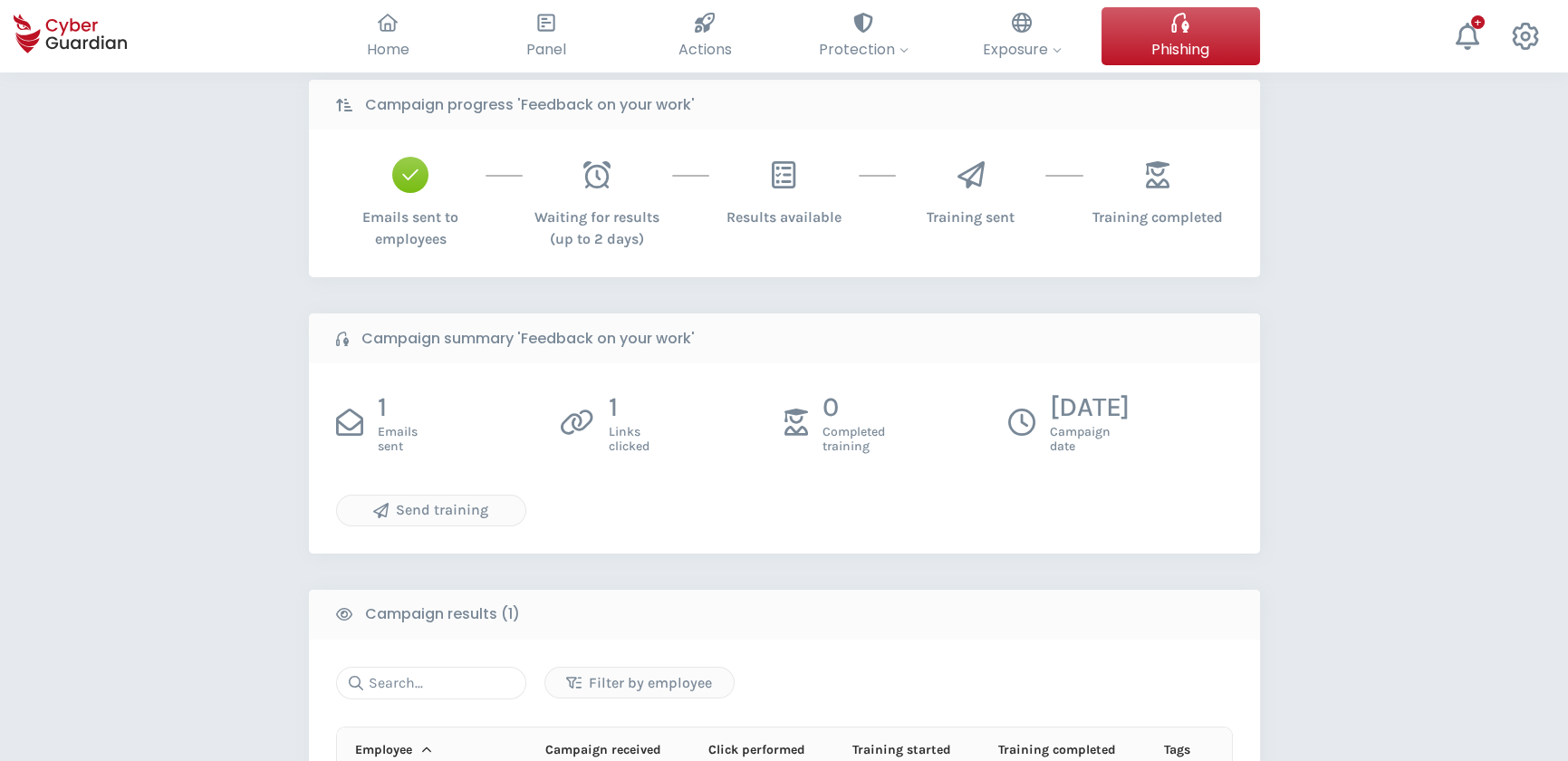
scroll to position [81, 0]
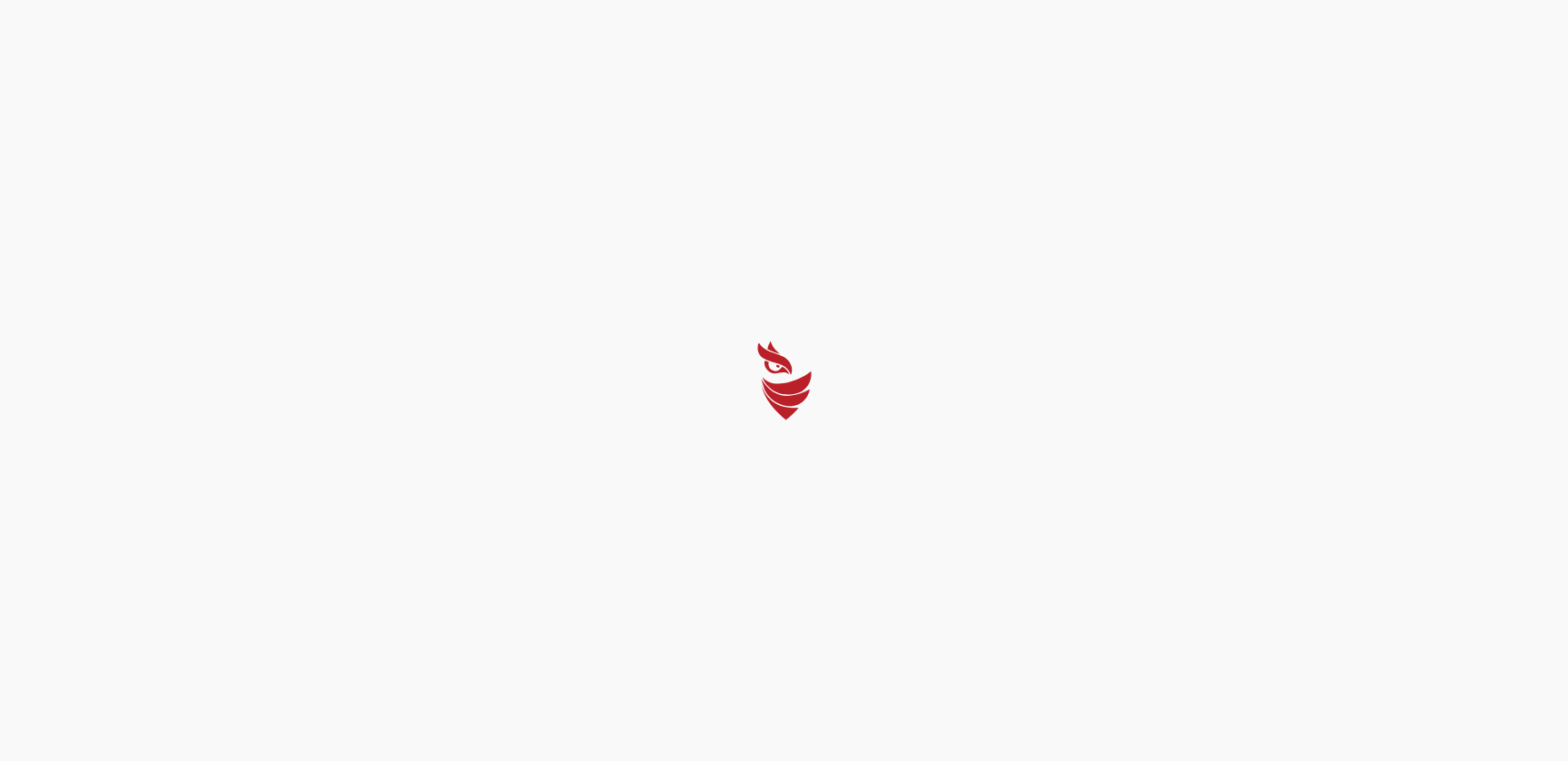
select select "English"
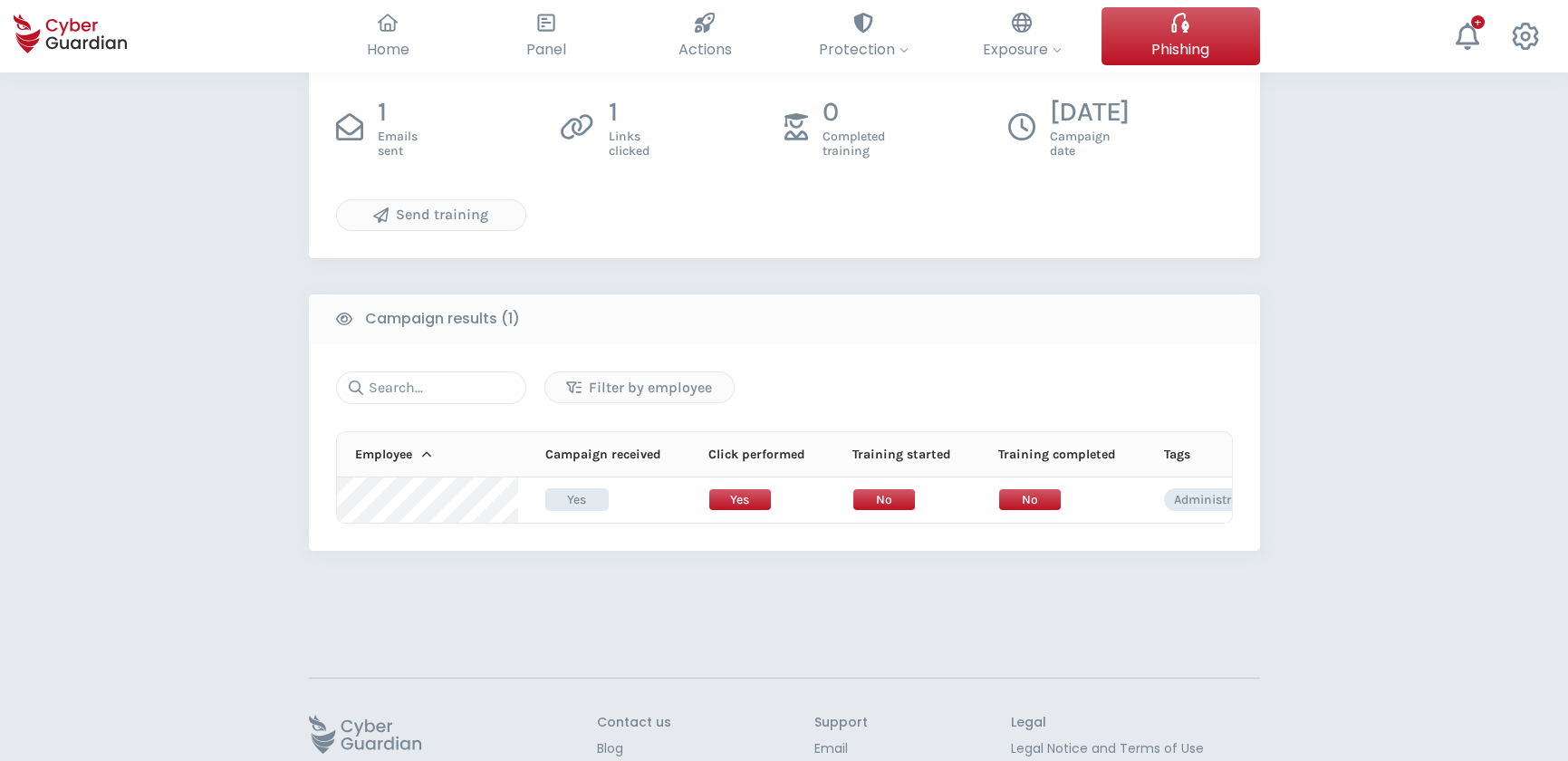
scroll to position [494, 0]
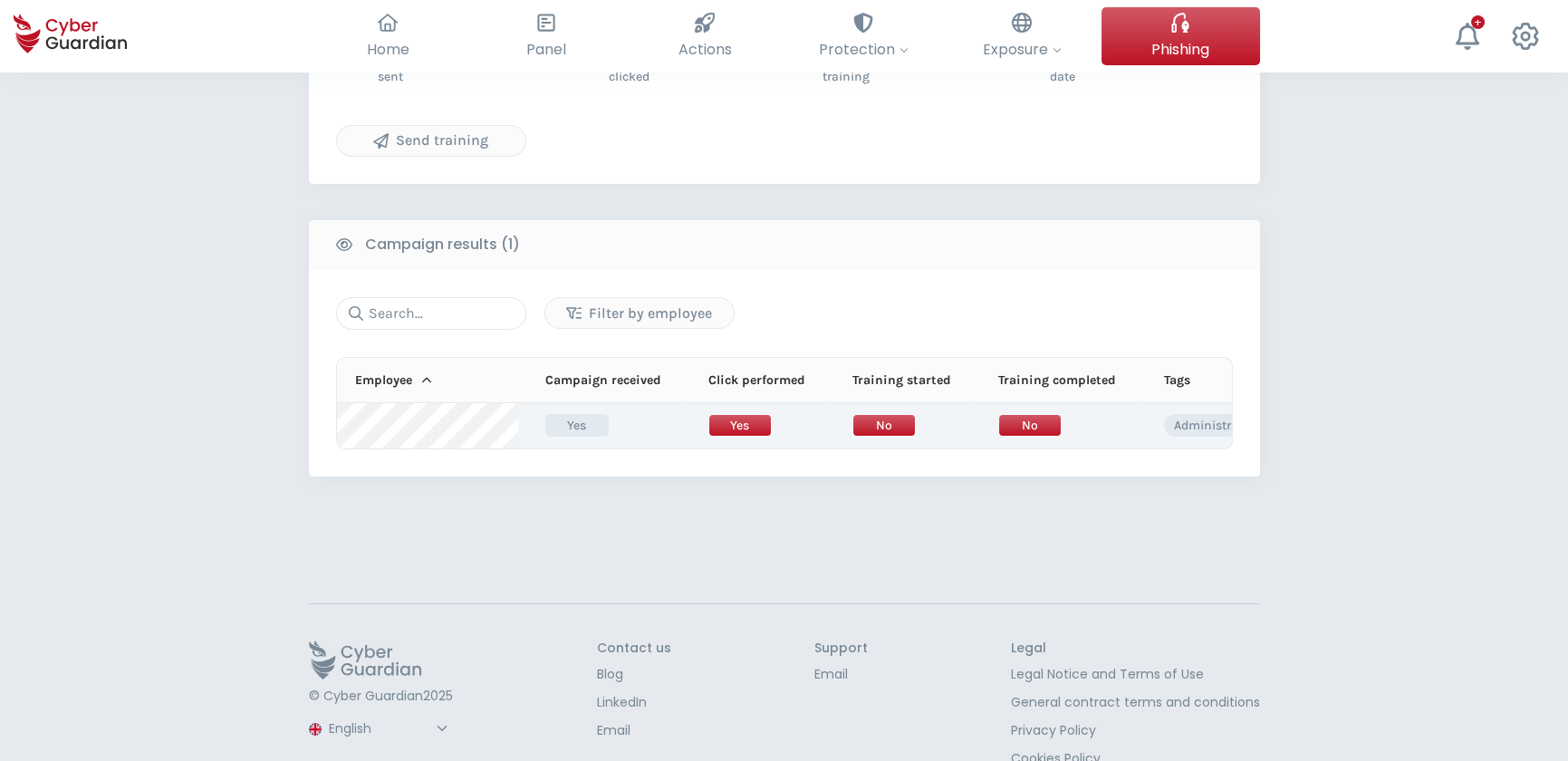
click at [661, 426] on td "Yes" at bounding box center [600, 426] width 163 height 45
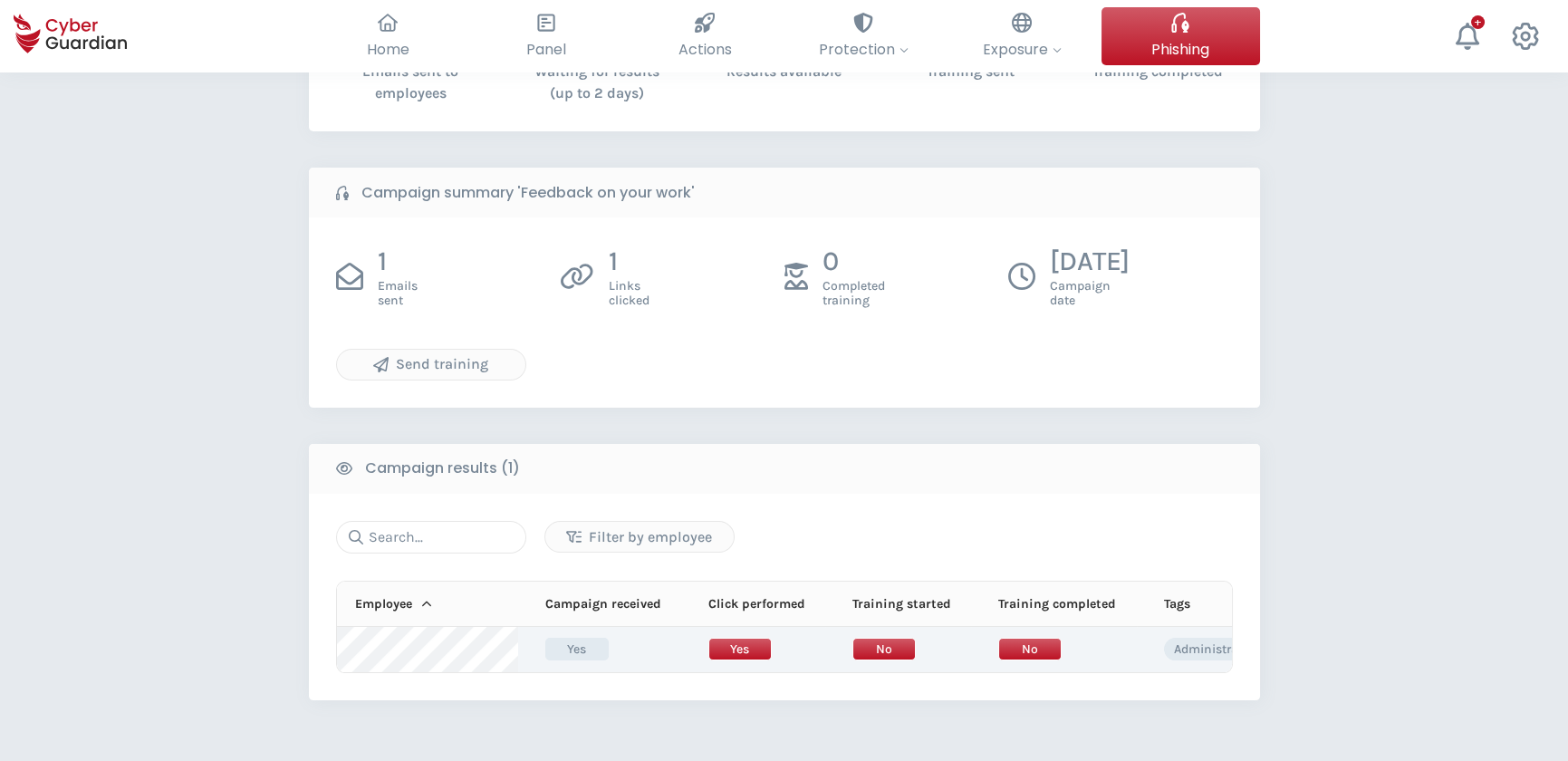
scroll to position [246, 0]
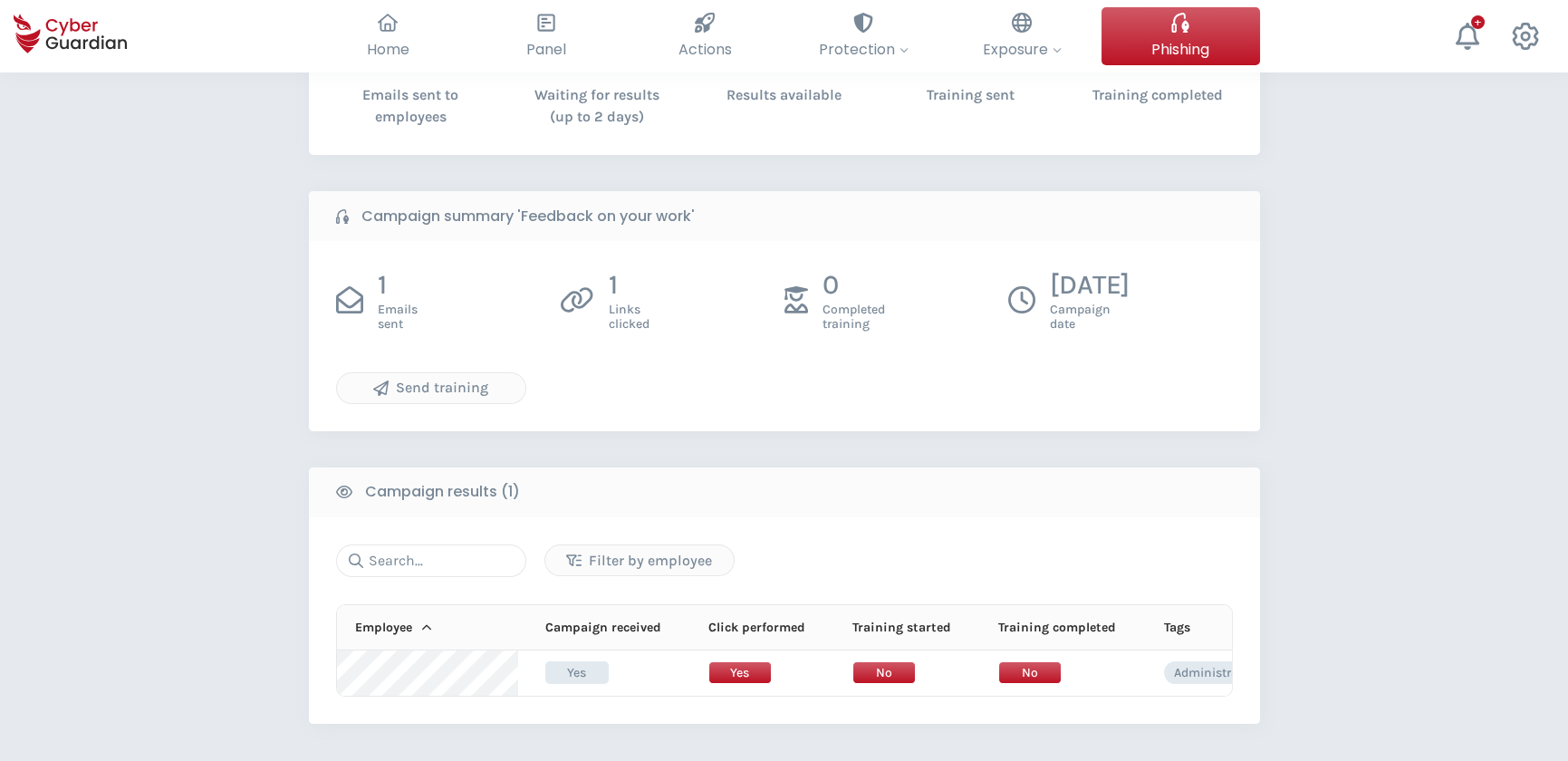
click at [629, 303] on span "Links clicked" at bounding box center [628, 317] width 41 height 29
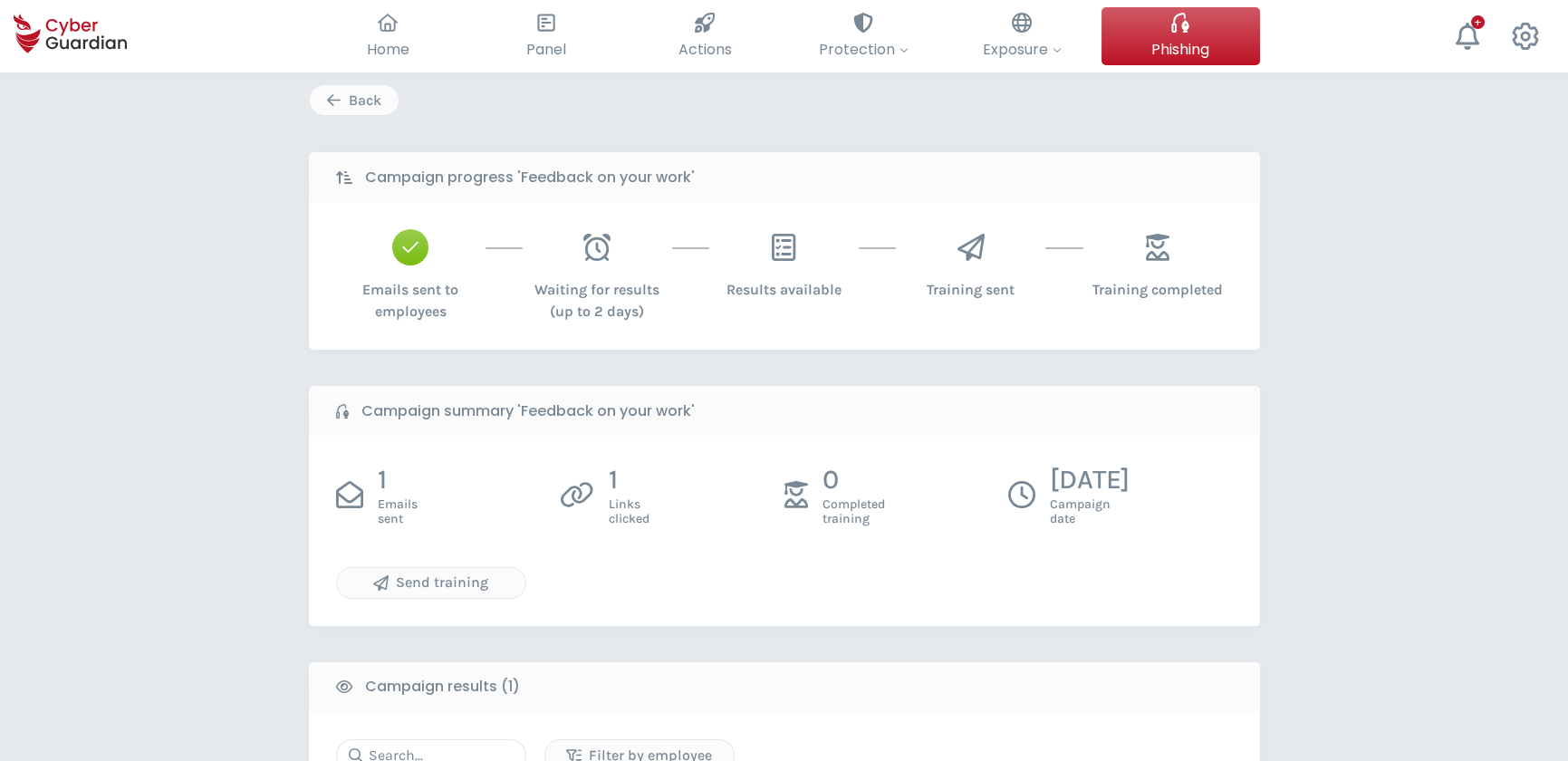
scroll to position [0, 0]
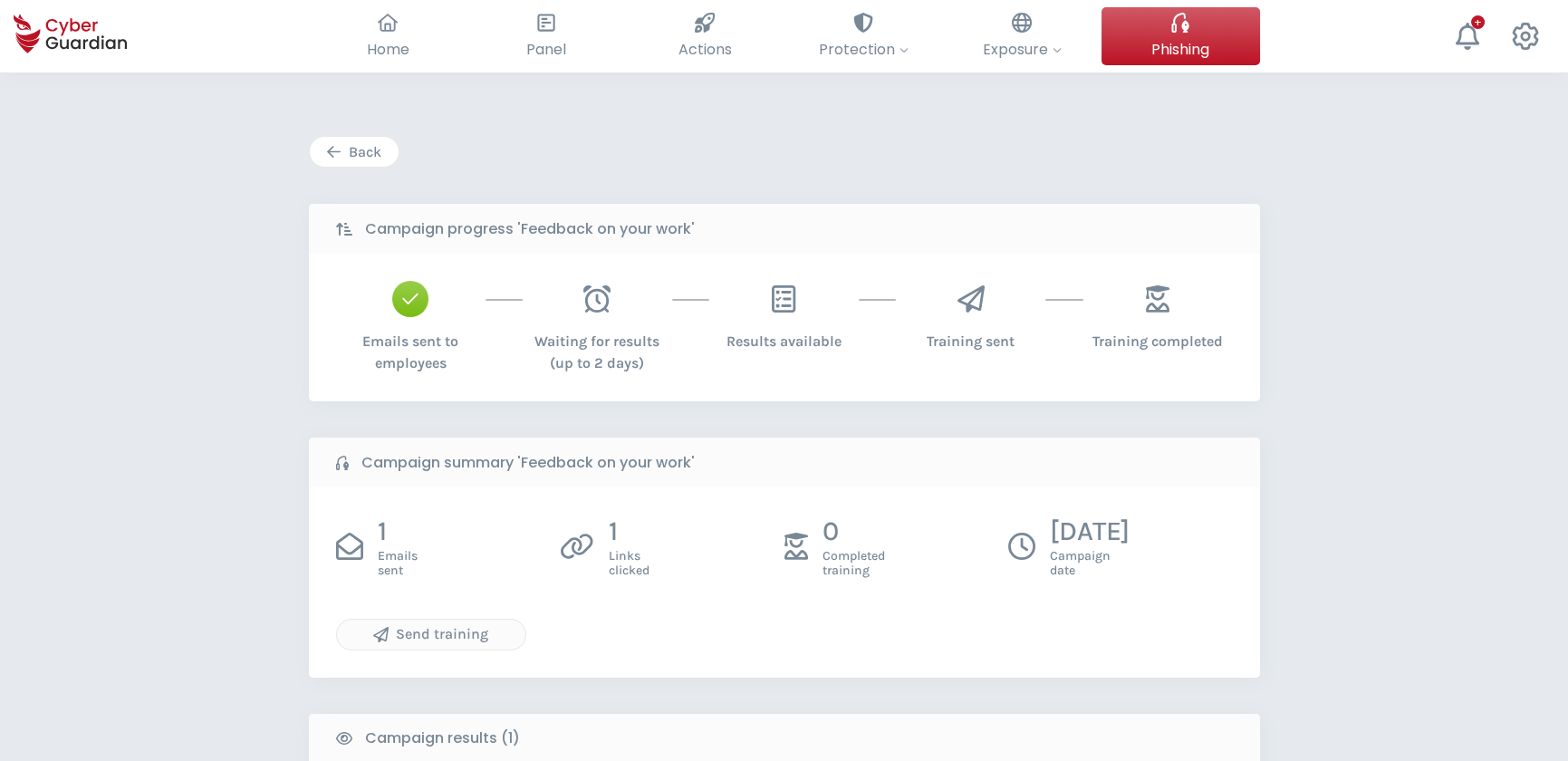
click at [356, 145] on div "Back" at bounding box center [354, 151] width 62 height 22
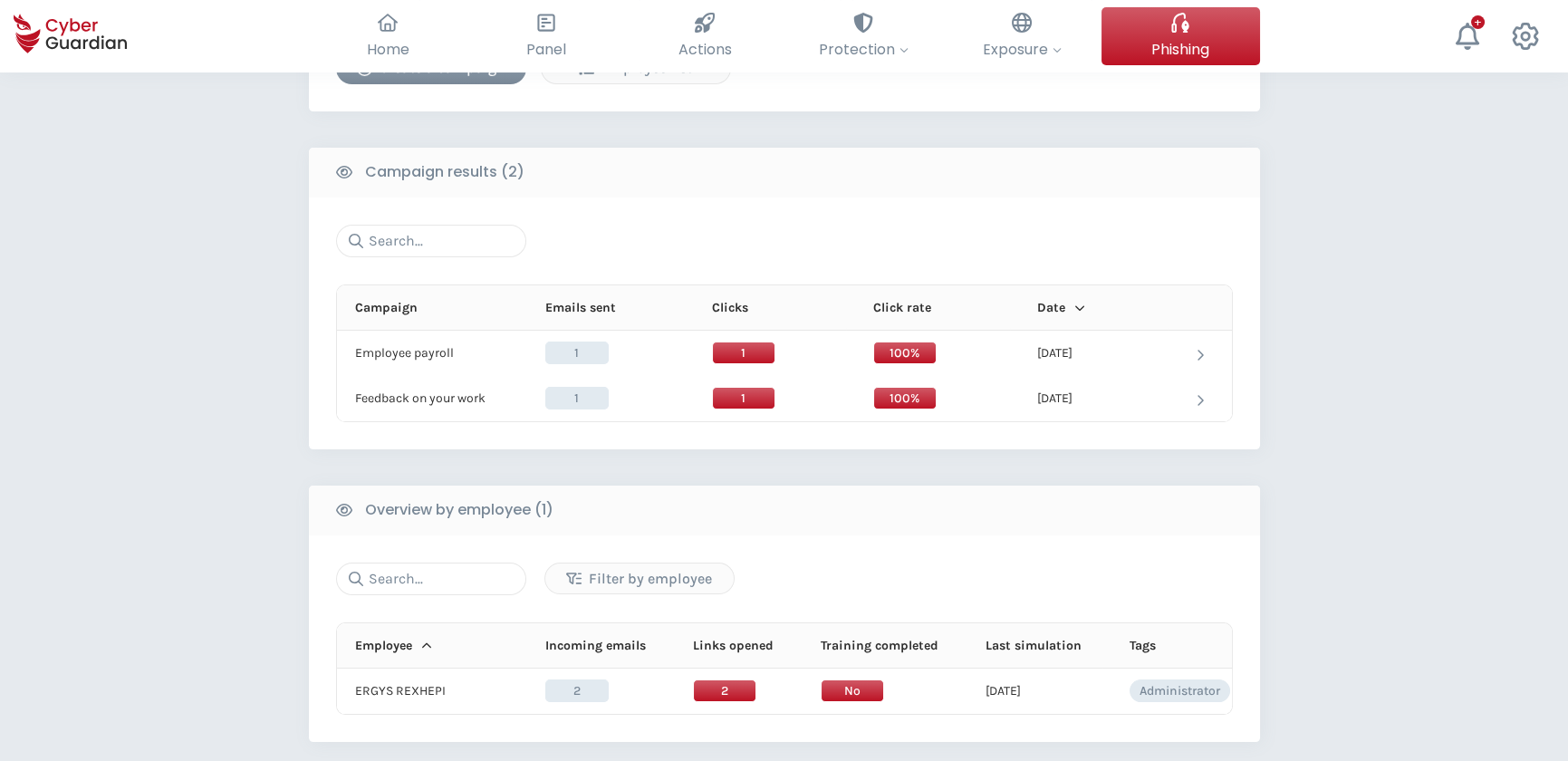
scroll to position [494, 0]
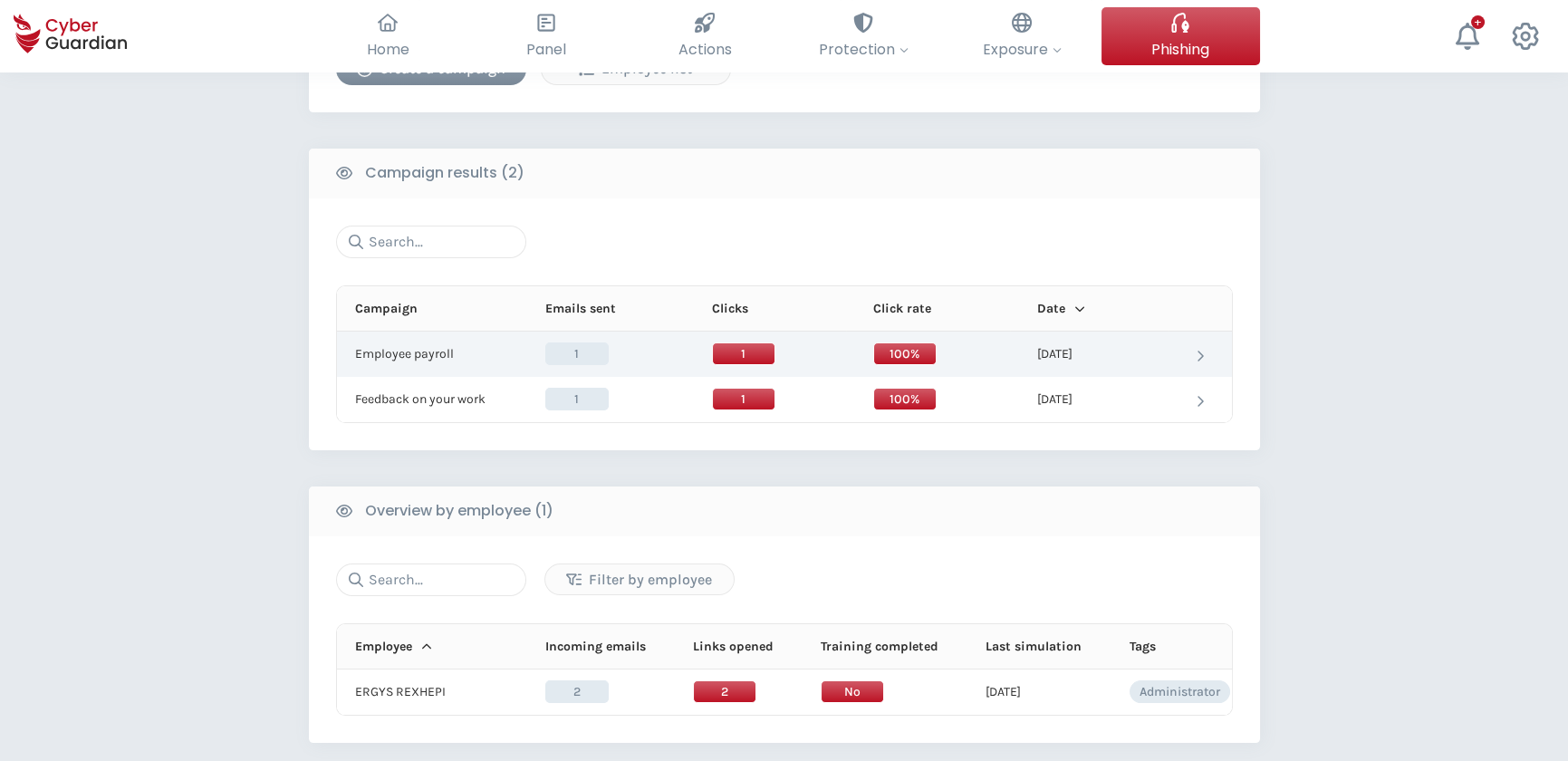
click at [469, 357] on div "Employee payroll Employee payroll" at bounding box center [436, 354] width 163 height 16
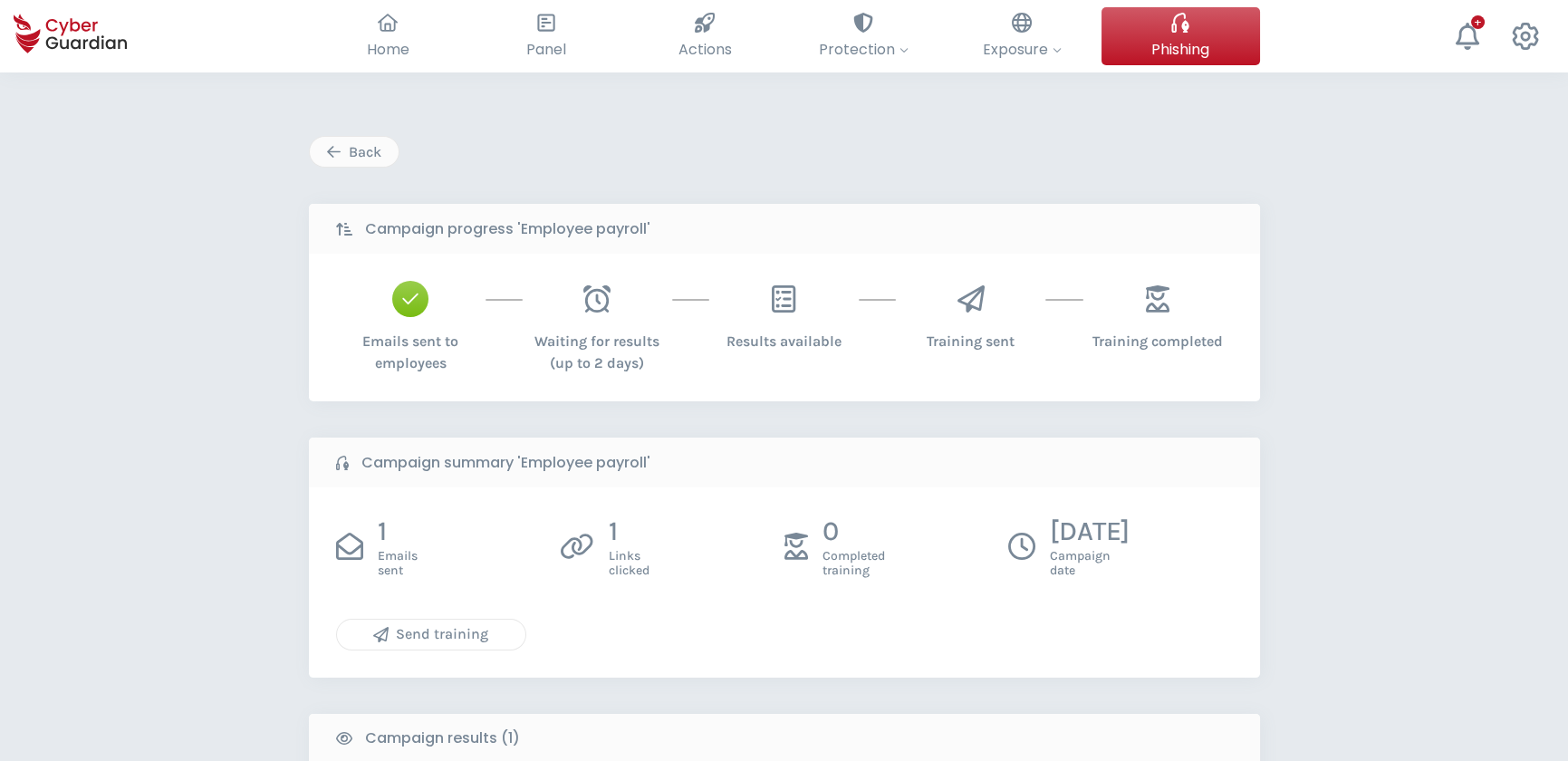
click at [406, 636] on div "Send training" at bounding box center [432, 634] width 161 height 22
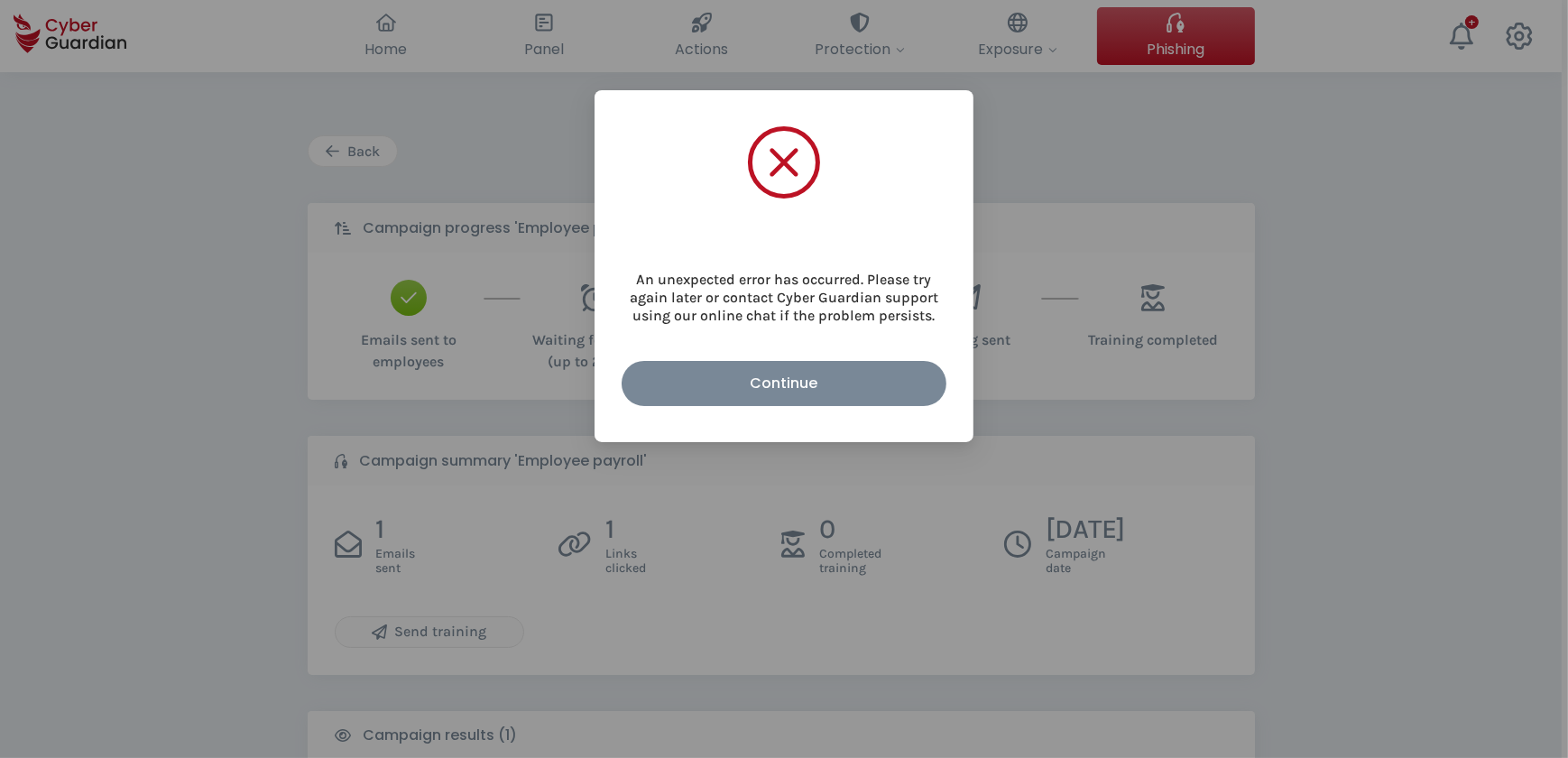
click at [809, 410] on div "An unexpected error has occurred. Please try again later or contact Cyber Guard…" at bounding box center [784, 266] width 379 height 352
click at [802, 373] on div "Continue" at bounding box center [784, 383] width 298 height 23
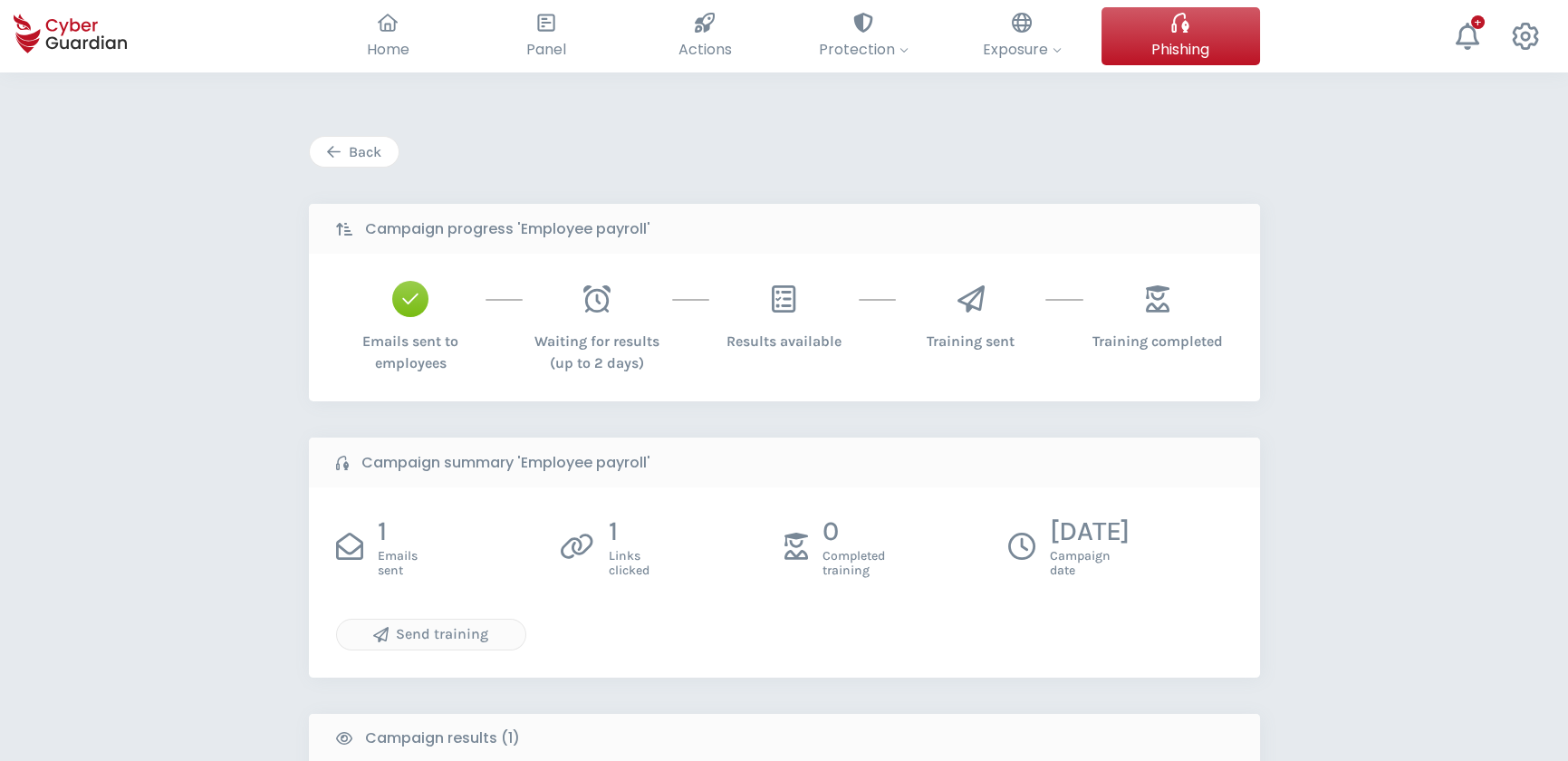
click at [372, 152] on div "Back" at bounding box center [354, 151] width 62 height 22
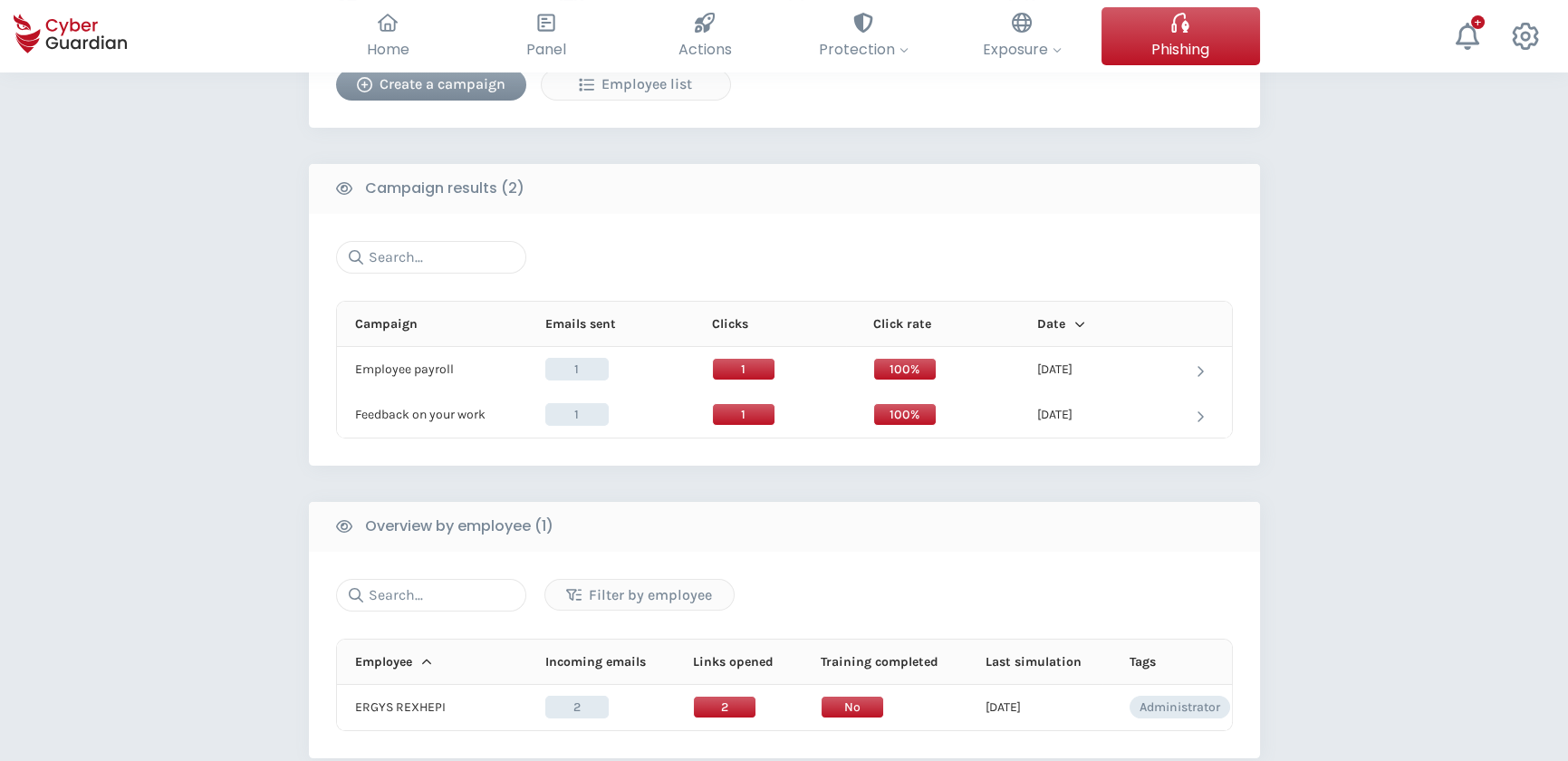
scroll to position [494, 0]
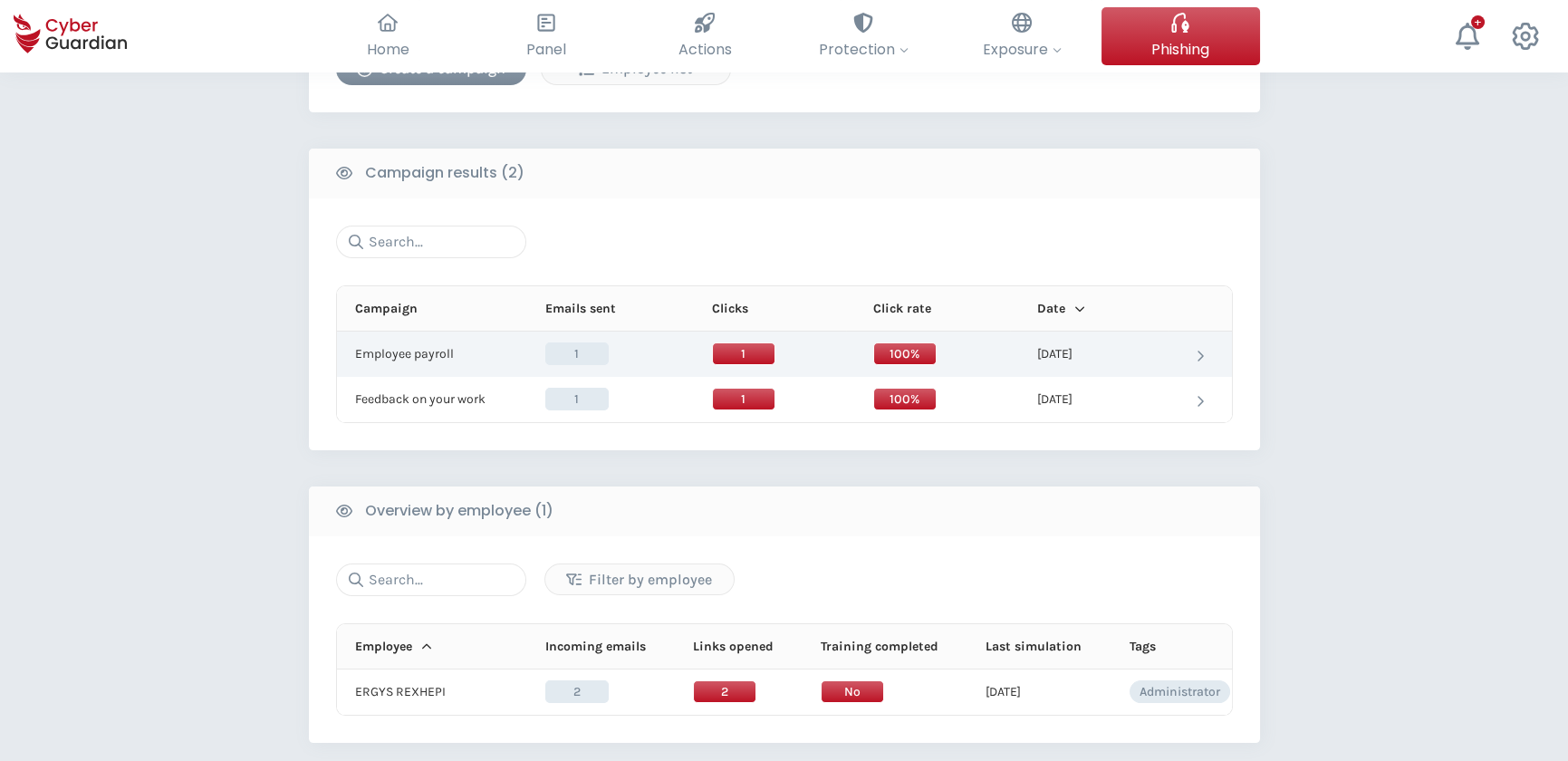
click at [1207, 348] on td at bounding box center [1200, 354] width 63 height 45
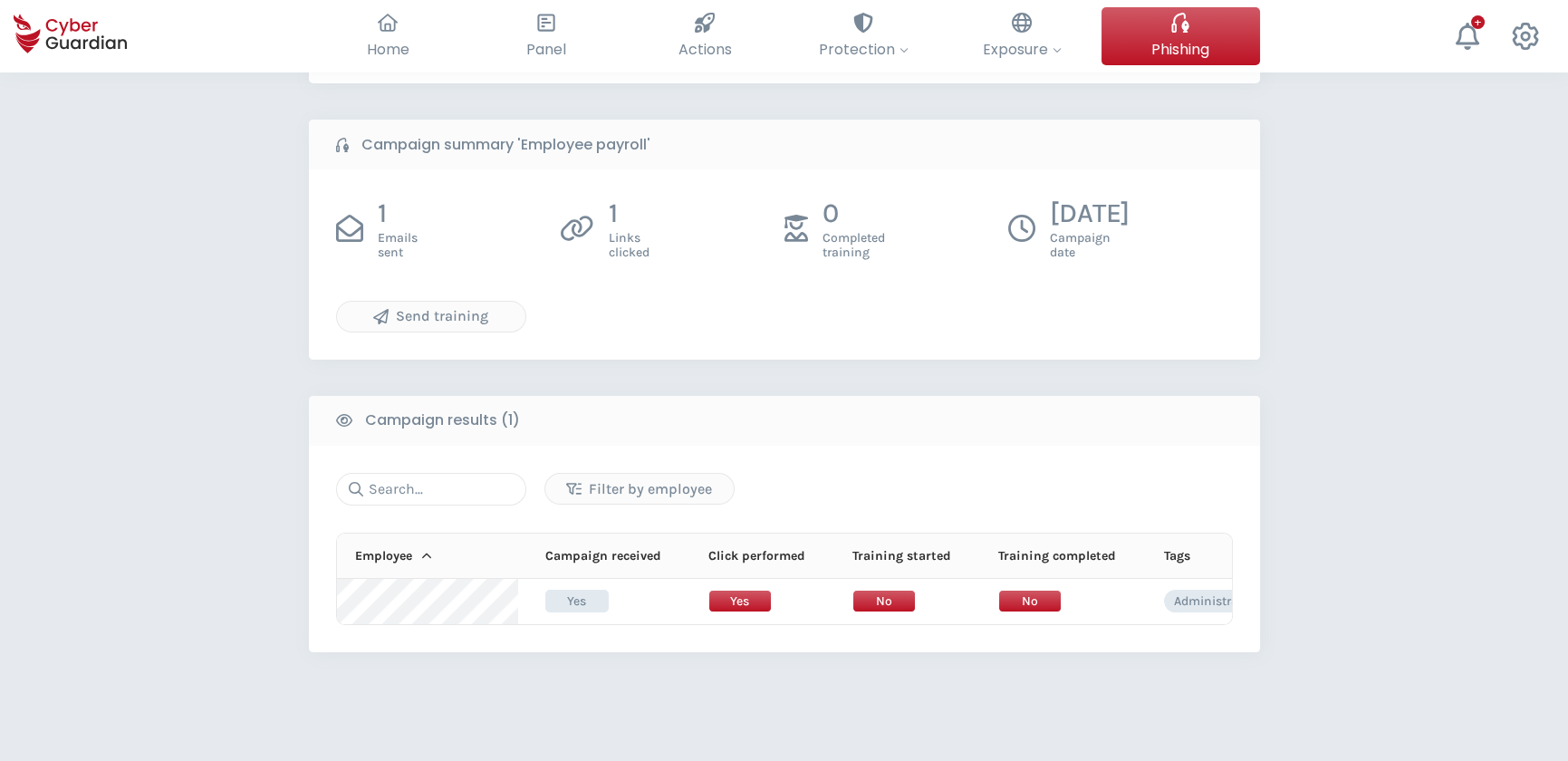
scroll to position [329, 0]
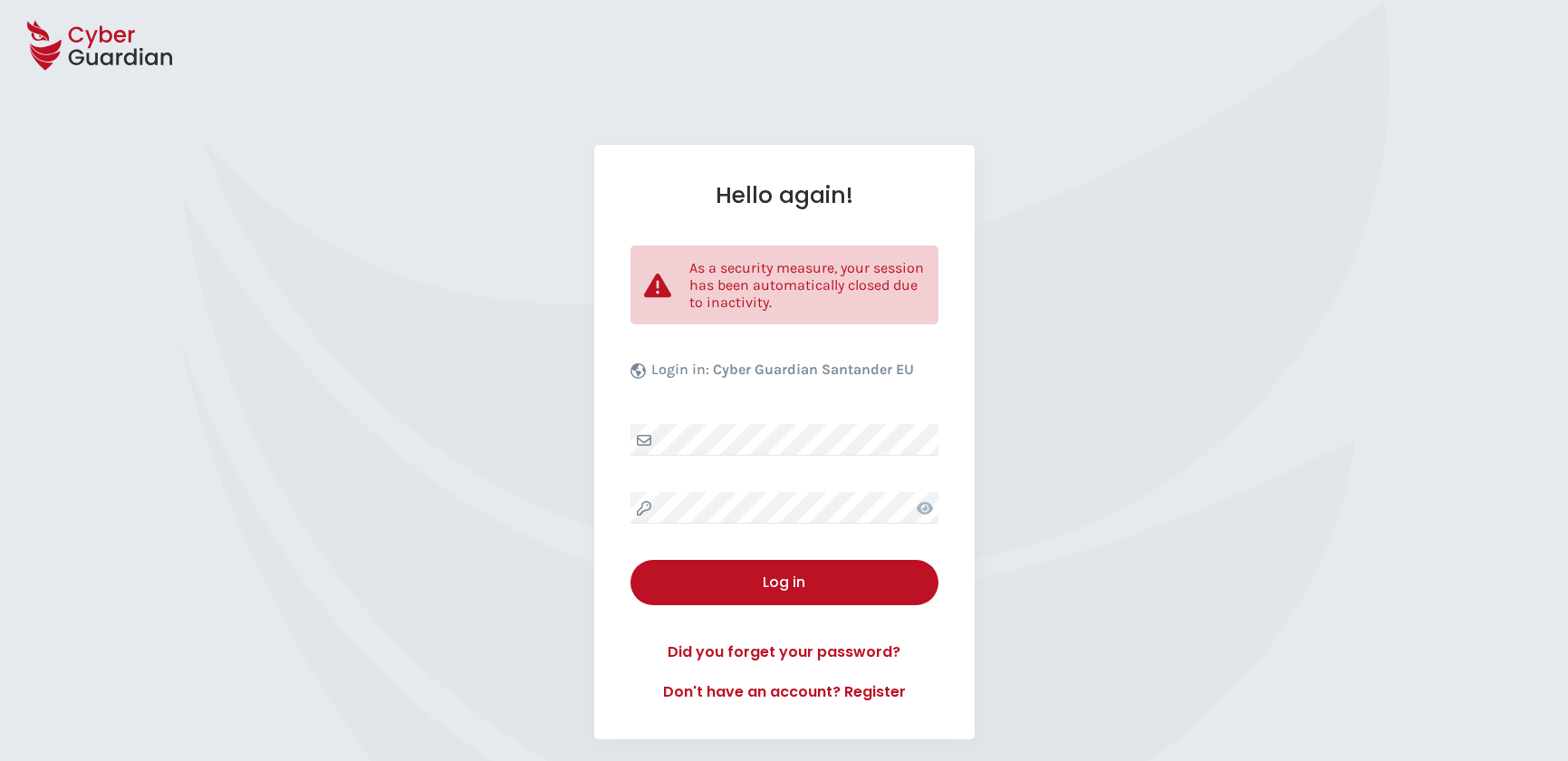
select select "English"
